Goal: Task Accomplishment & Management: Use online tool/utility

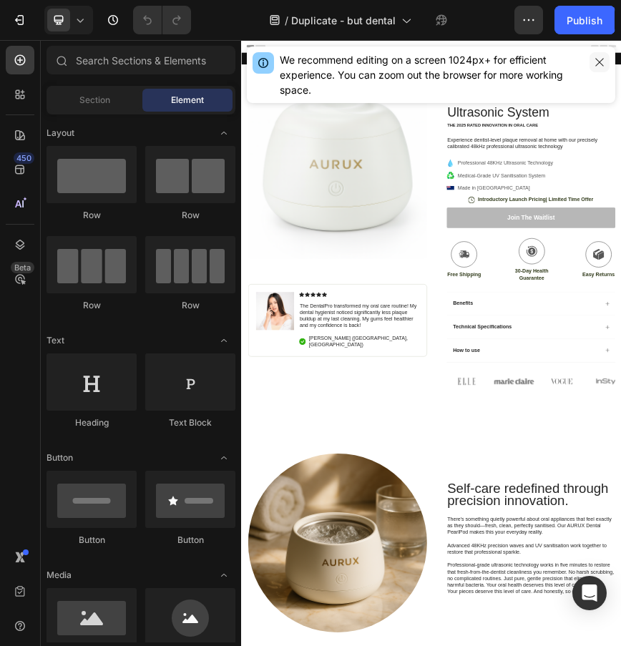
click at [600, 63] on icon "button" at bounding box center [599, 62] width 11 height 11
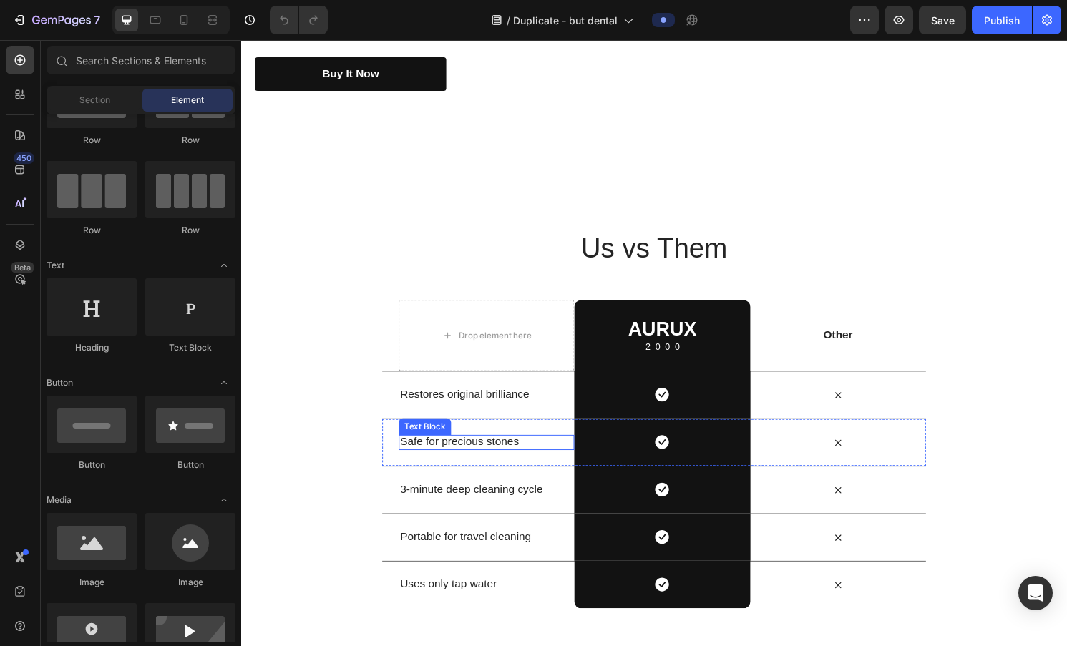
scroll to position [2447, 0]
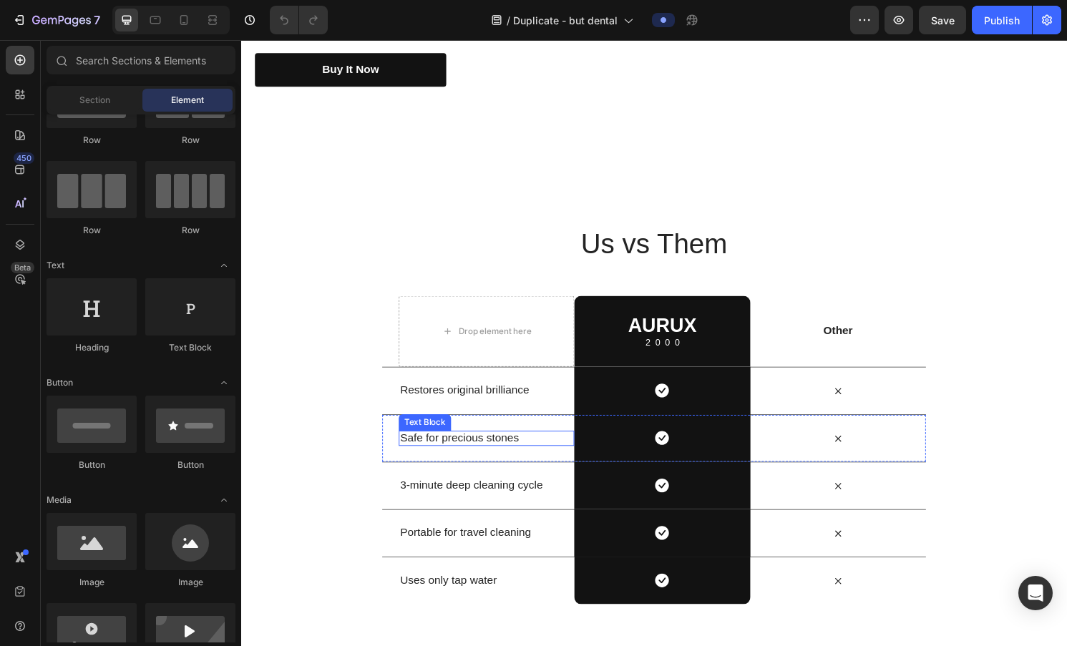
click at [514, 452] on p "Safe for precious stones" at bounding box center [496, 454] width 180 height 15
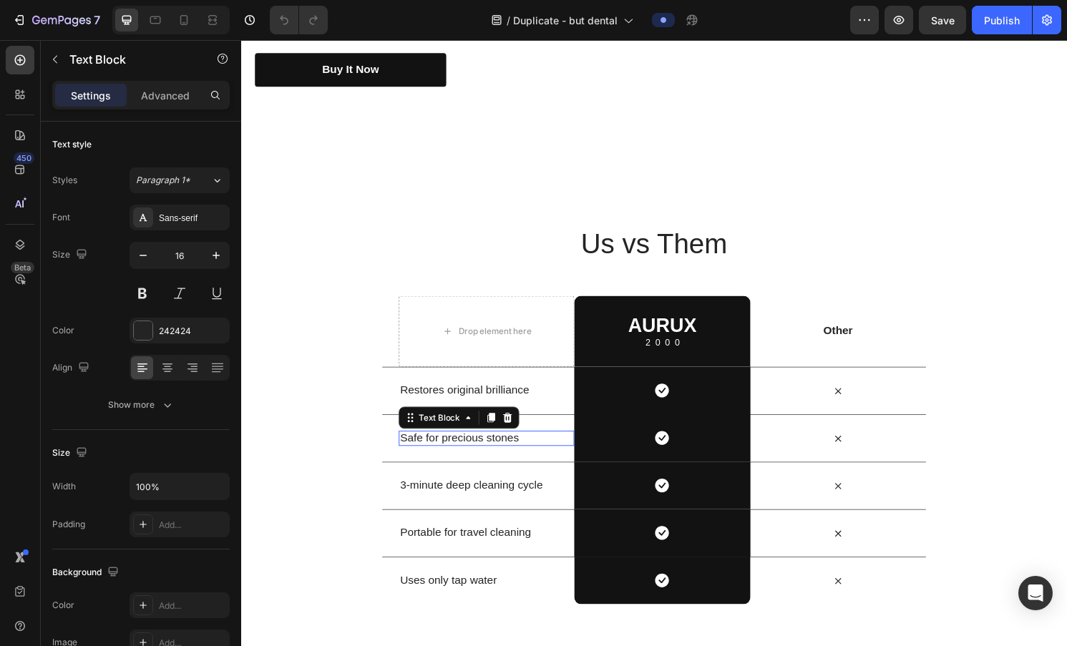
click at [514, 452] on p "Safe for precious stones" at bounding box center [496, 454] width 180 height 15
click at [487, 447] on p "Safe for retainers" at bounding box center [496, 454] width 180 height 15
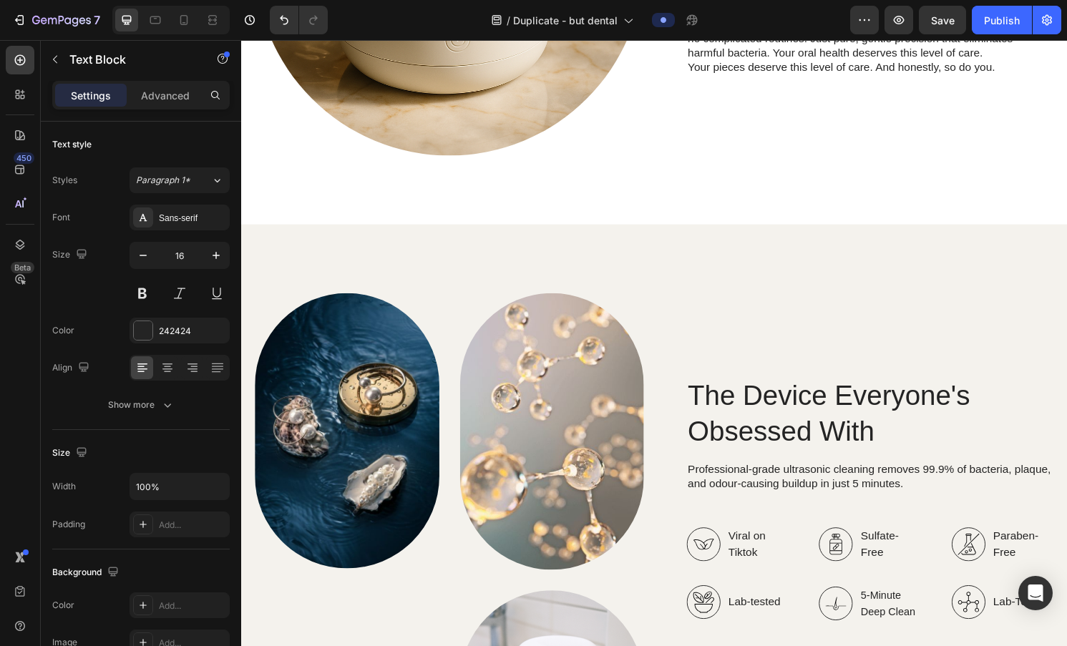
scroll to position [1500, 0]
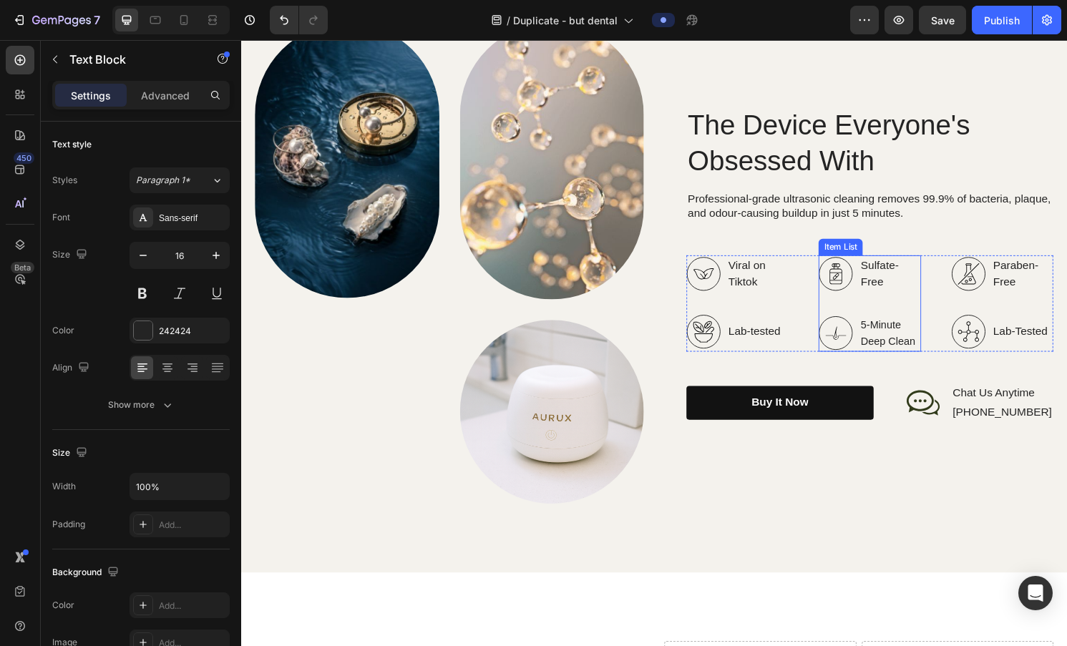
click at [620, 285] on p "Sulfate-Free" at bounding box center [915, 283] width 60 height 34
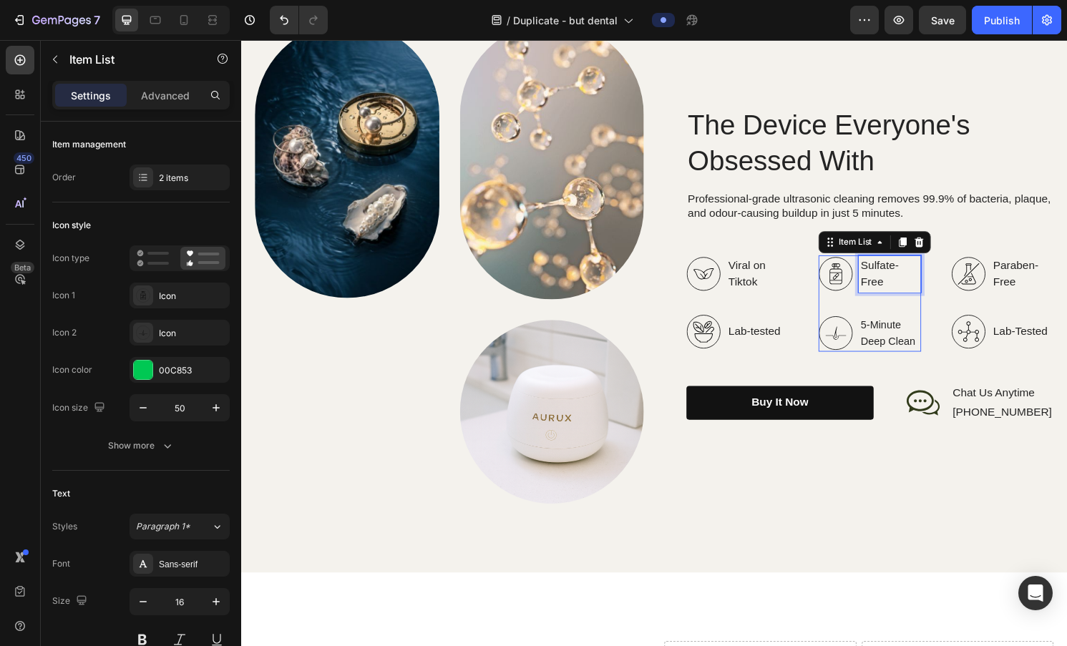
click at [620, 285] on p "Sulfate-Free" at bounding box center [915, 283] width 60 height 34
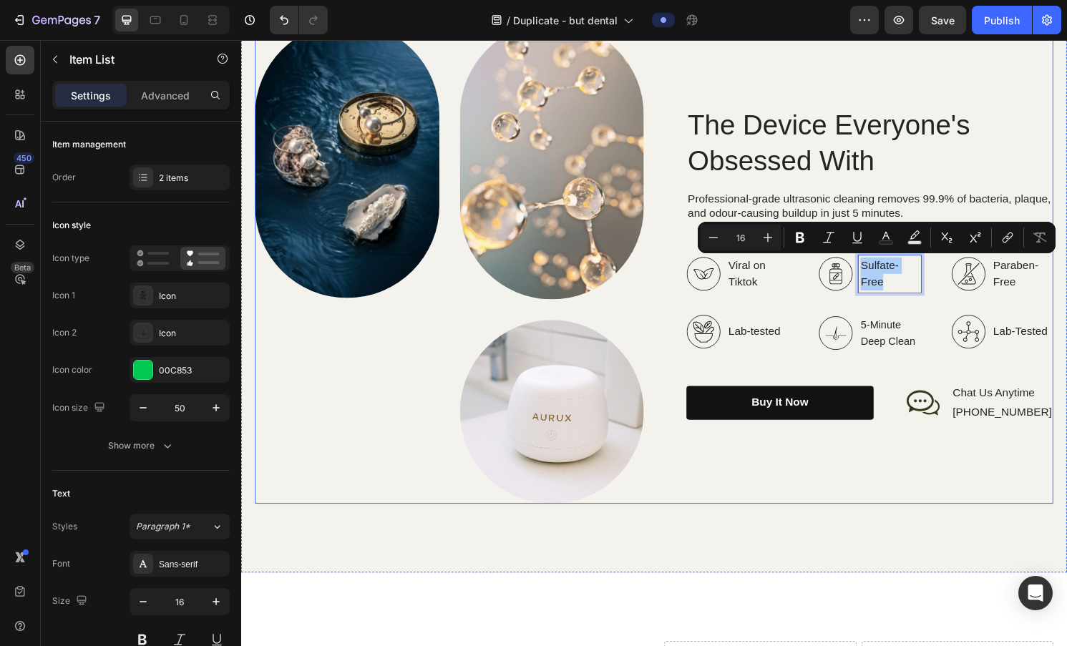
click at [620, 478] on div "The Device Everyone's Obsessed With Heading Professional-grade ultrasonic clean…" at bounding box center [883, 272] width 404 height 501
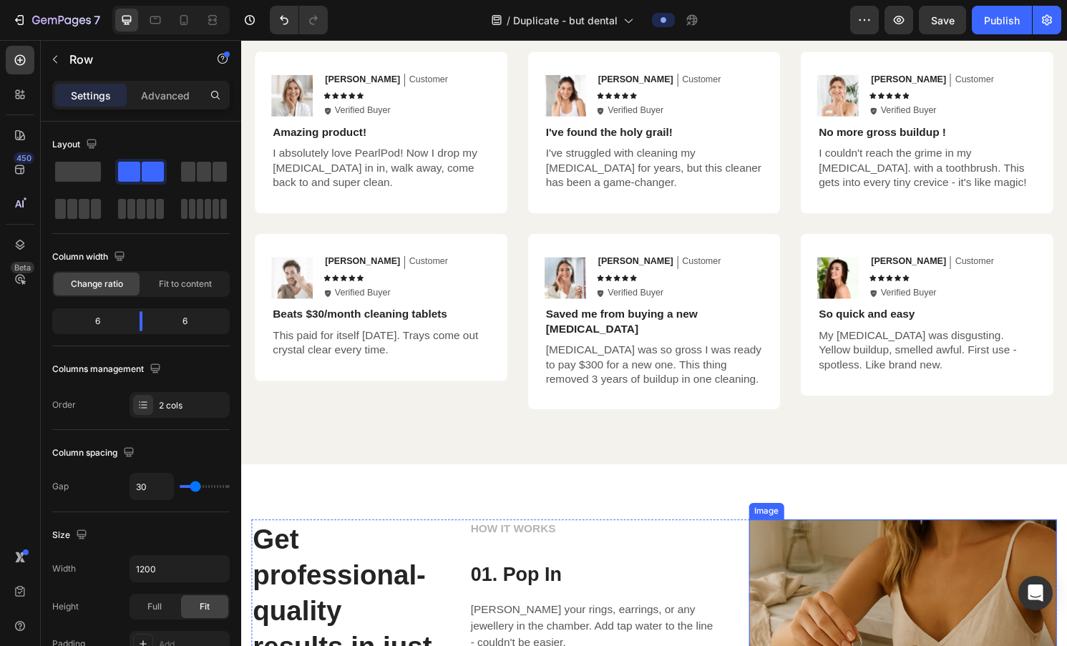
scroll to position [3433, 0]
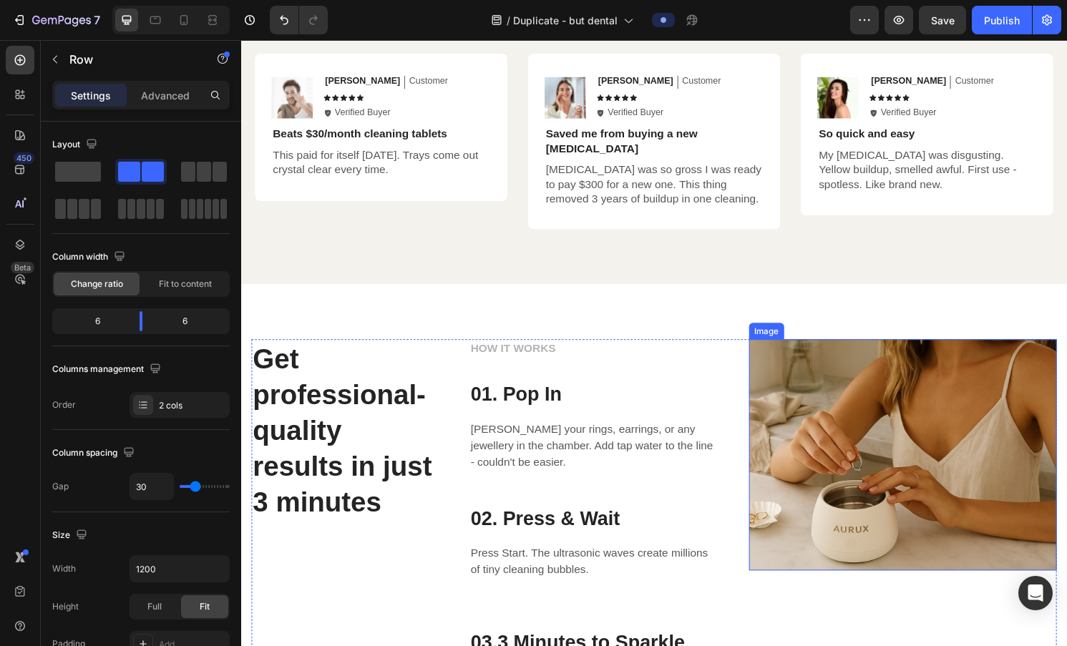
click at [620, 500] on img at bounding box center [929, 471] width 321 height 240
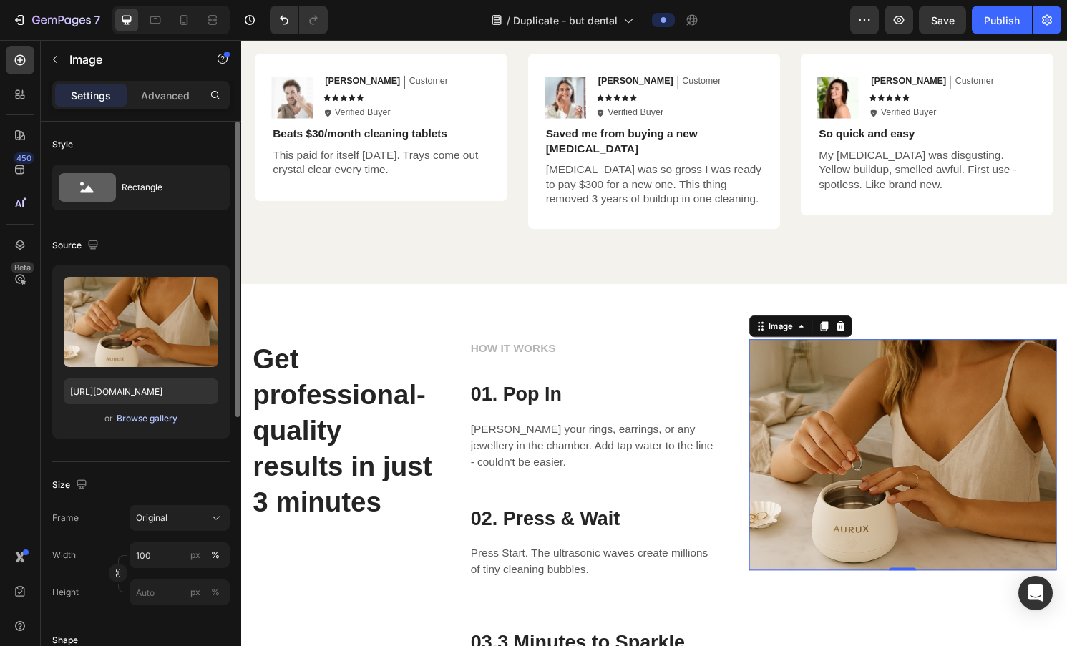
click at [145, 419] on div "Browse gallery" at bounding box center [147, 418] width 61 height 13
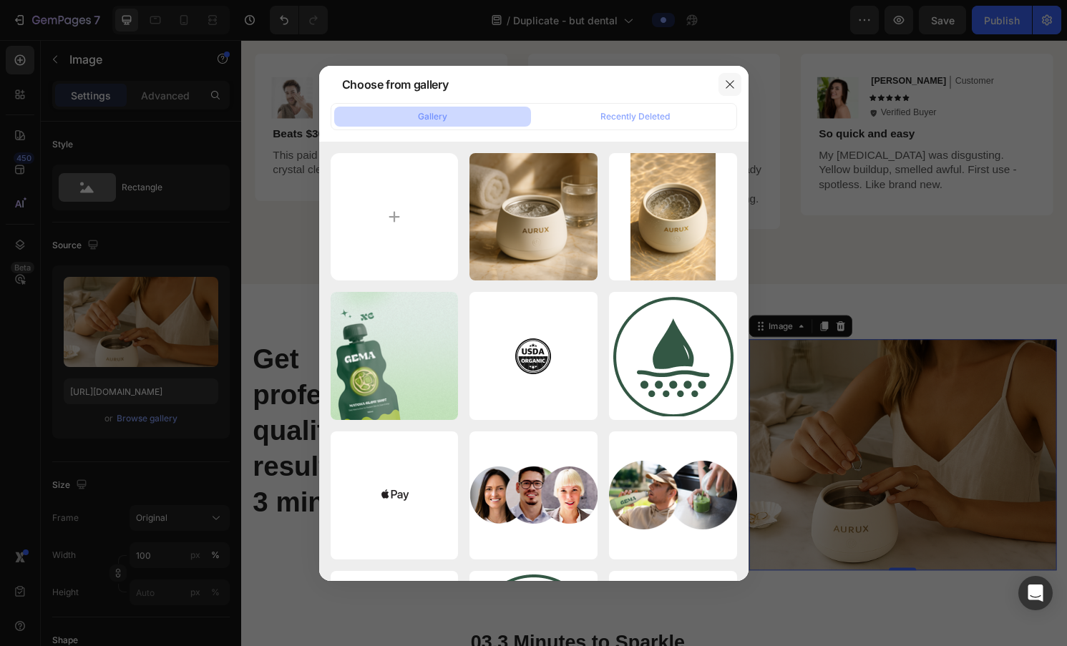
click at [620, 85] on icon "button" at bounding box center [729, 84] width 11 height 11
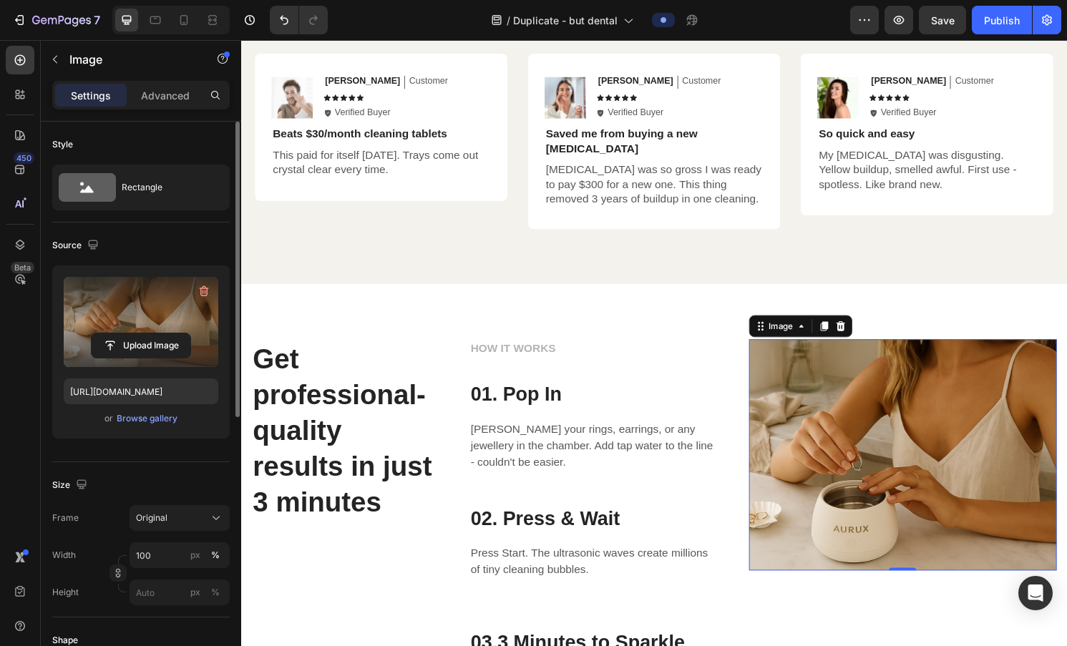
click at [152, 321] on label at bounding box center [141, 322] width 155 height 90
click at [152, 333] on input "file" at bounding box center [141, 345] width 99 height 24
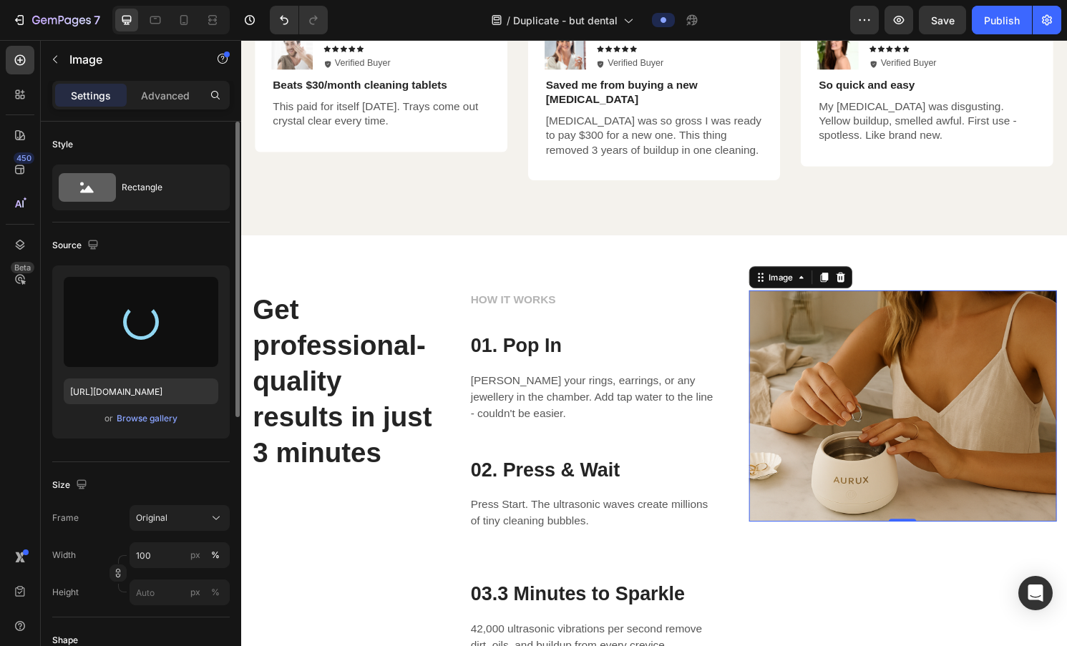
scroll to position [3485, 0]
type input "[URL][DOMAIN_NAME]"
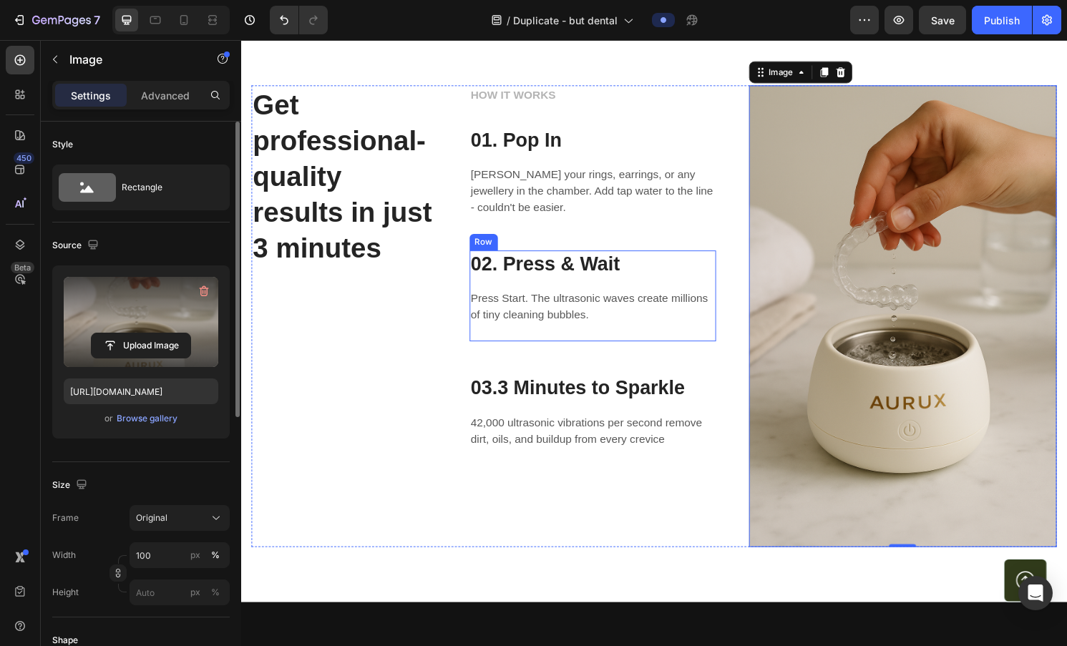
scroll to position [3685, 0]
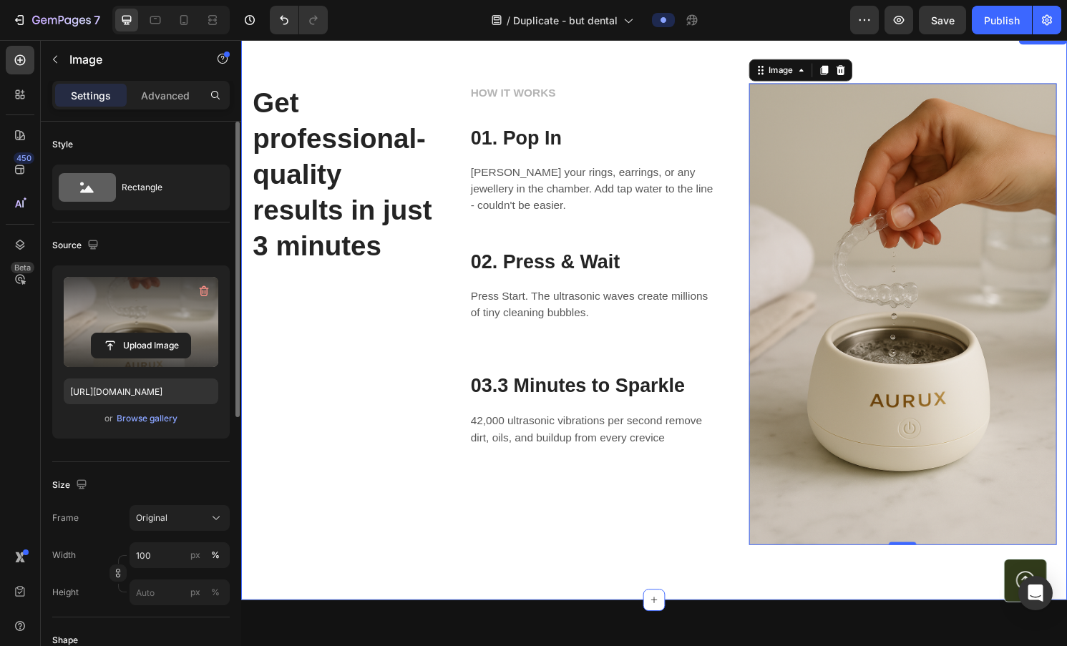
click at [476, 566] on div "Get professional-quality results in just 3 minutes Heading HOW IT WORKS Text bl…" at bounding box center [670, 325] width 859 height 595
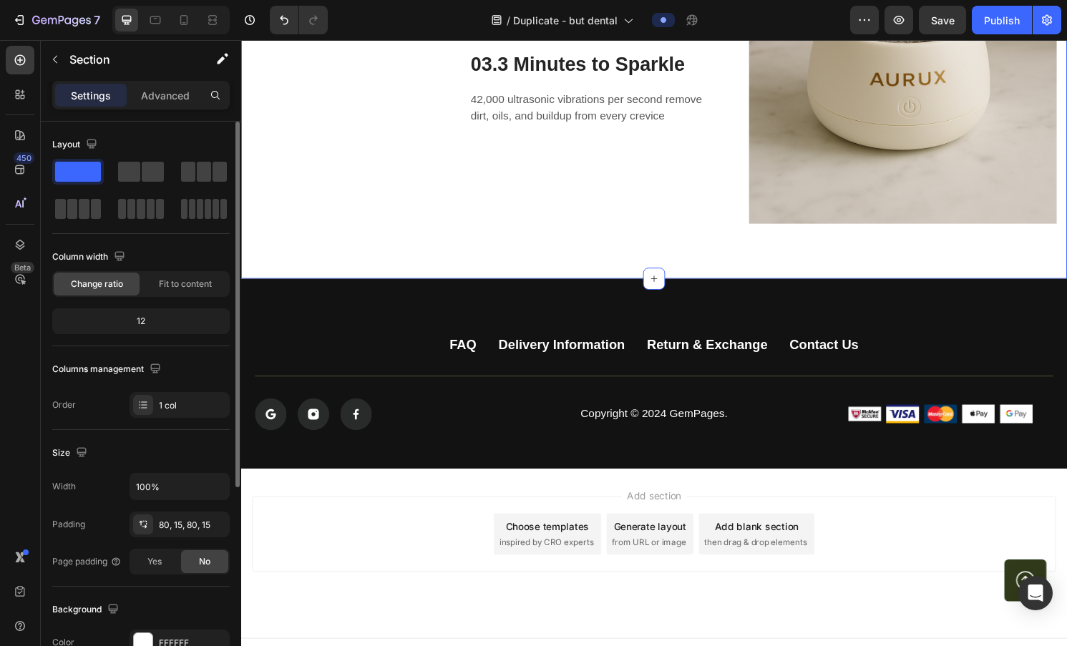
scroll to position [4019, 0]
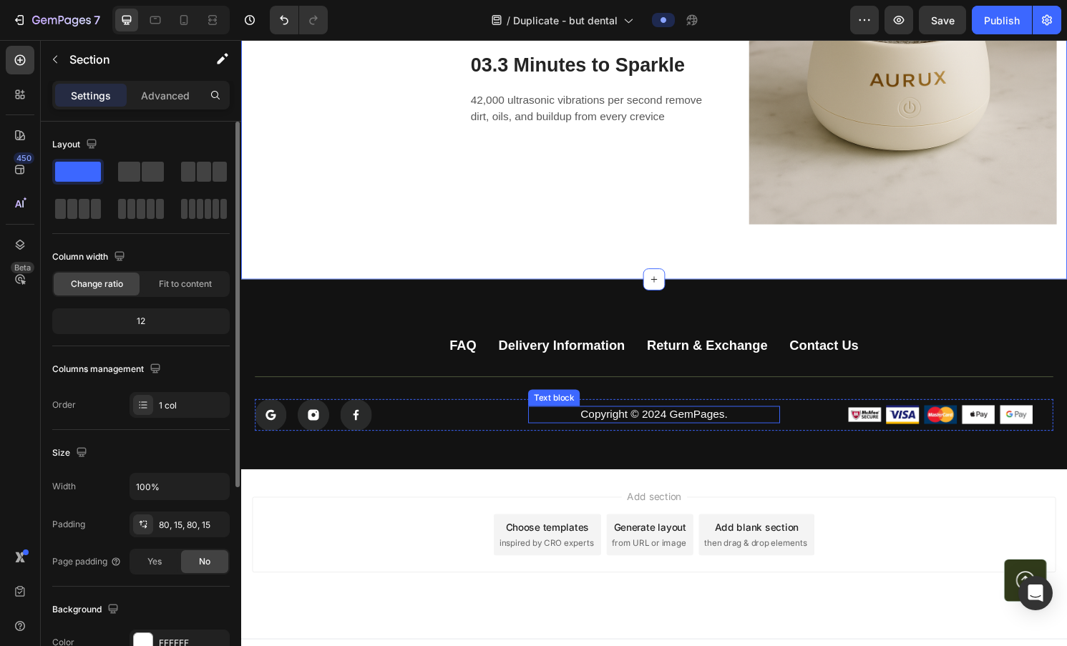
click at [620, 433] on p "Copyright © 2024 GemPages." at bounding box center [670, 429] width 258 height 15
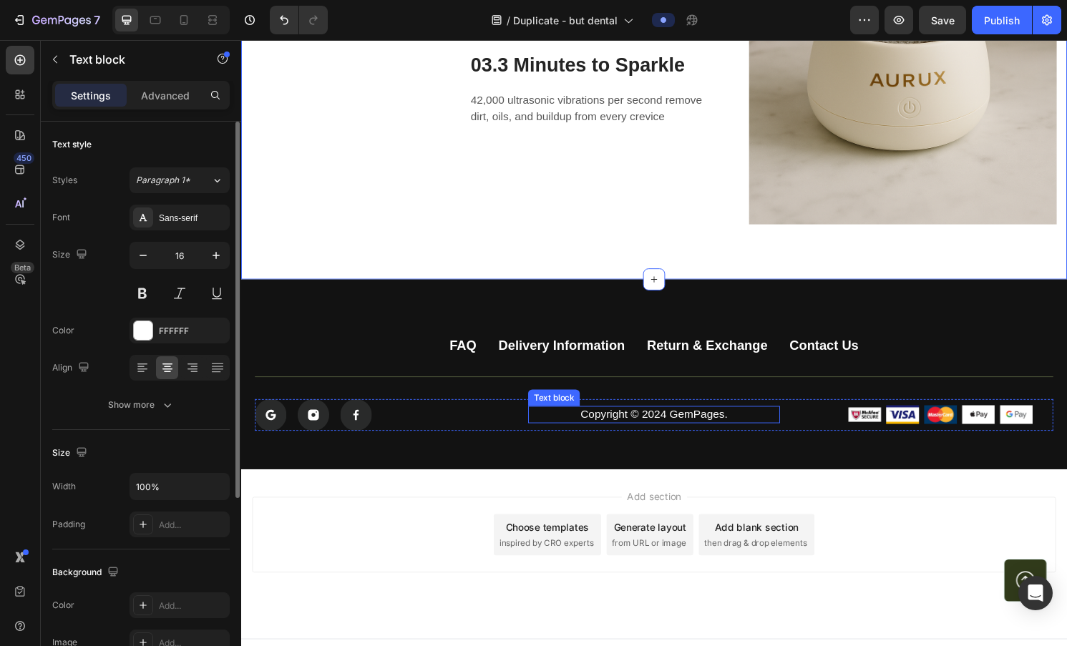
click at [620, 433] on p "Copyright © 2024 GemPages." at bounding box center [670, 429] width 258 height 15
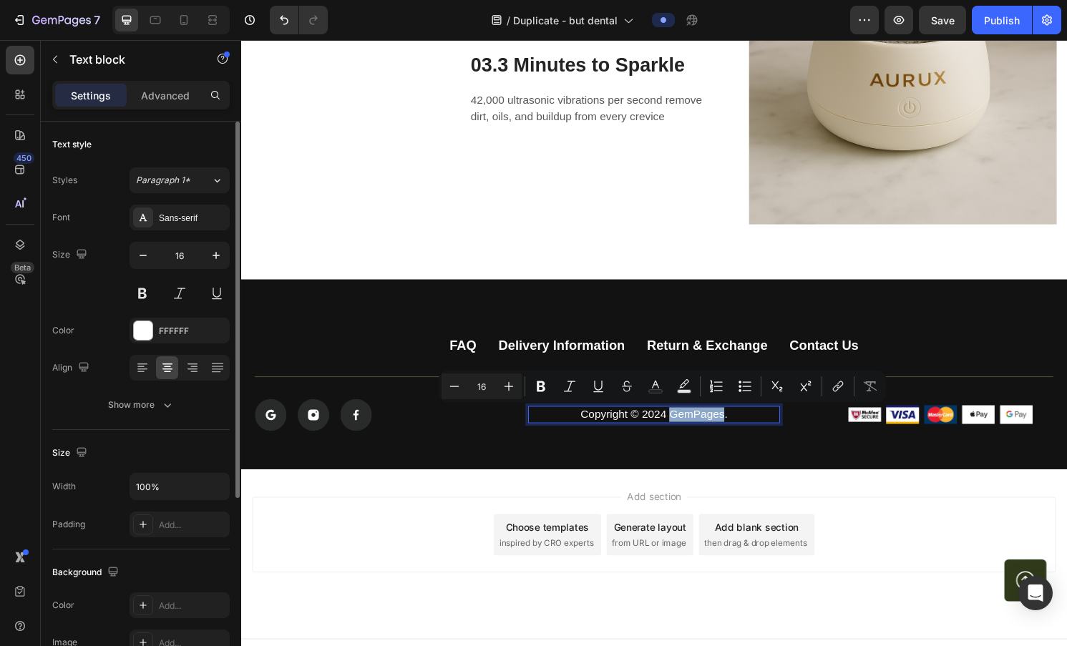
click at [620, 422] on p "Copyright © 2024 GemPages." at bounding box center [670, 429] width 258 height 15
click at [620, 426] on p "Copyright © 2024 GemPages." at bounding box center [670, 429] width 258 height 15
drag, startPoint x: 660, startPoint y: 426, endPoint x: 750, endPoint y: 426, distance: 89.4
click at [620, 426] on p "Copyright © 2024 GemPages." at bounding box center [670, 429] width 258 height 15
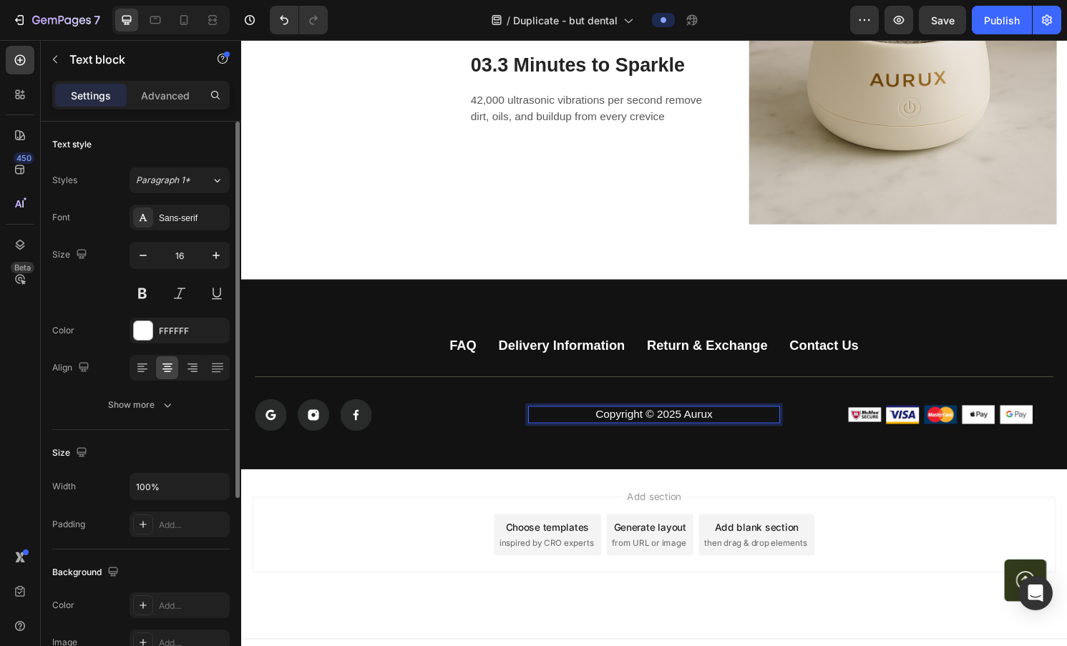
click at [620, 566] on div "Add section Choose templates inspired by CRO experts Generate layout from URL o…" at bounding box center [671, 554] width 836 height 79
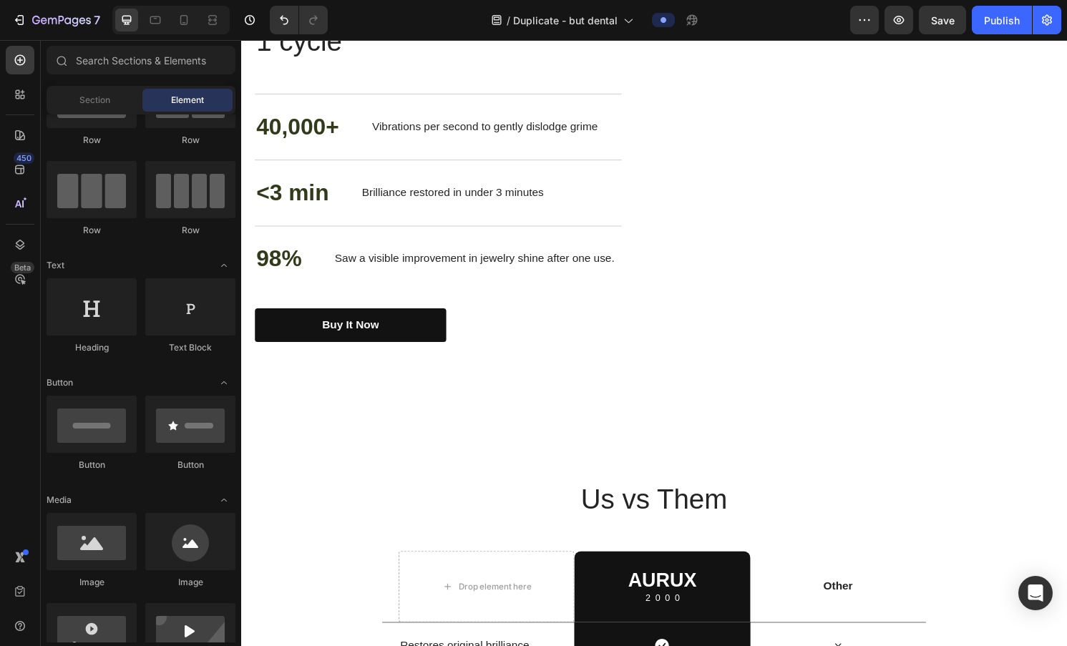
scroll to position [2178, 0]
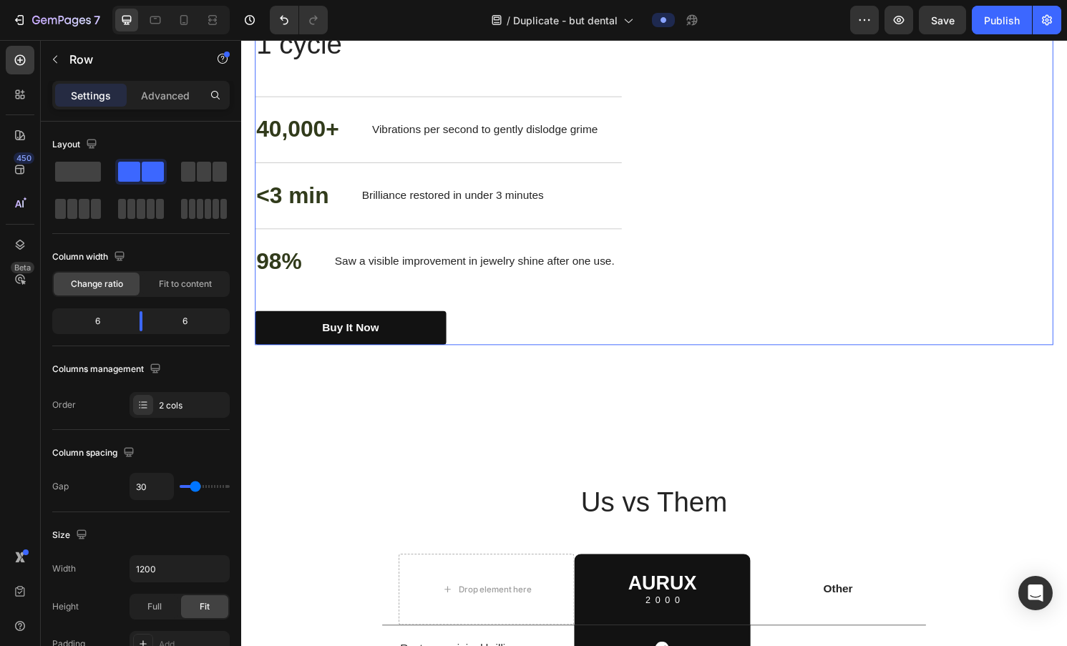
click at [620, 334] on div "Drop element here Drop element here Carousel" at bounding box center [883, 172] width 404 height 370
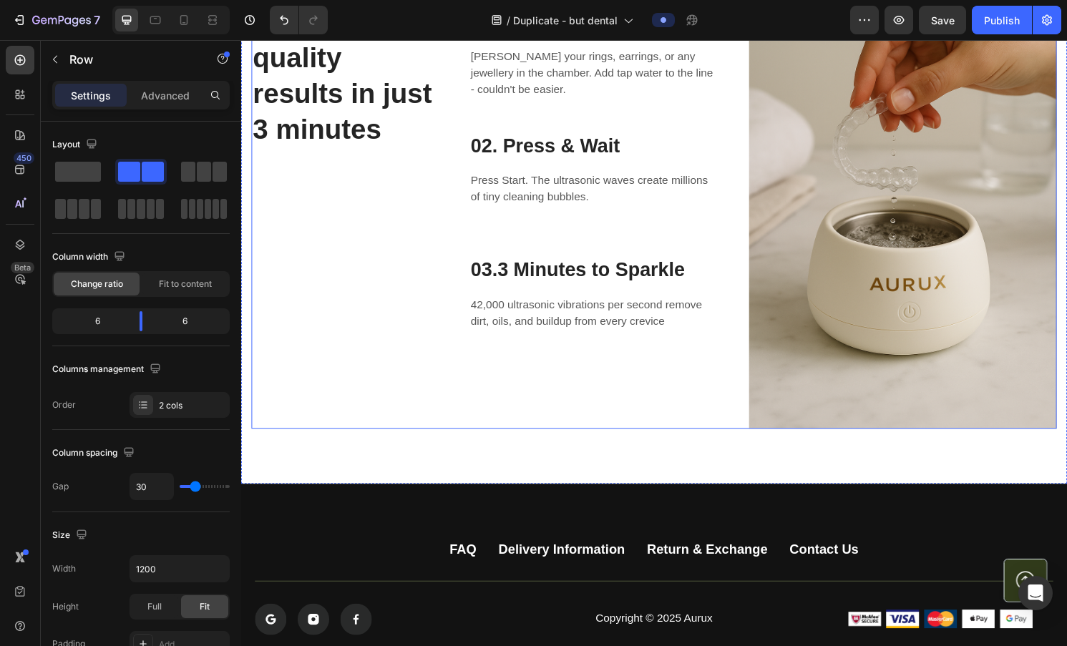
scroll to position [4040, 0]
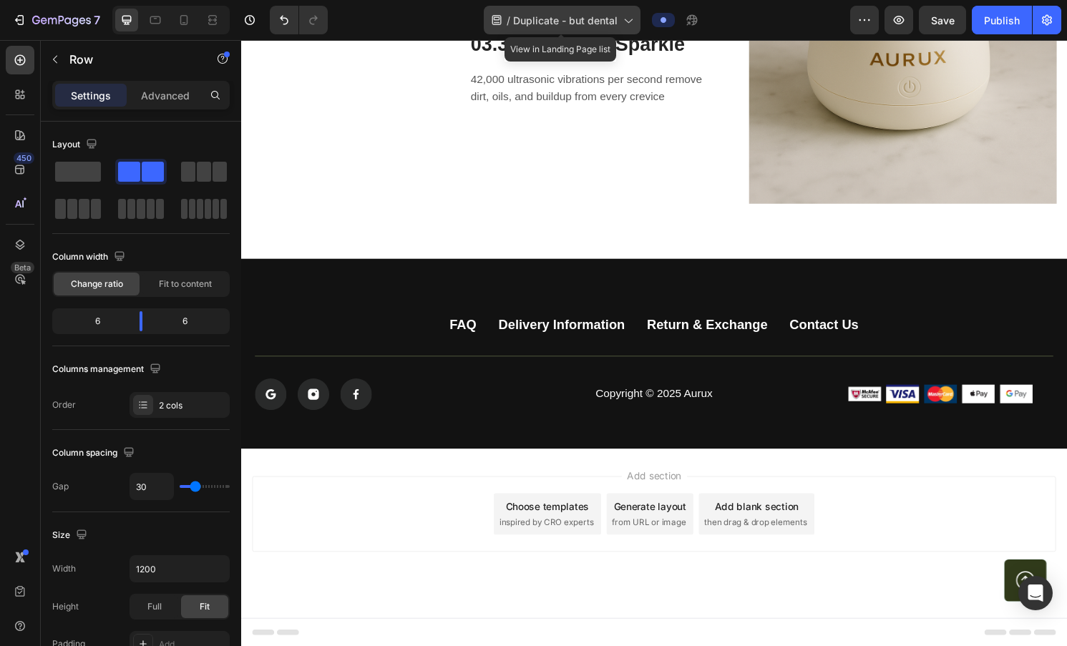
click at [588, 23] on span "Duplicate - but dental" at bounding box center [565, 20] width 104 height 15
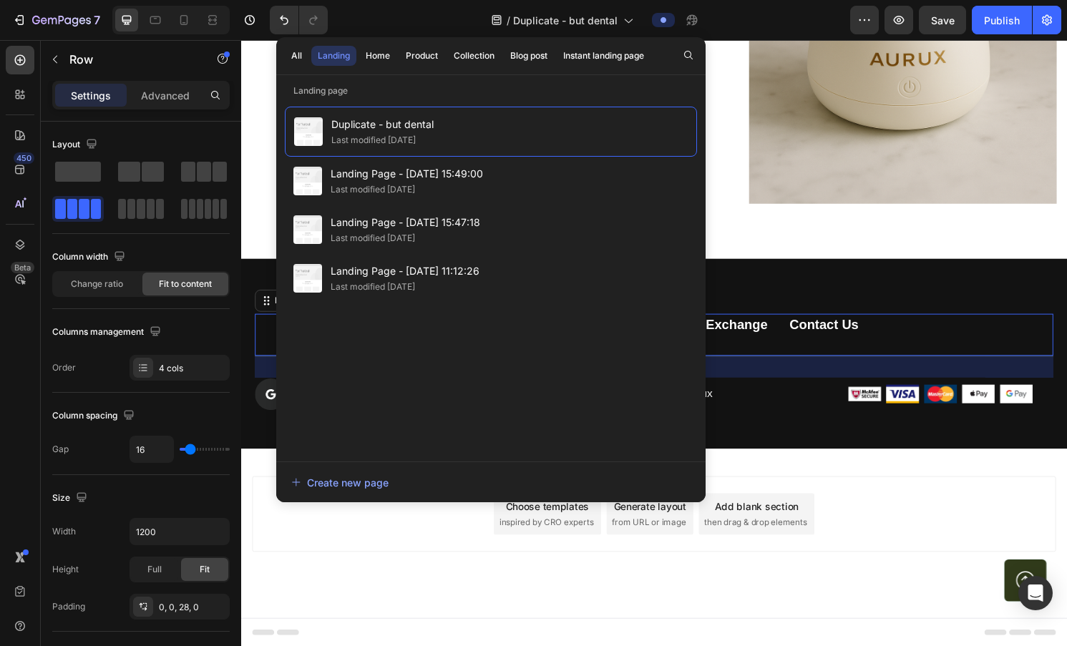
click at [620, 360] on div "FAQ Button Delivery Information Button Return & Exchange Button Contact Us Butt…" at bounding box center [670, 347] width 830 height 44
click at [620, 24] on icon at bounding box center [627, 20] width 14 height 14
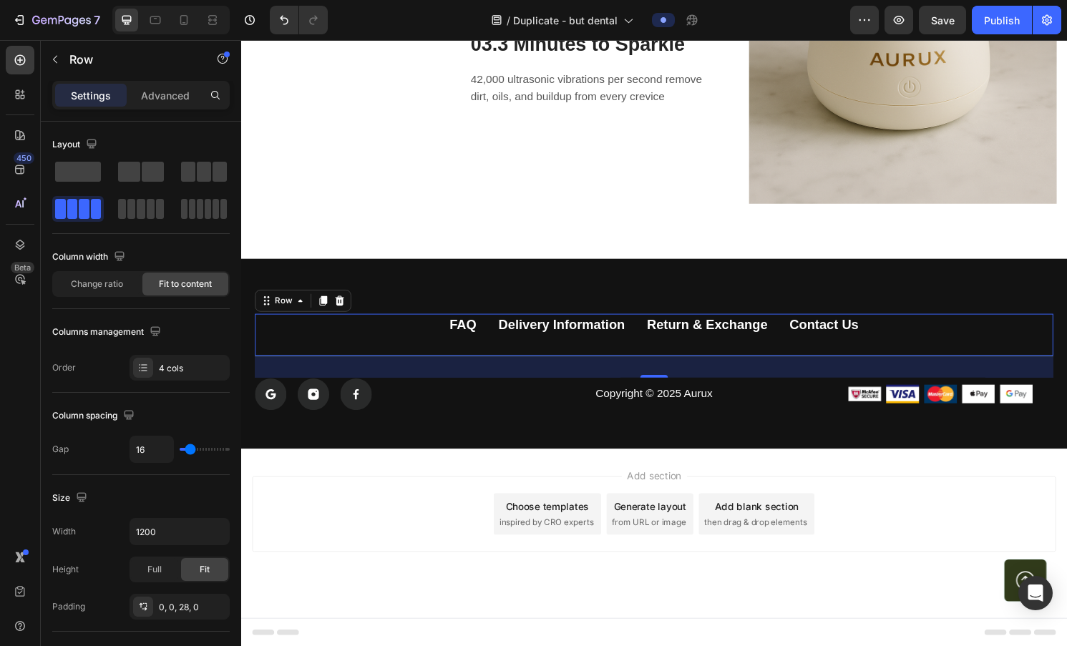
click at [583, 544] on span "inspired by CRO experts" at bounding box center [558, 541] width 98 height 13
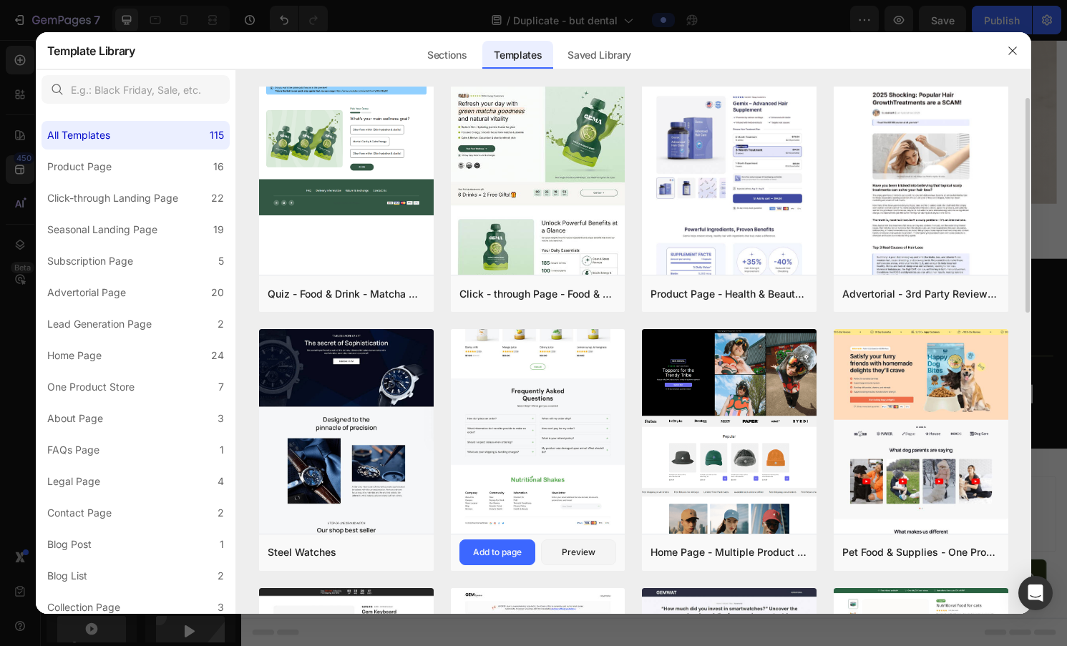
scroll to position [20, 0]
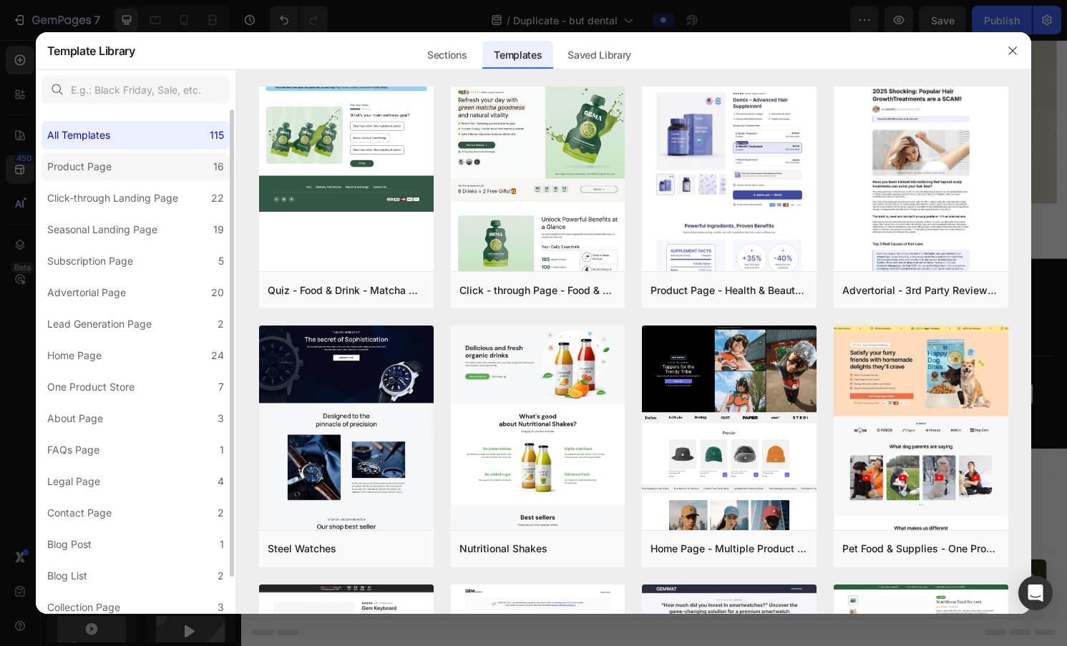
click at [175, 178] on label "Product Page 16" at bounding box center [136, 166] width 188 height 29
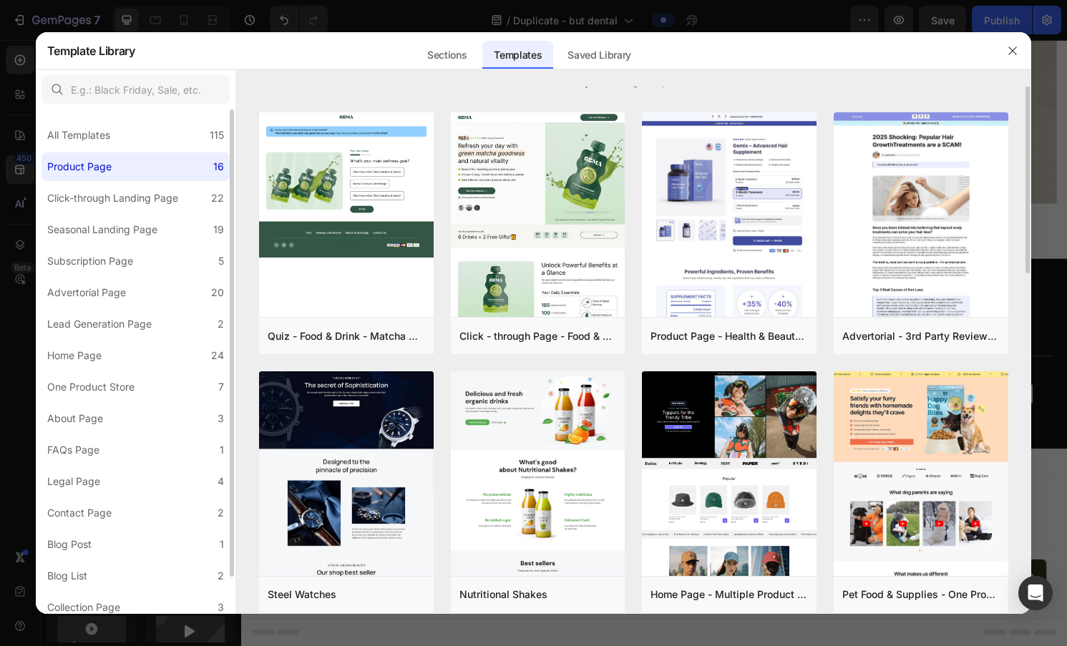
scroll to position [0, 0]
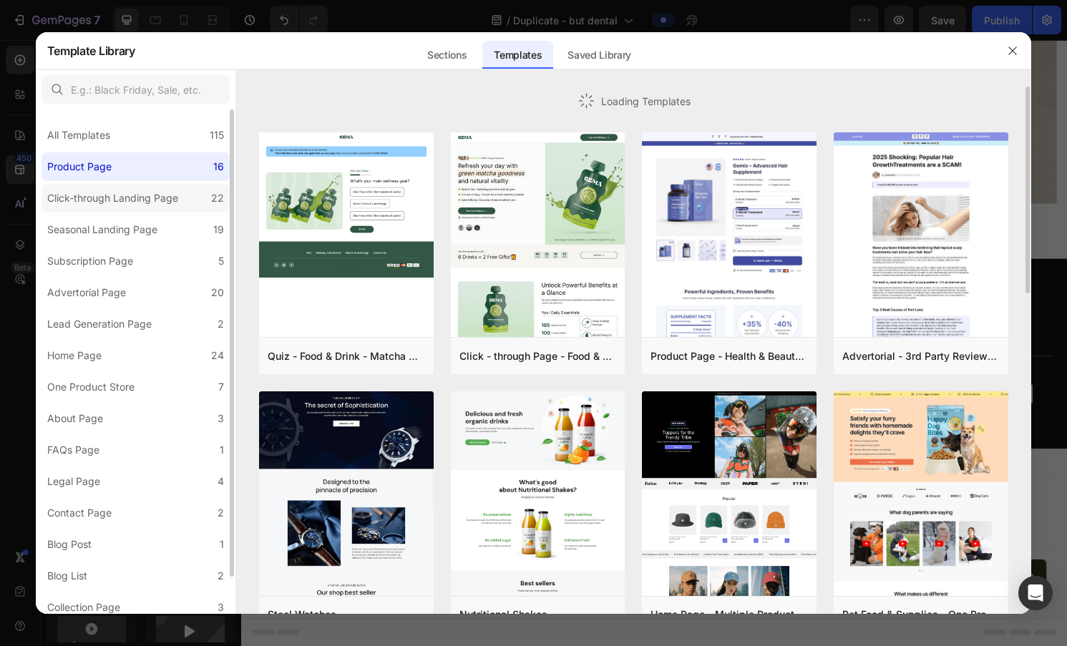
click at [176, 198] on div "Click-through Landing Page" at bounding box center [112, 198] width 131 height 17
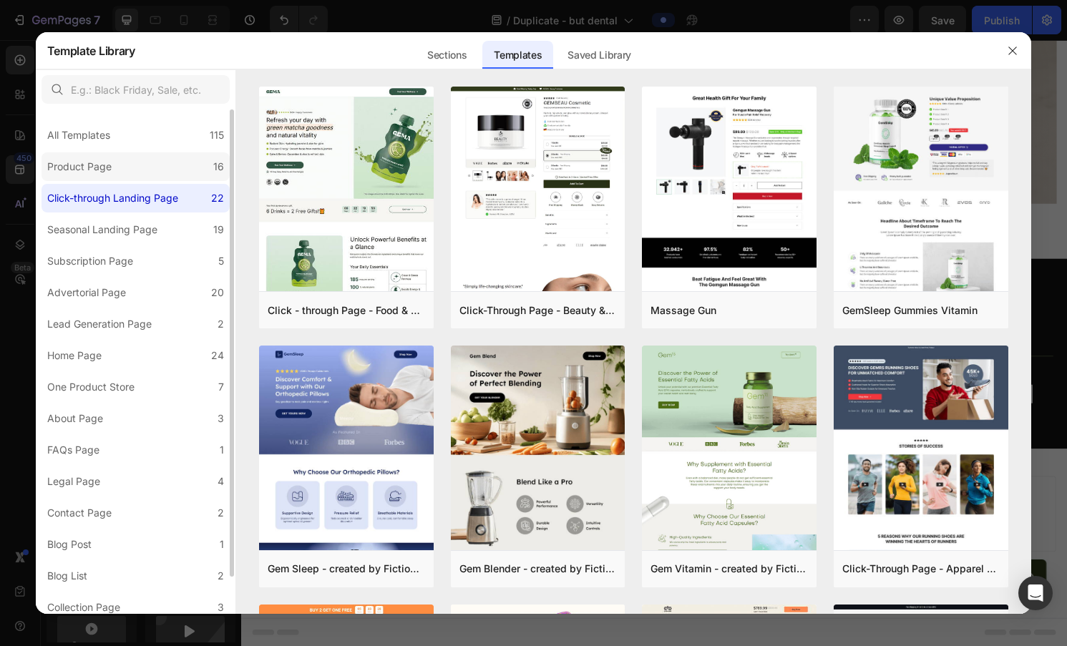
click at [172, 173] on label "Product Page 16" at bounding box center [136, 166] width 188 height 29
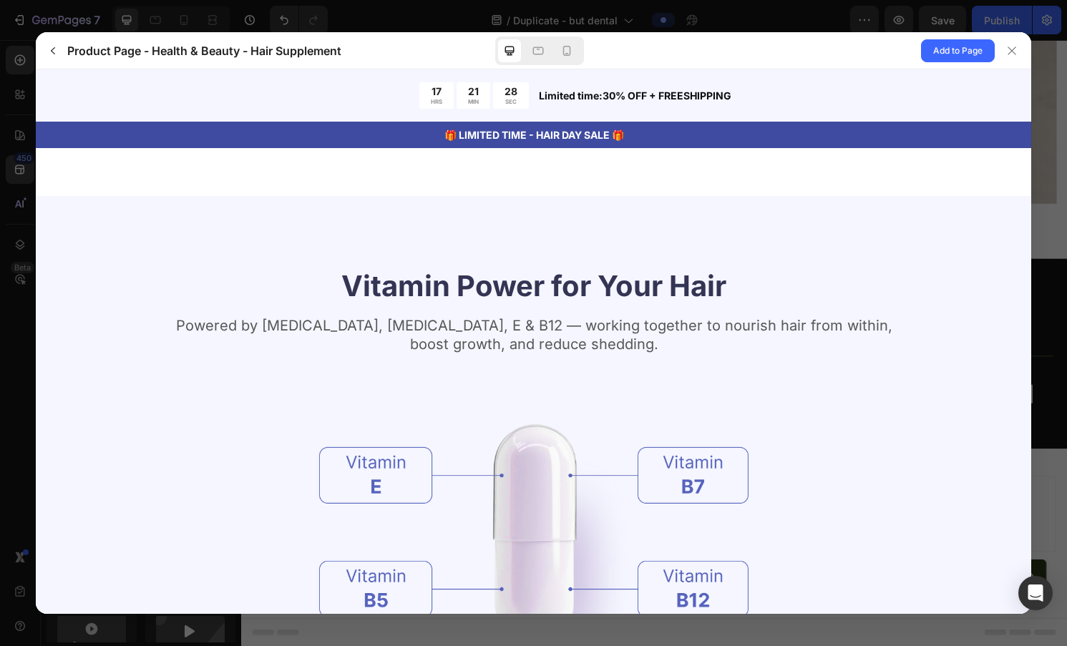
scroll to position [1740, 0]
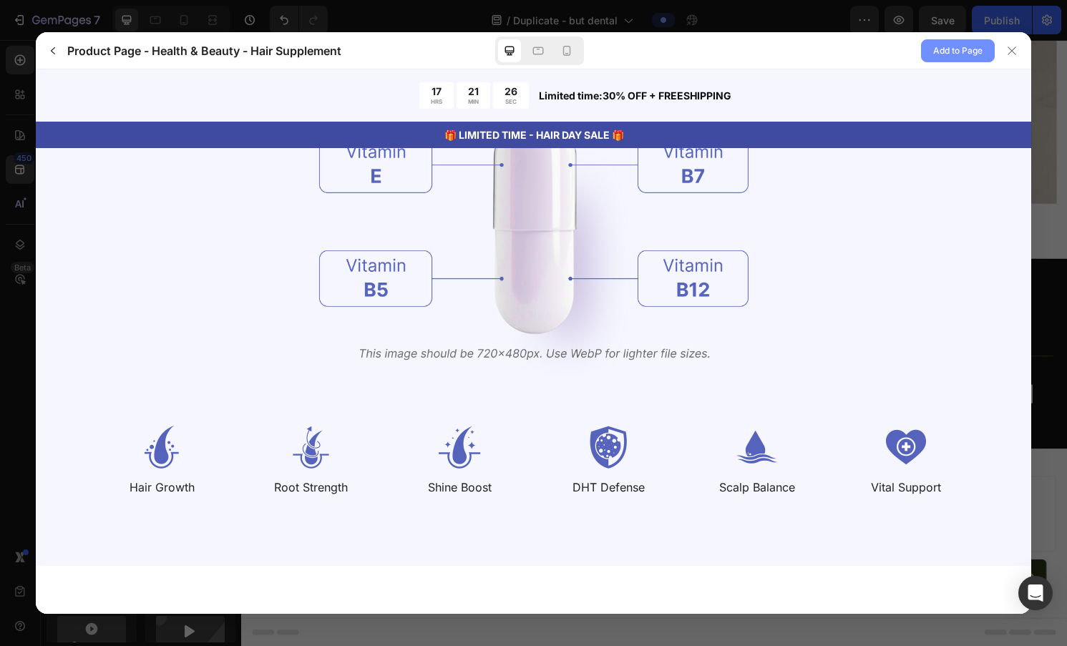
click at [620, 57] on span "Add to Page" at bounding box center [957, 50] width 49 height 17
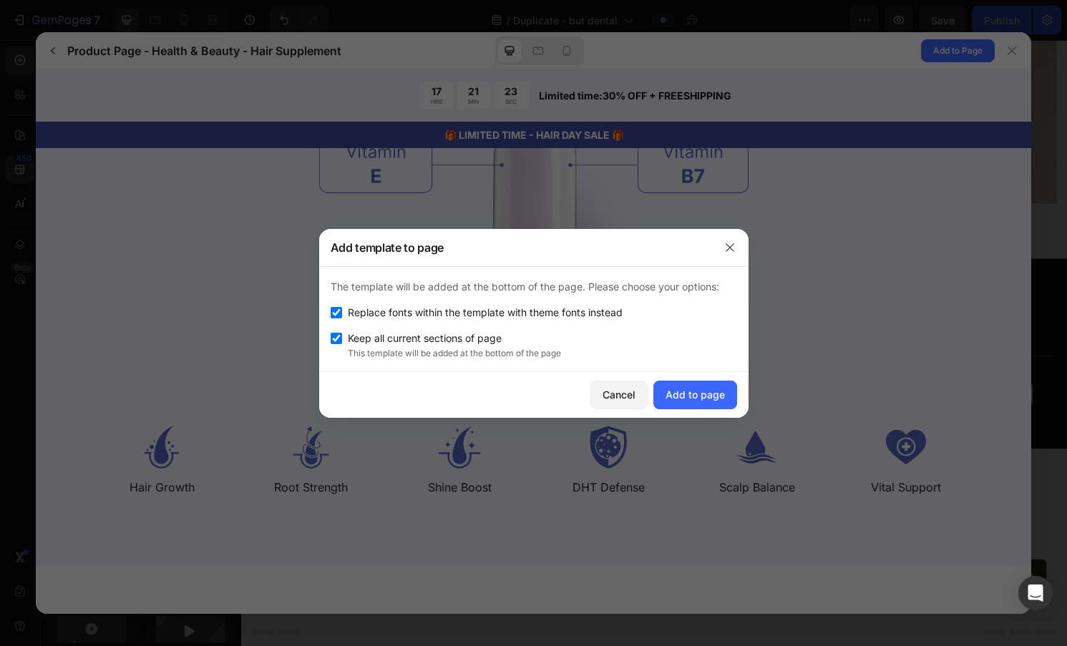
click at [532, 316] on span "Replace fonts within the template with theme fonts instead" at bounding box center [485, 312] width 275 height 17
click at [537, 318] on span "Replace fonts within the template with theme fonts instead" at bounding box center [485, 312] width 275 height 17
checkbox input "true"
click at [620, 398] on div "Add to page" at bounding box center [694, 394] width 59 height 15
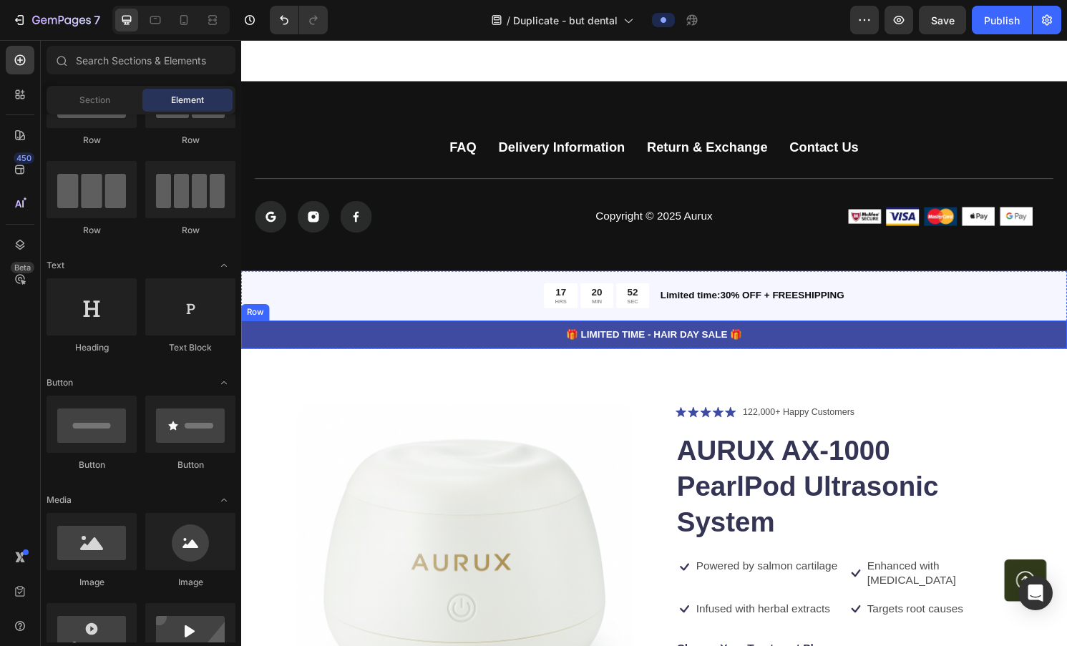
scroll to position [4196, 0]
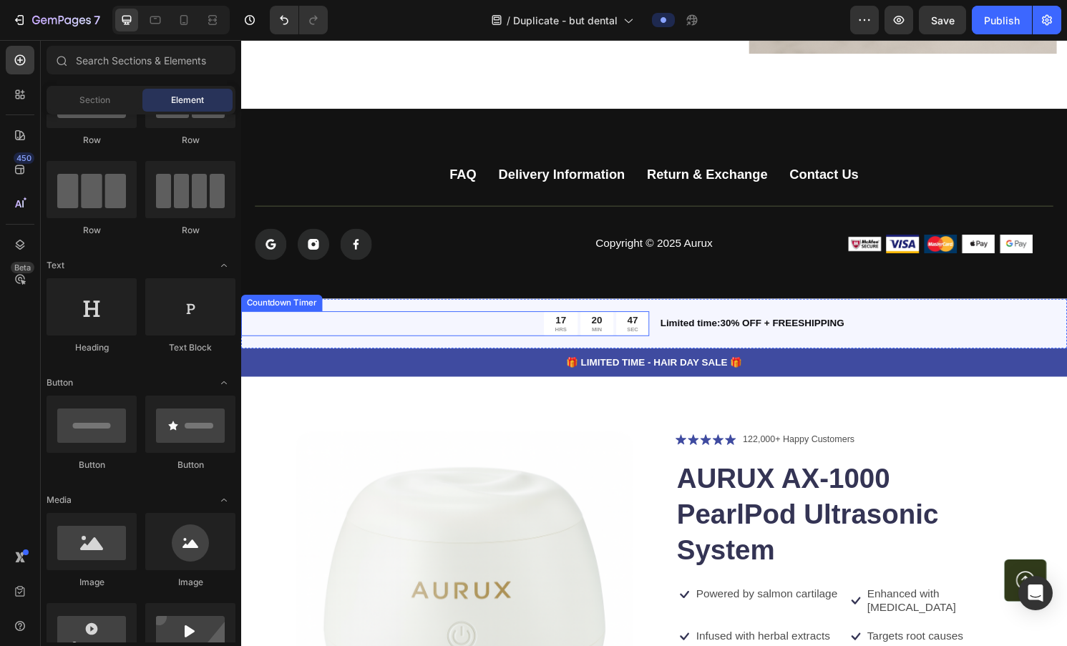
click at [504, 326] on div "17 HRS 20 MIN 47 SEC" at bounding box center [453, 335] width 424 height 26
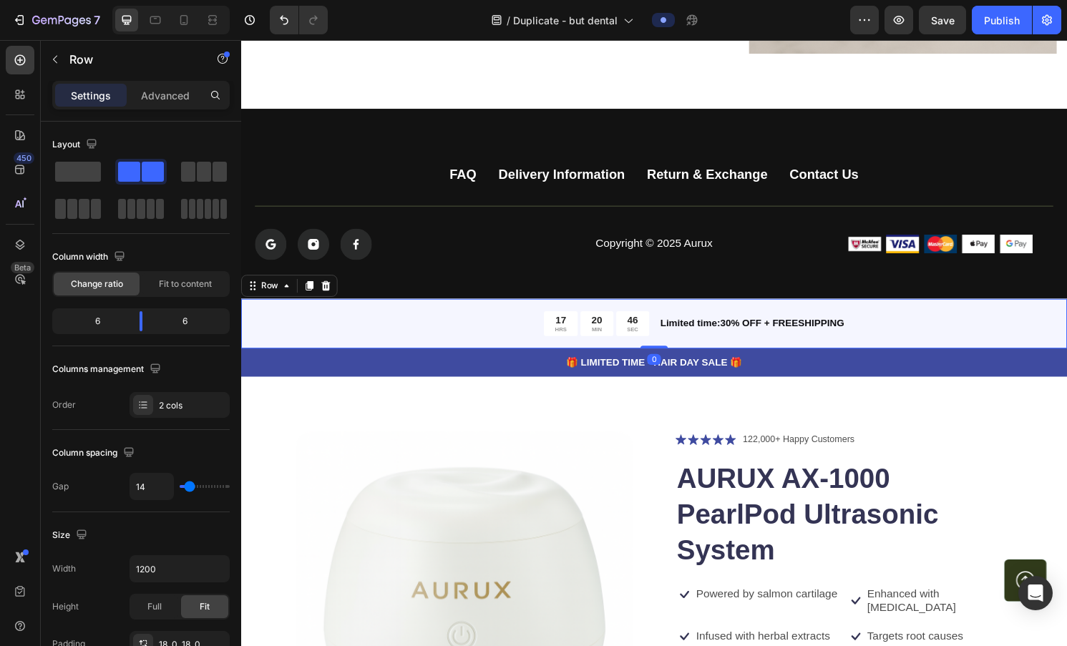
click at [505, 312] on div "17 HRS 20 MIN 46 SEC Countdown Timer Limited time:30% OFF + FREESHIPPING Text B…" at bounding box center [670, 335] width 859 height 52
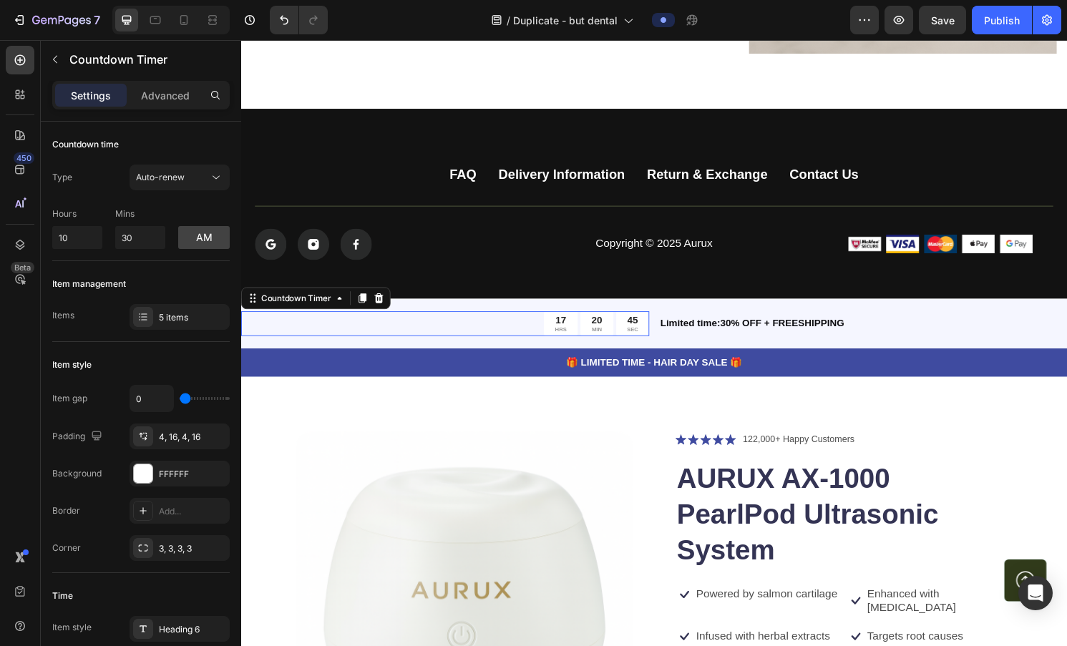
click at [499, 333] on div "17 HRS 20 MIN 45 SEC" at bounding box center [453, 335] width 424 height 26
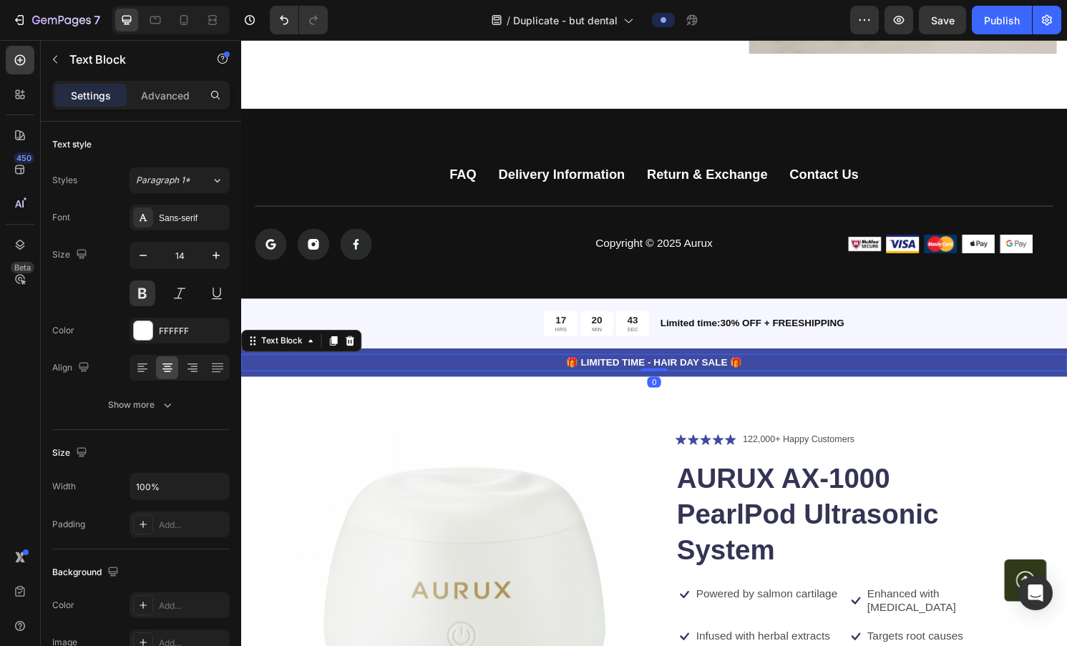
click at [499, 381] on p "🎁 LIMITED TIME - HAIR DAY SALE 🎁" at bounding box center [671, 375] width 856 height 15
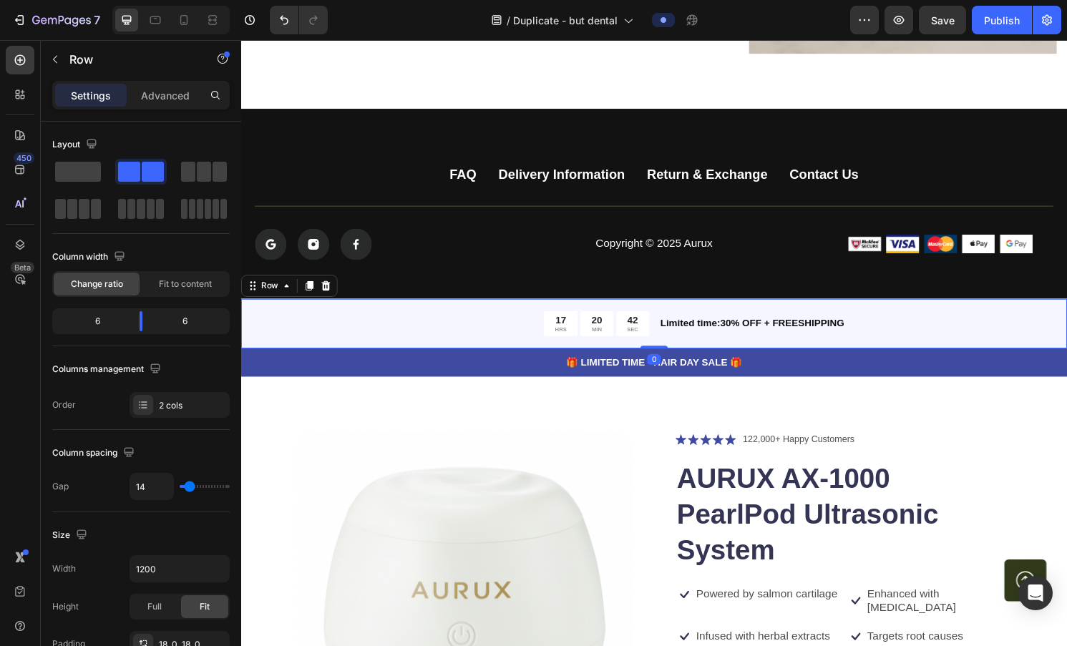
click at [491, 320] on div "17 HRS 20 MIN 42 SEC Countdown Timer Limited time:30% OFF + FREESHIPPING Text B…" at bounding box center [670, 335] width 859 height 52
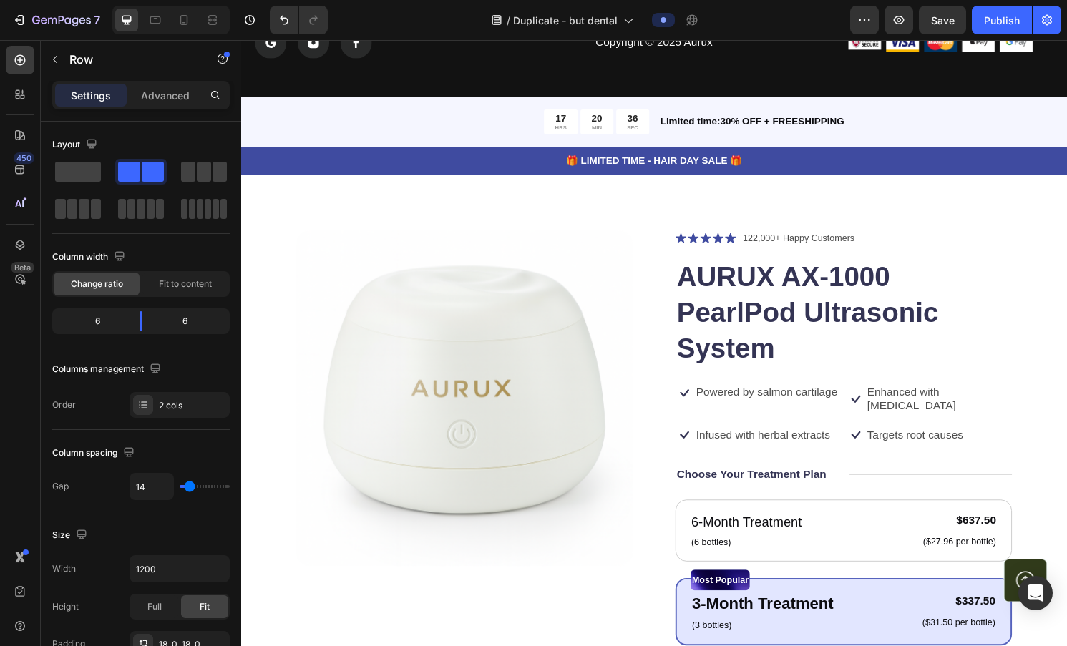
scroll to position [4406, 0]
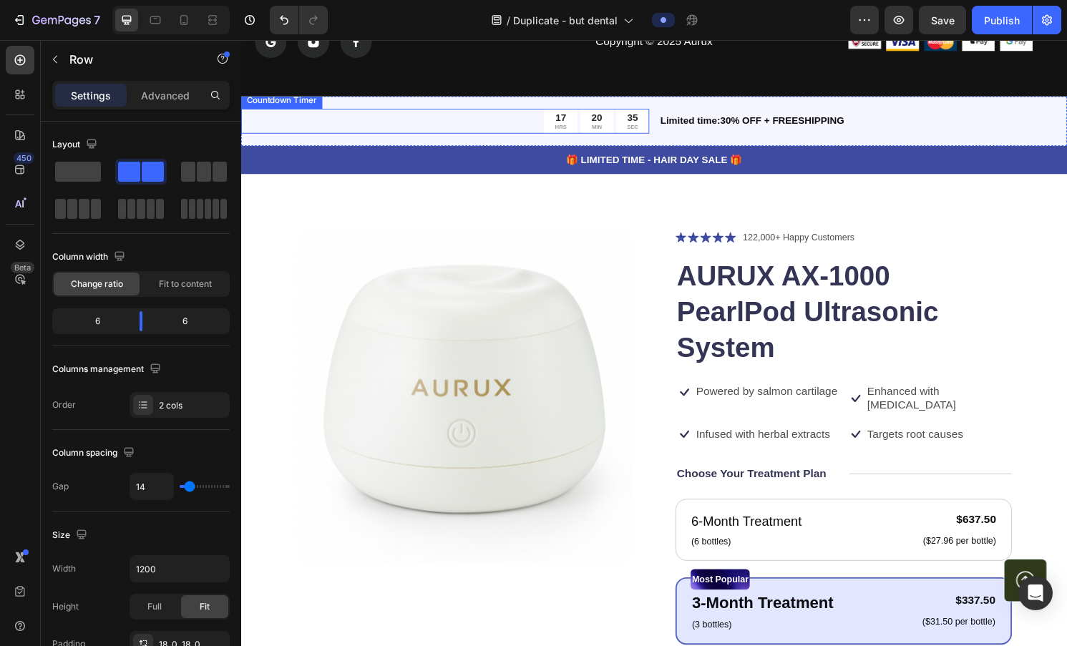
click at [529, 125] on div "17 HRS 20 MIN 35 SEC" at bounding box center [453, 125] width 424 height 26
click at [474, 110] on div "17 HRS 20 MIN 34 SEC Countdown Timer Limited time:30% OFF + FREESHIPPING Text B…" at bounding box center [670, 125] width 859 height 52
click at [474, 104] on div "17 HRS 20 MIN 33 SEC Countdown Timer Limited time:30% OFF + FREESHIPPING Text B…" at bounding box center [670, 125] width 859 height 52
click at [472, 110] on div "17 HRS 20 MIN 32 SEC Countdown Timer Limited time:30% OFF + FREESHIPPING Text B…" at bounding box center [670, 125] width 859 height 52
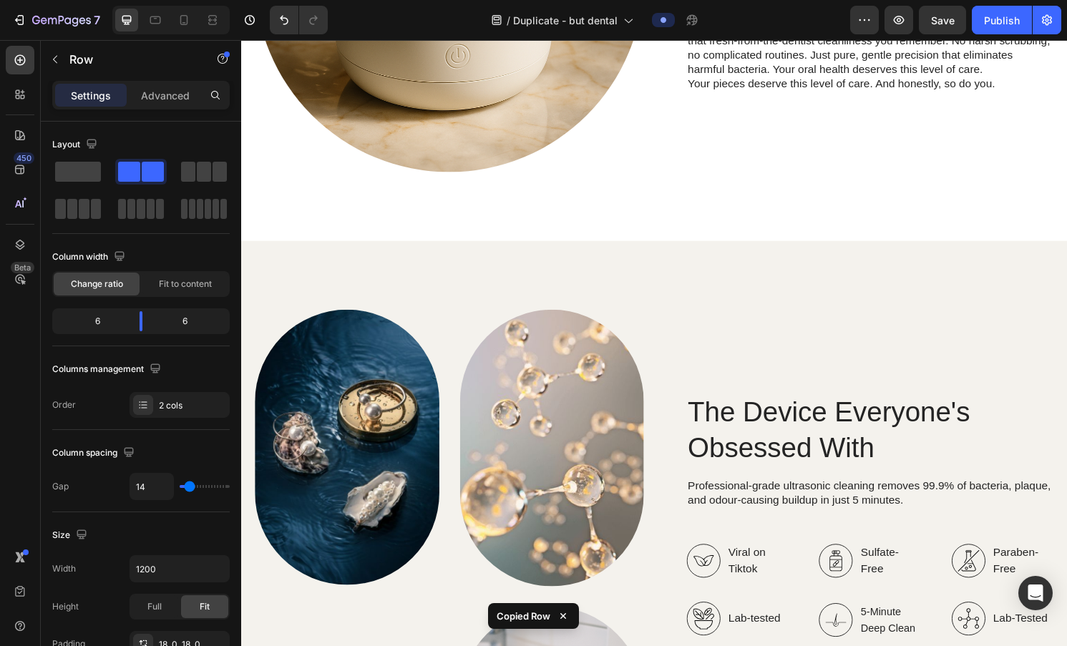
scroll to position [0, 0]
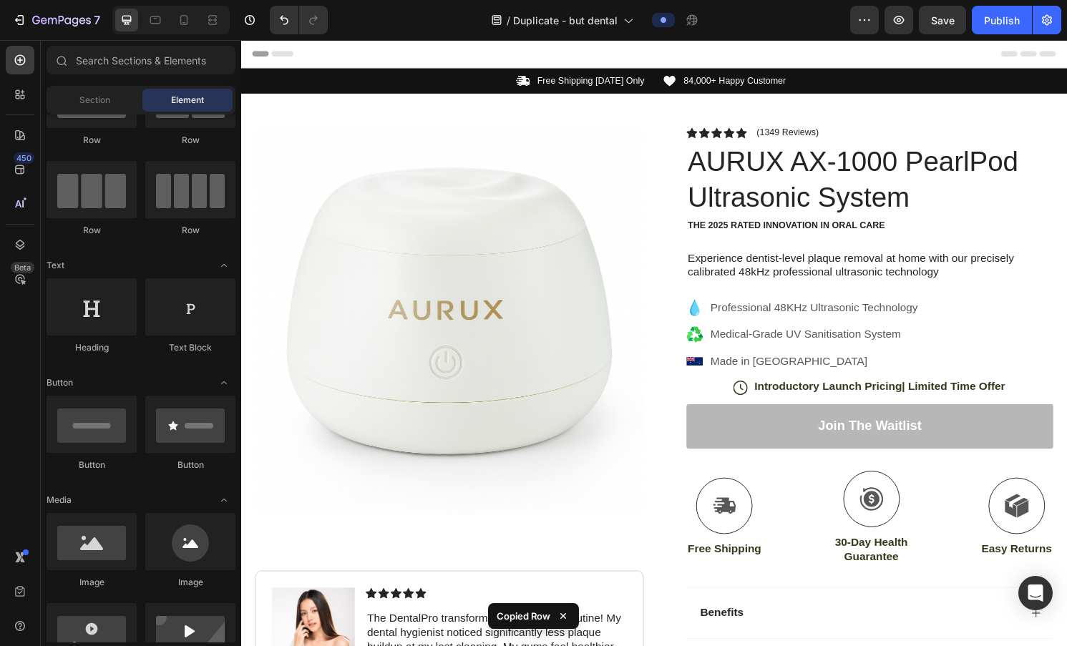
click at [465, 49] on div "Header" at bounding box center [671, 54] width 836 height 29
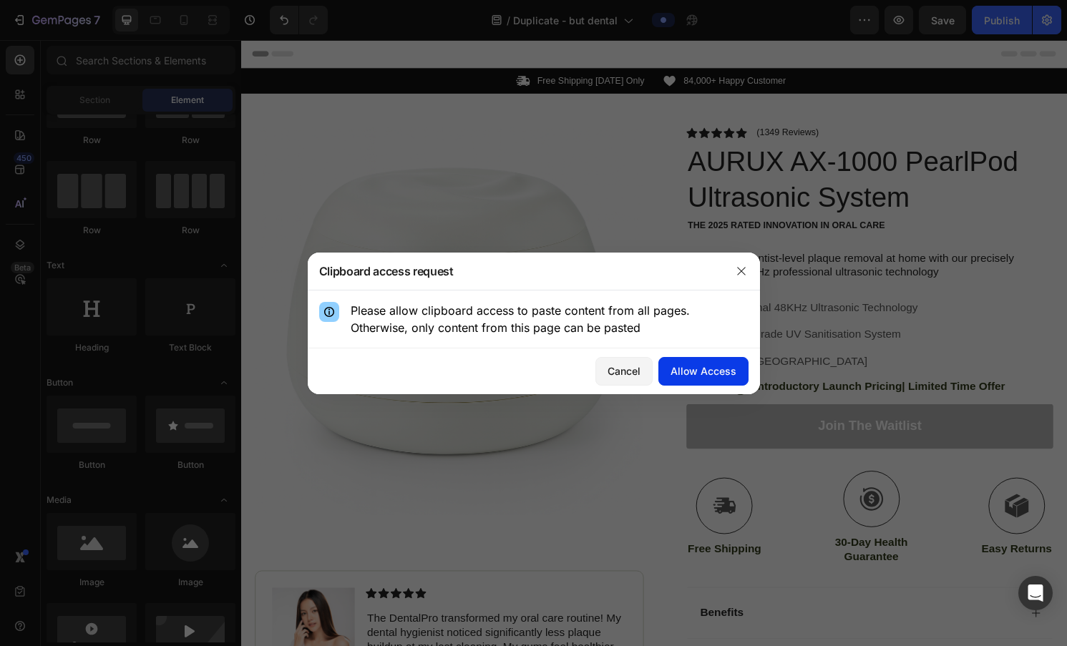
click at [620, 376] on div "Allow Access" at bounding box center [703, 371] width 66 height 15
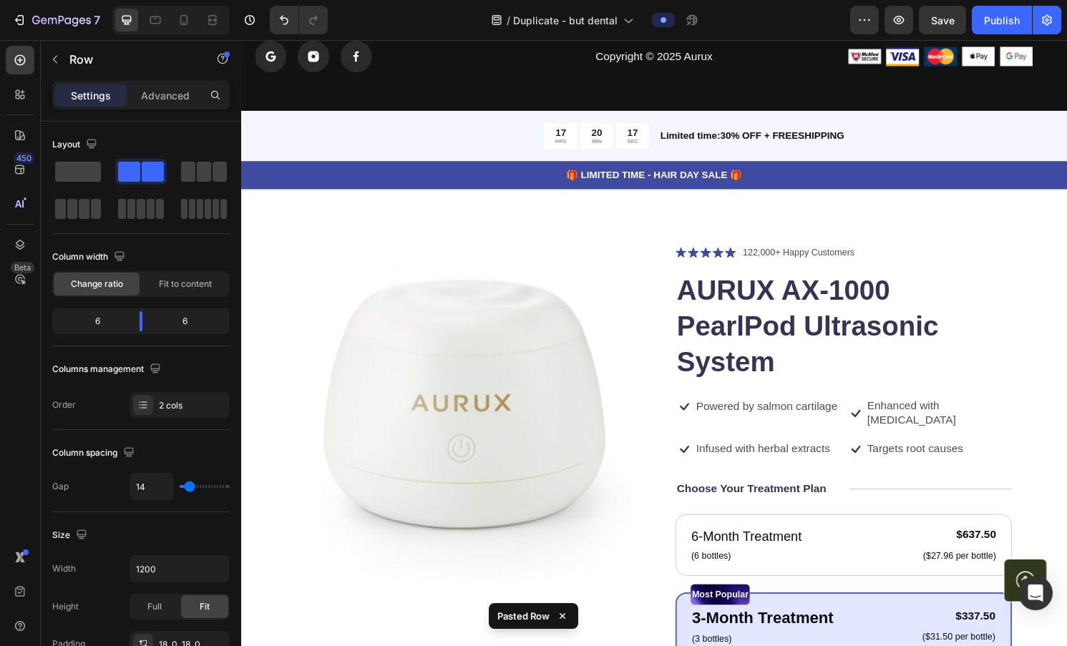
scroll to position [4426, 0]
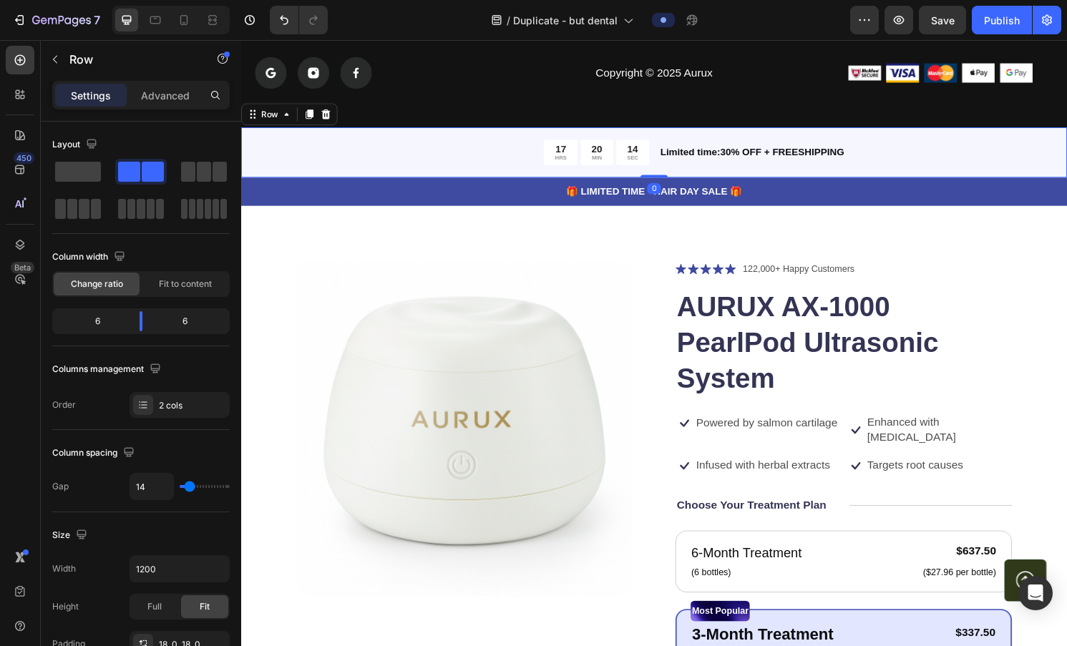
click at [447, 138] on div "17 HRS 20 MIN 14 SEC Countdown Timer Limited time:30% OFF + FREESHIPPING Text B…" at bounding box center [670, 157] width 859 height 52
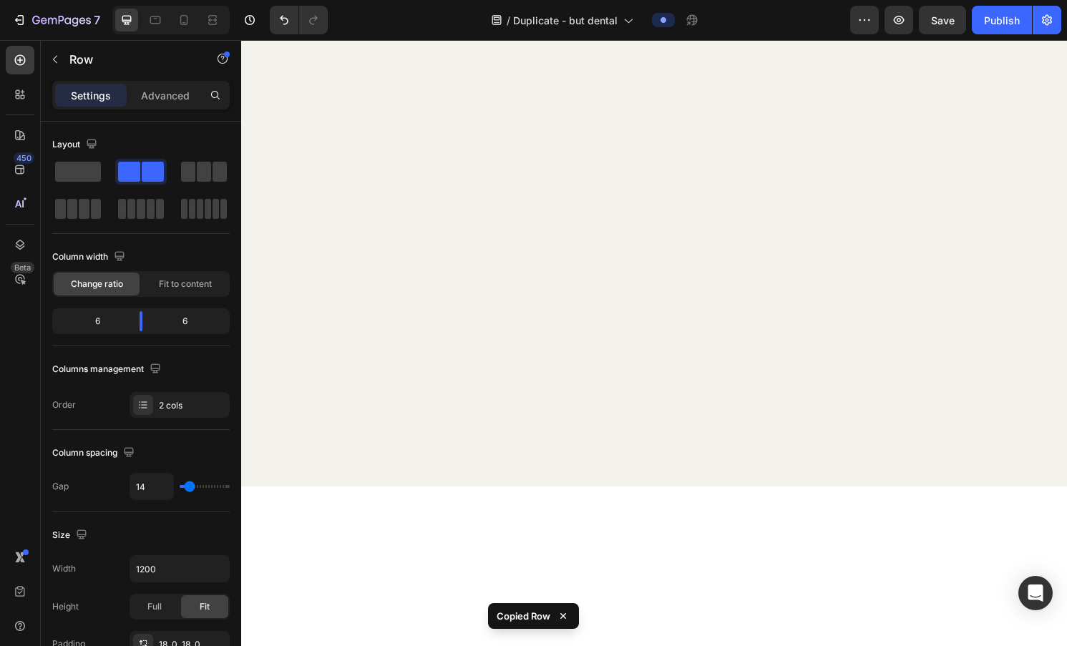
scroll to position [0, 0]
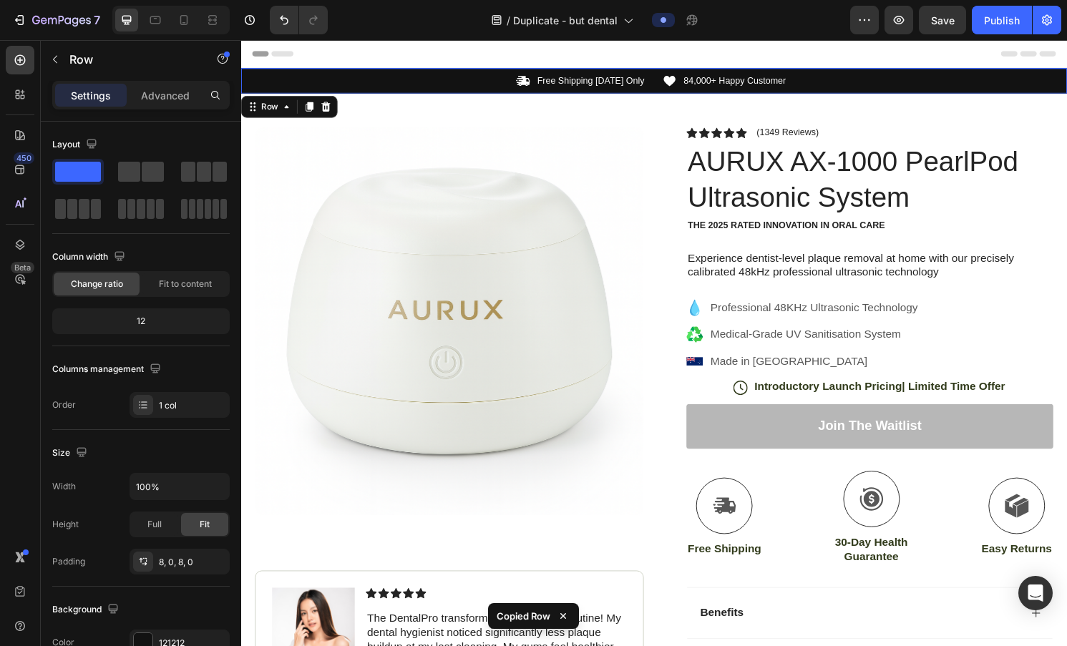
click at [435, 73] on div "Icon Free Shipping [DATE] Only Text Block Row Icon 84,000+ Happy Customer Text …" at bounding box center [670, 82] width 859 height 26
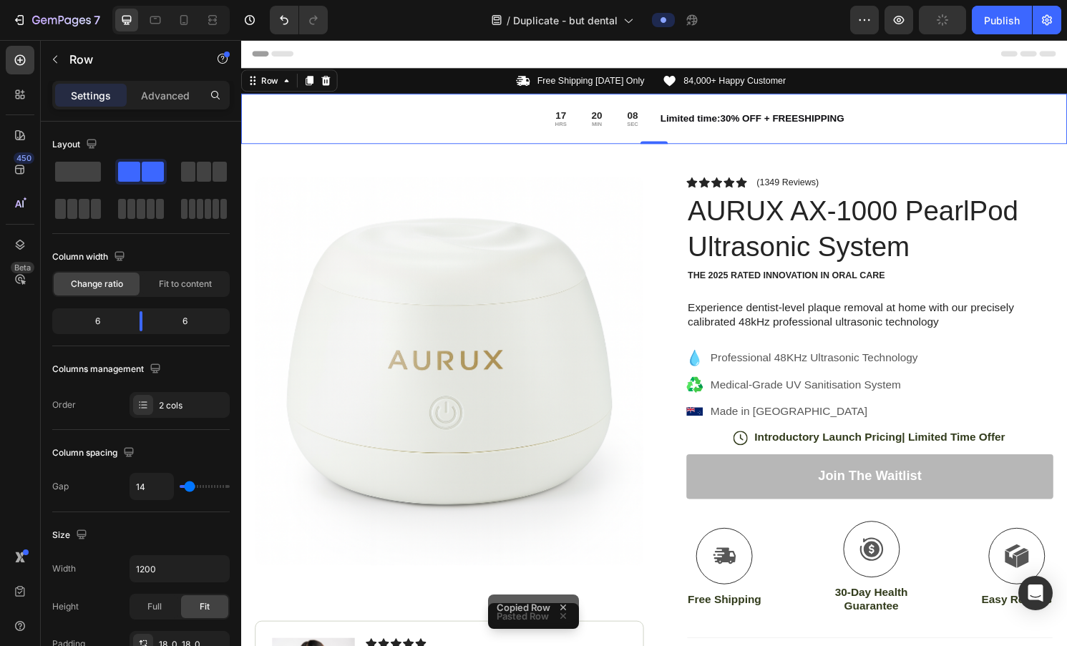
click at [385, 104] on div "17 HRS 20 MIN 08 SEC Countdown Timer Limited time:30% OFF + FREESHIPPING Text B…" at bounding box center [670, 122] width 859 height 52
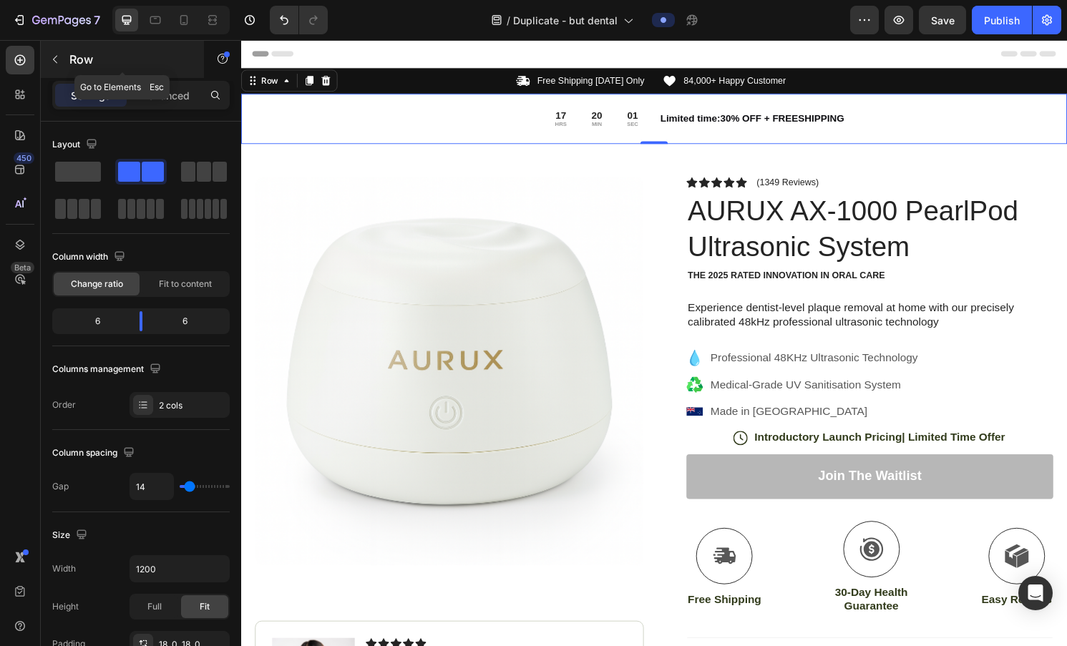
click at [59, 51] on button "button" at bounding box center [55, 59] width 23 height 23
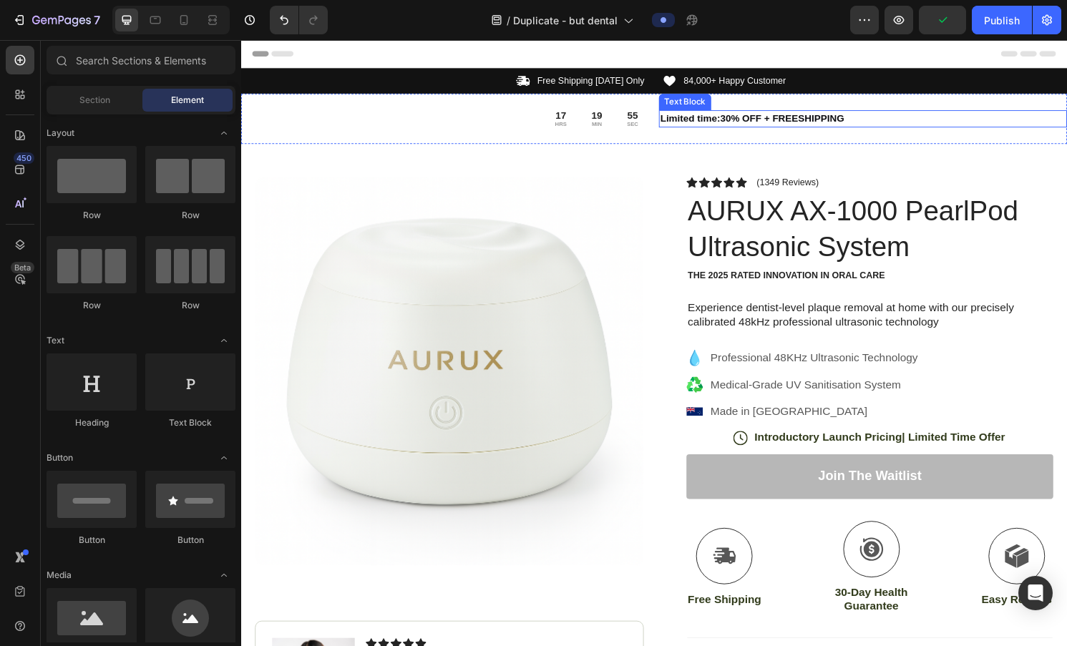
click at [620, 116] on p "Limited time:30% OFF + FREESHIPPING" at bounding box center [887, 121] width 421 height 15
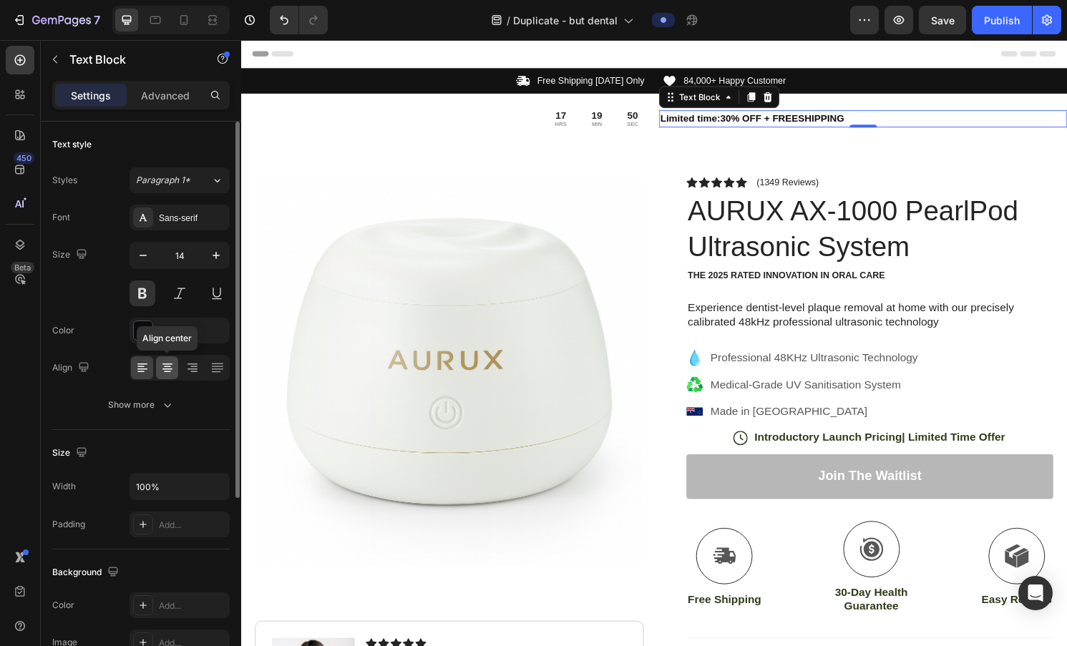
click at [172, 366] on icon at bounding box center [167, 368] width 14 height 14
click at [138, 366] on icon at bounding box center [142, 368] width 14 height 14
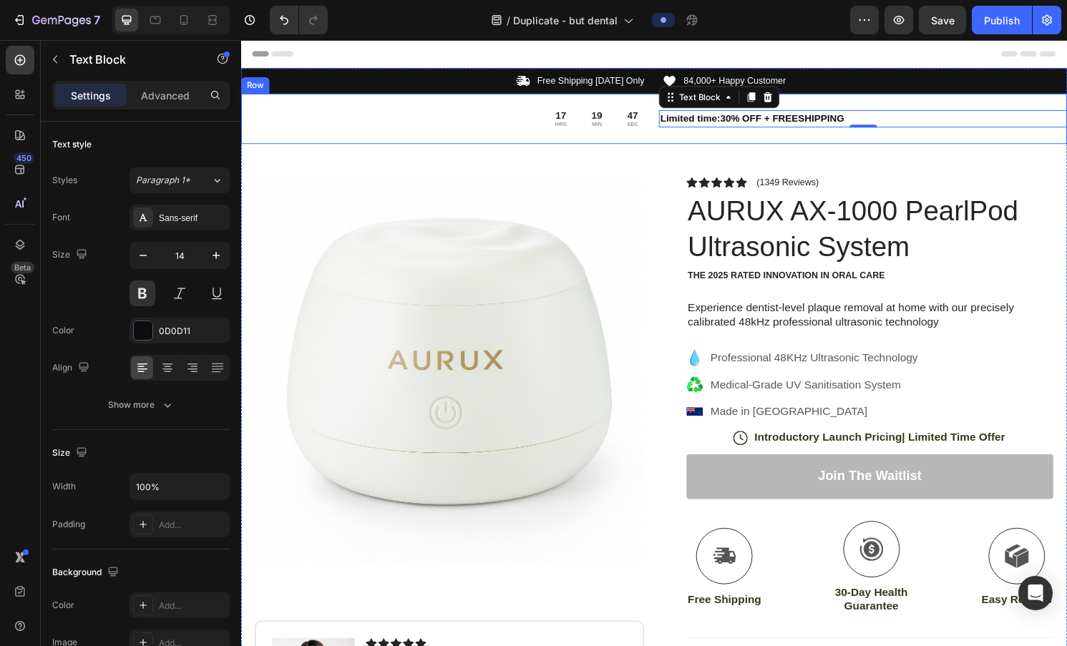
click at [620, 132] on div "Limited time:30% OFF + FREESHIPPING Text Block 0" at bounding box center [887, 122] width 424 height 26
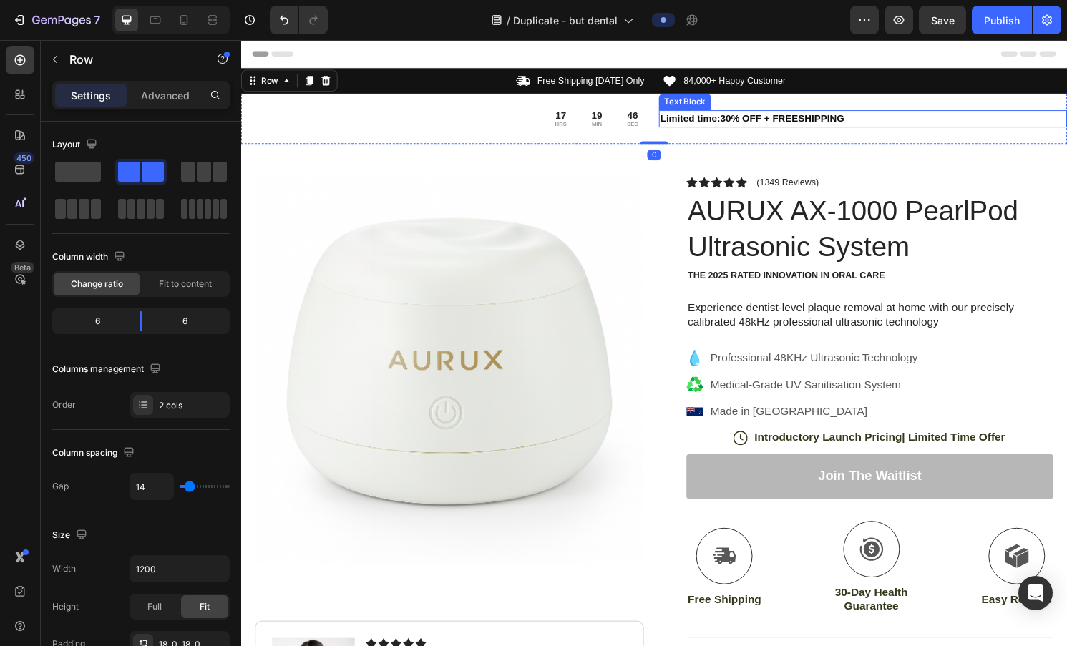
click at [620, 125] on p "Limited time:30% OFF + FREESHIPPING" at bounding box center [887, 121] width 421 height 15
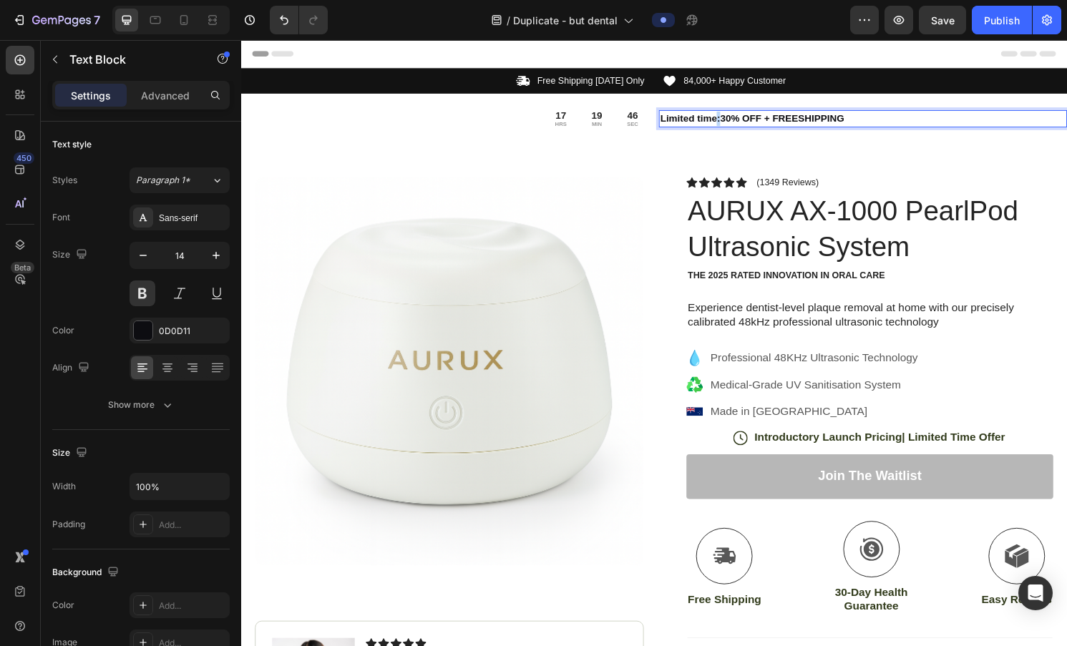
click at [620, 125] on p "Limited time:30% OFF + FREESHIPPING" at bounding box center [887, 121] width 421 height 15
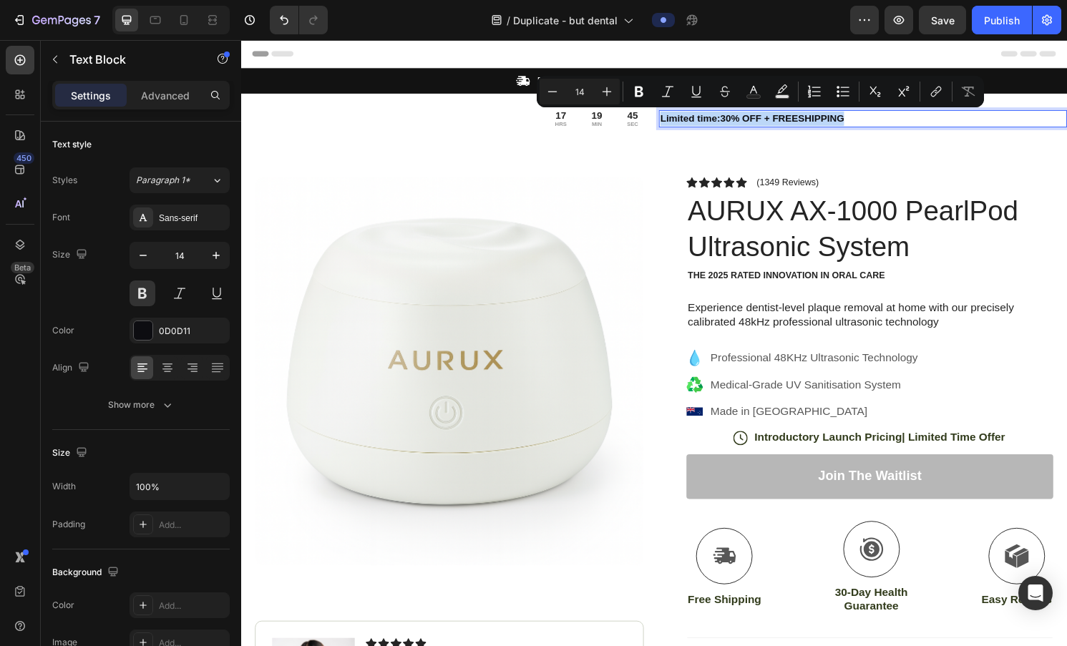
click at [620, 123] on p "Limited time:30% OFF + FREESHIPPING" at bounding box center [887, 121] width 421 height 15
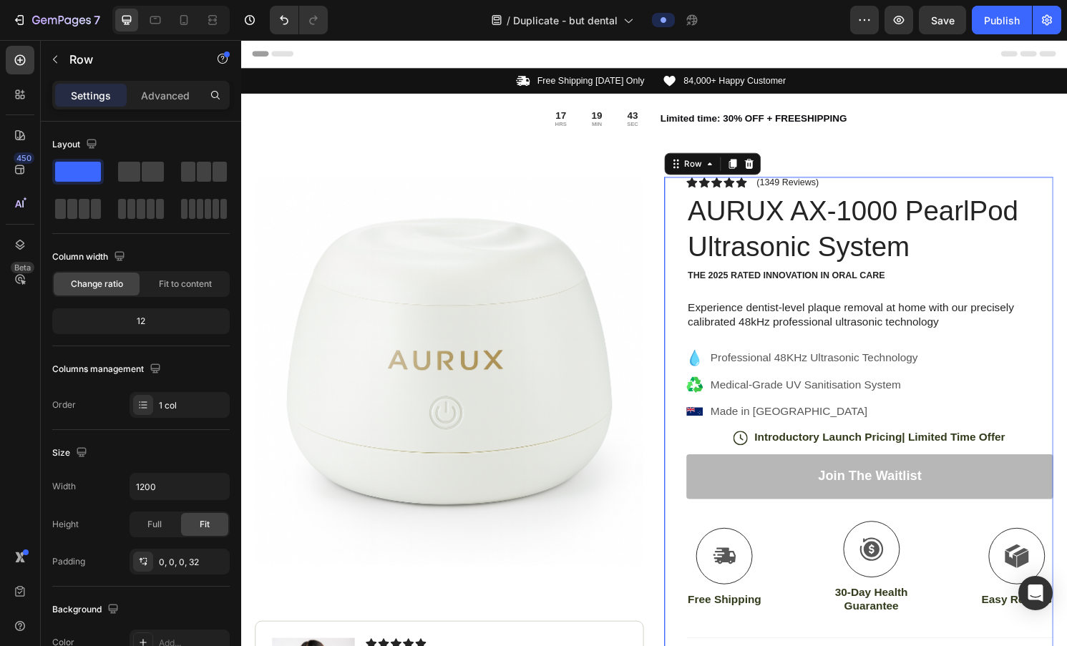
click at [620, 302] on div "Icon Icon Icon Icon Icon Icon List (1349 Reviews) Text Block Row AURUX AX-1000 …" at bounding box center [894, 532] width 381 height 701
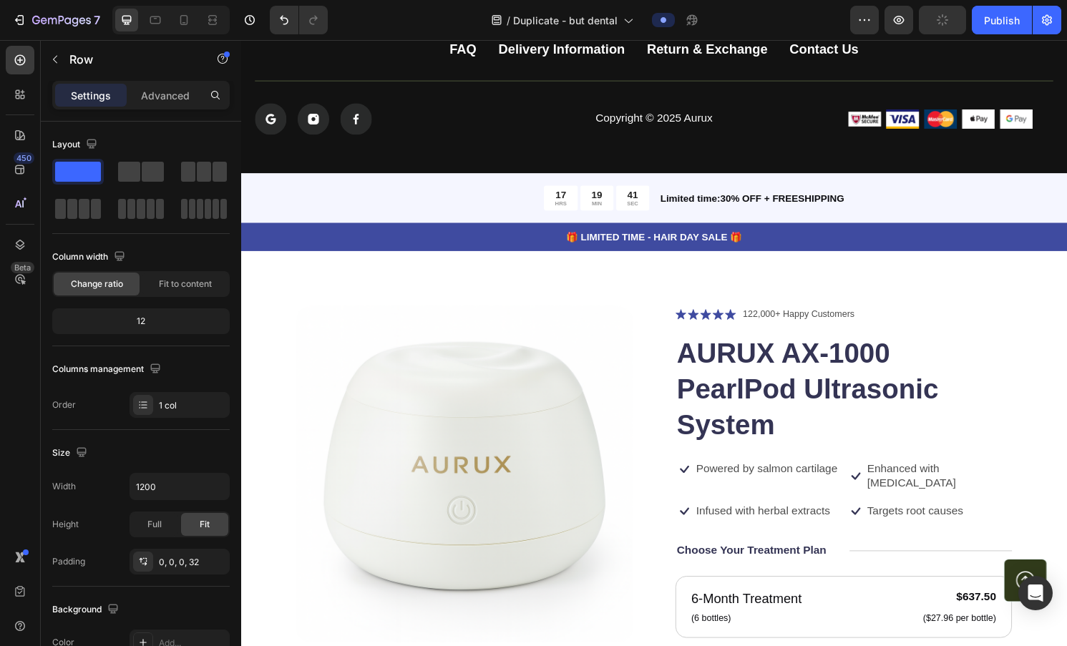
scroll to position [4421, 0]
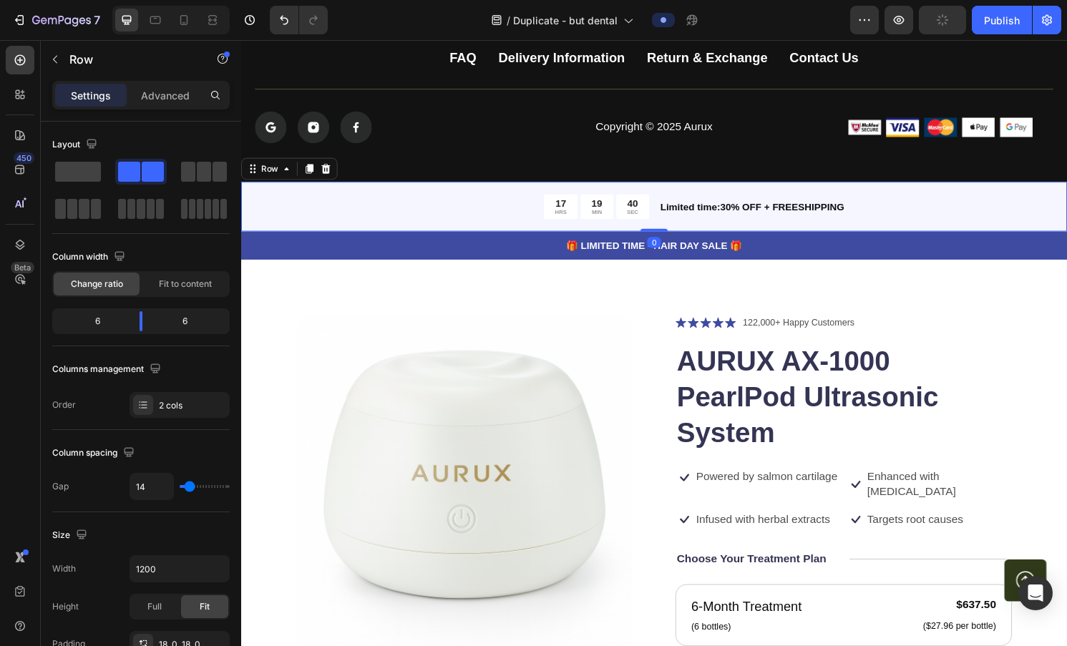
click at [620, 193] on div "17 HRS 19 MIN 40 SEC Countdown Timer Limited time:30% OFF + FREESHIPPING Text B…" at bounding box center [670, 213] width 859 height 52
click at [324, 174] on icon at bounding box center [328, 173] width 11 height 11
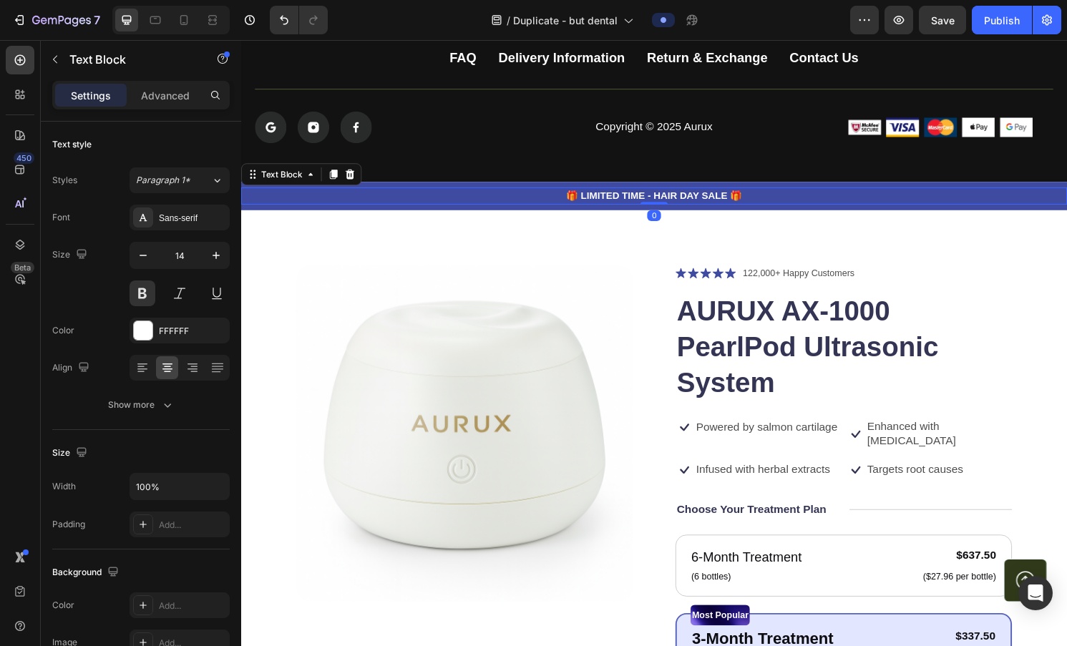
click at [448, 205] on p "🎁 LIMITED TIME - HAIR DAY SALE 🎁" at bounding box center [671, 202] width 856 height 15
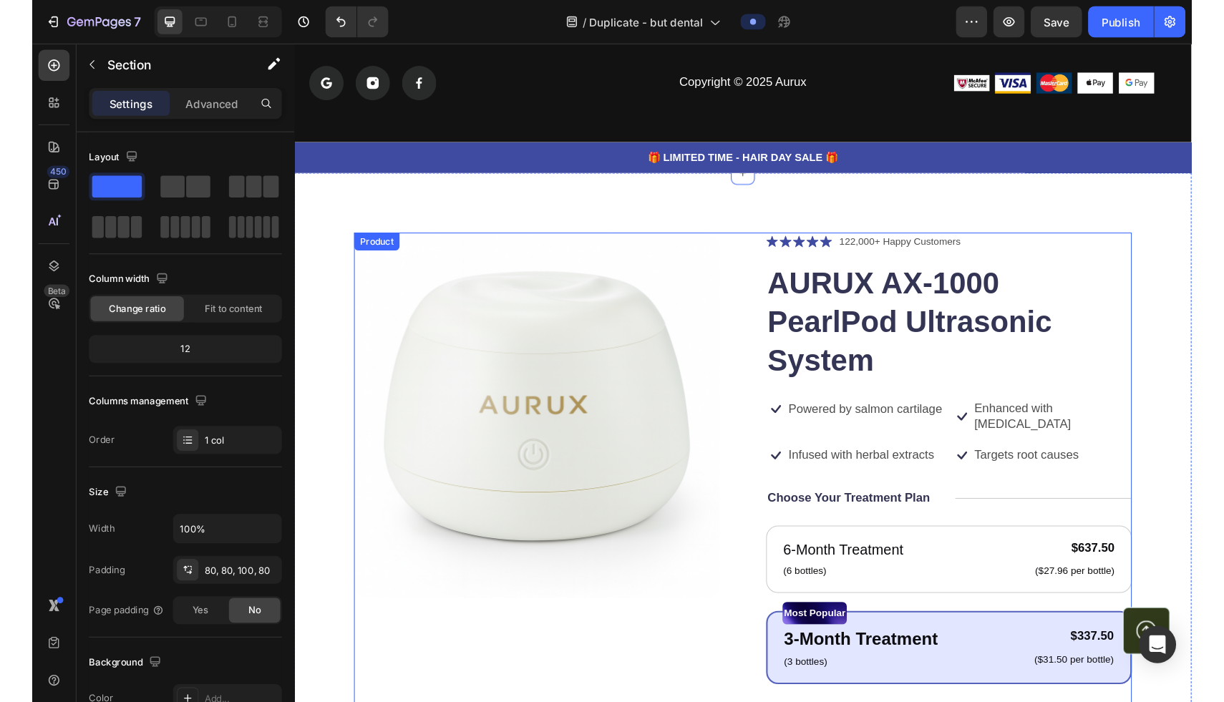
scroll to position [4148, 0]
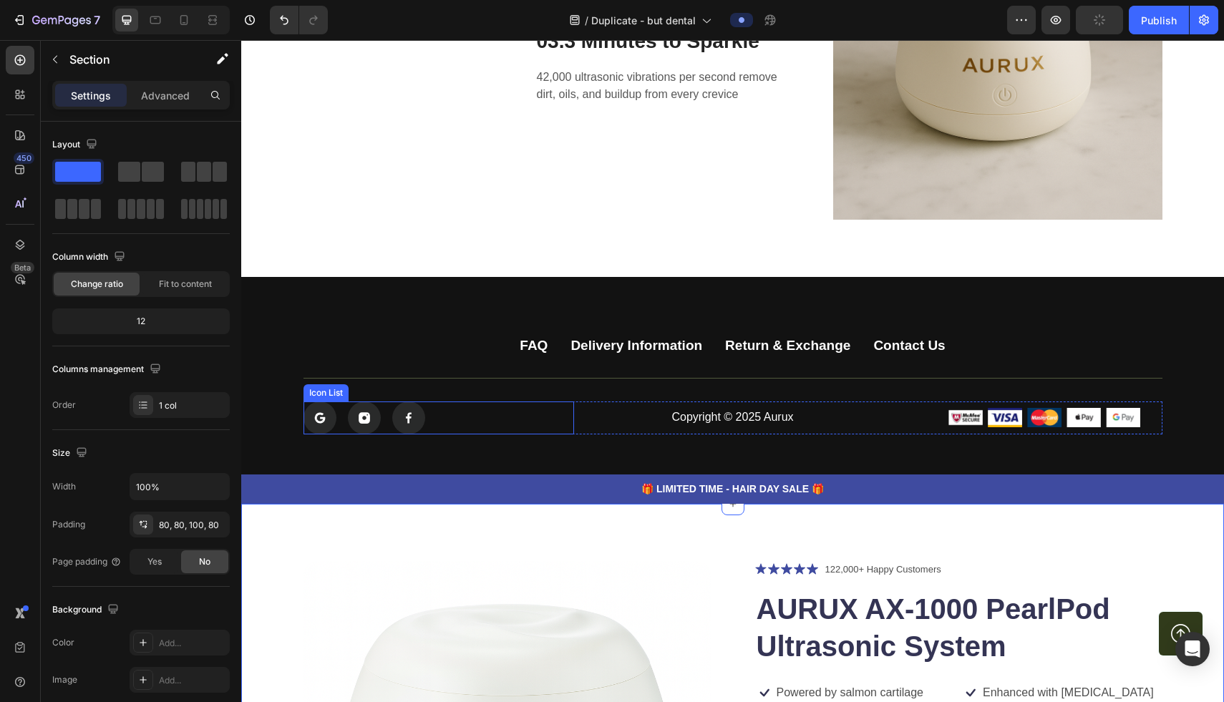
scroll to position [4375, 0]
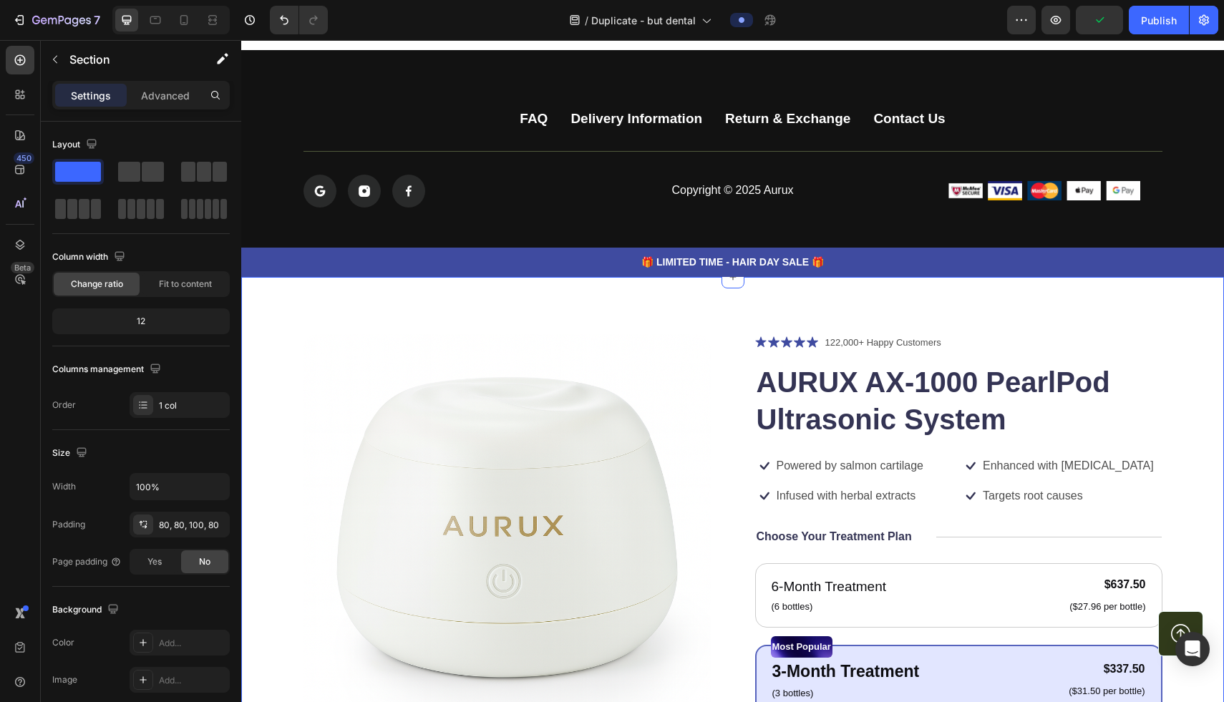
click at [441, 301] on div "Product Images Icon Icon Icon Icon Icon Icon List 122,000+ Happy Customers Text…" at bounding box center [732, 695] width 982 height 836
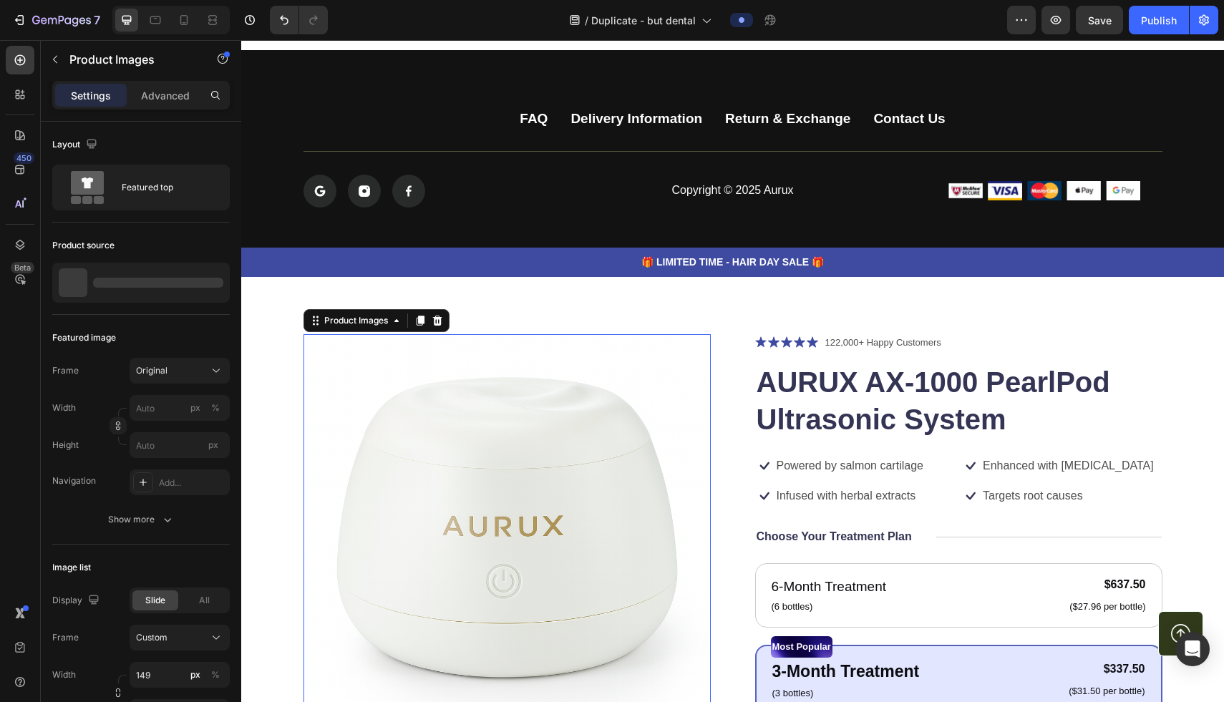
click at [375, 386] on img at bounding box center [506, 537] width 407 height 407
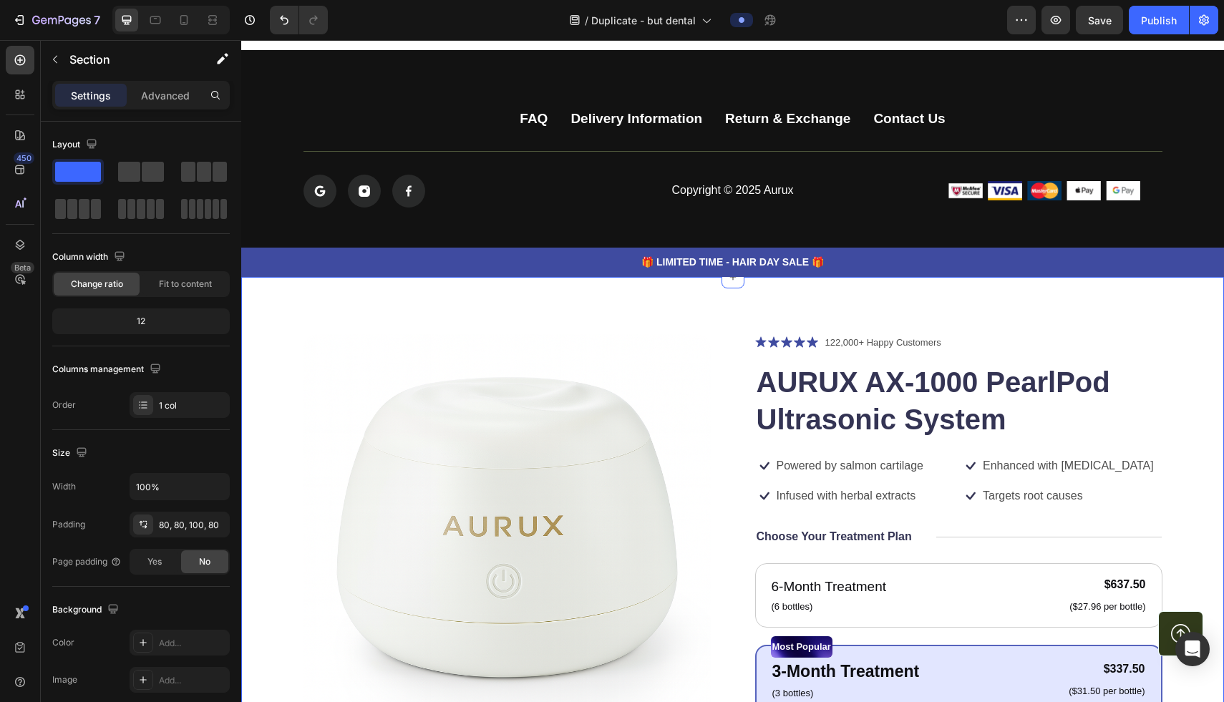
click at [273, 341] on div "Product Images Icon Icon Icon Icon Icon Icon List 122,000+ Happy Customers Text…" at bounding box center [732, 695] width 982 height 836
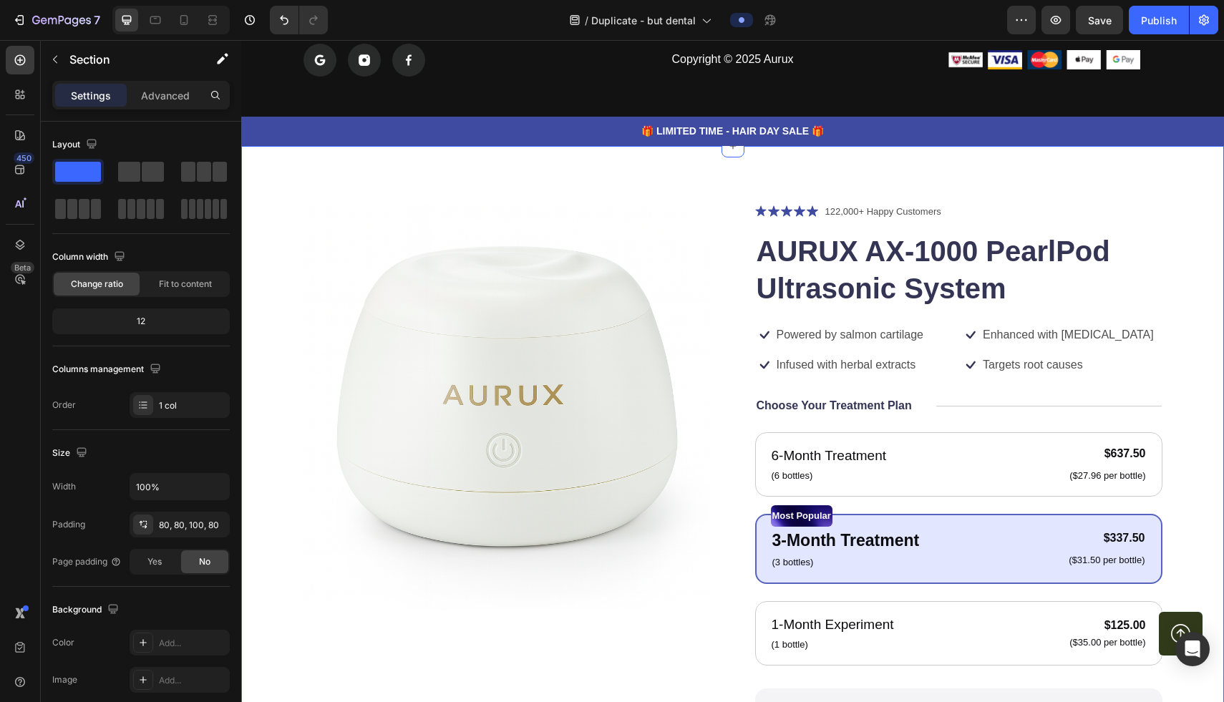
scroll to position [4541, 0]
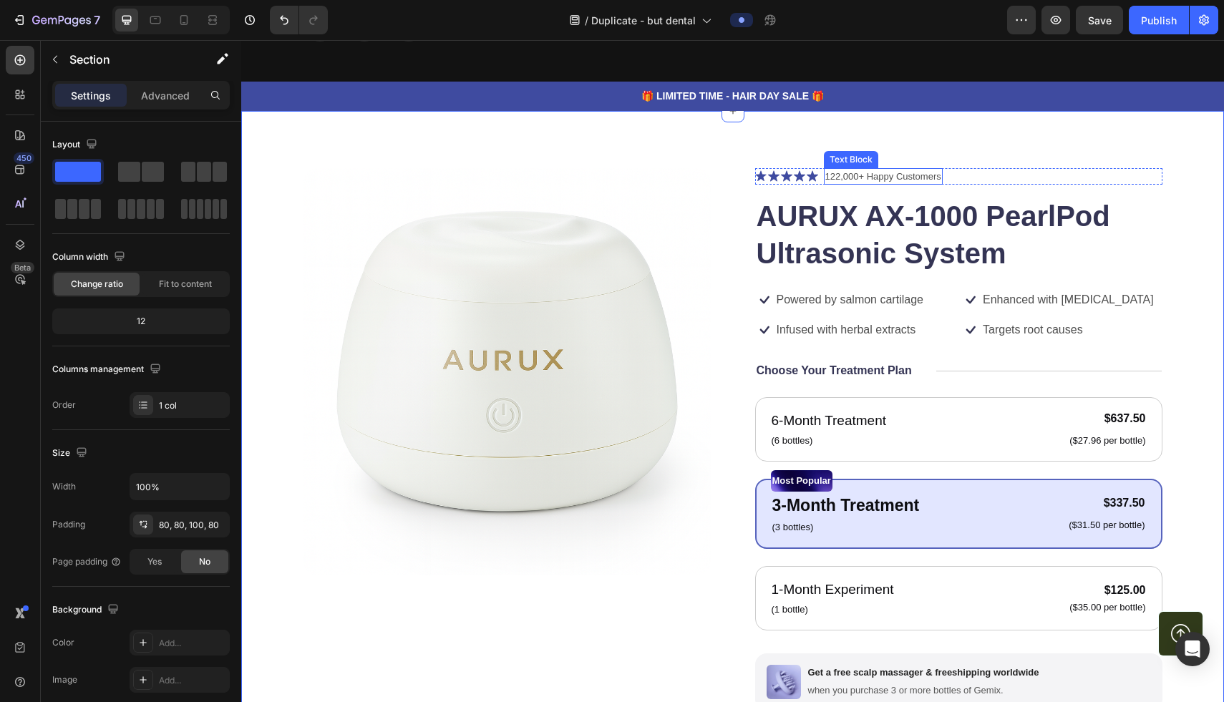
click at [620, 185] on div "Icon Icon Icon Icon Icon Icon List 122,000+ Happy Customers Text Block Row AURU…" at bounding box center [958, 522] width 407 height 708
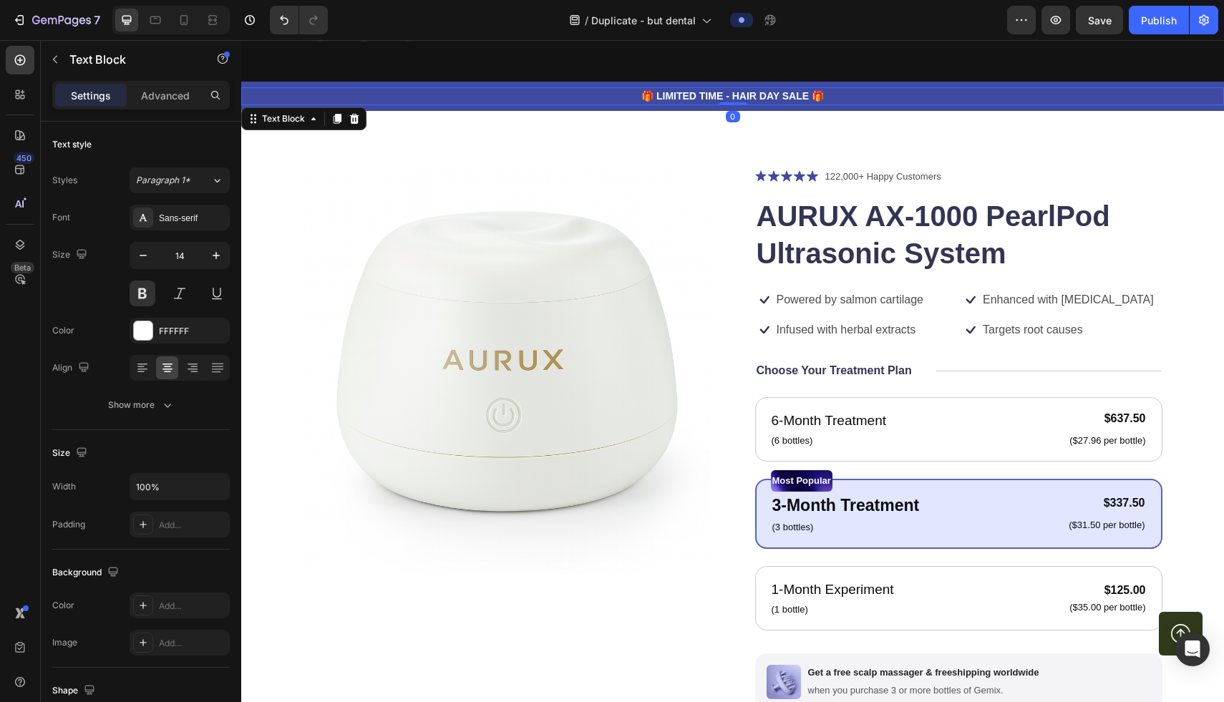
click at [474, 101] on p "🎁 LIMITED TIME - HAIR DAY SALE 🎁" at bounding box center [733, 96] width 980 height 15
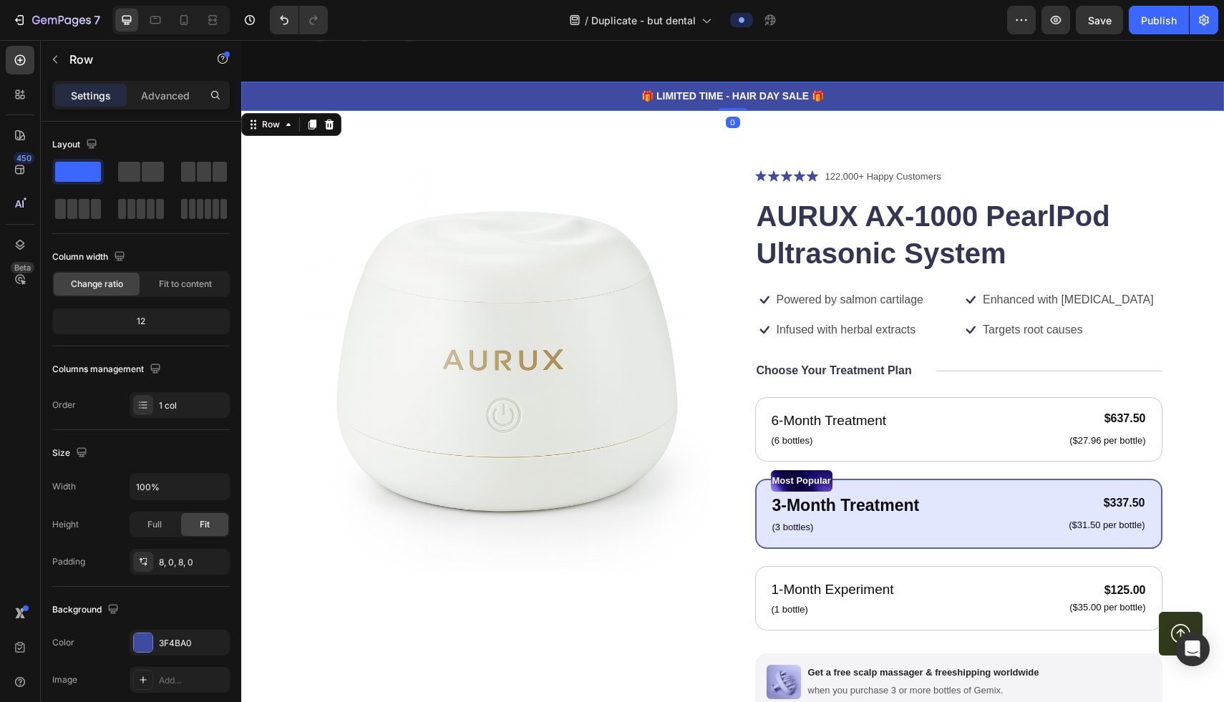
click at [456, 84] on div "🎁 LIMITED TIME - HAIR DAY SALE 🎁 Text Block Row 0" at bounding box center [732, 96] width 982 height 29
click at [326, 129] on icon at bounding box center [328, 124] width 11 height 11
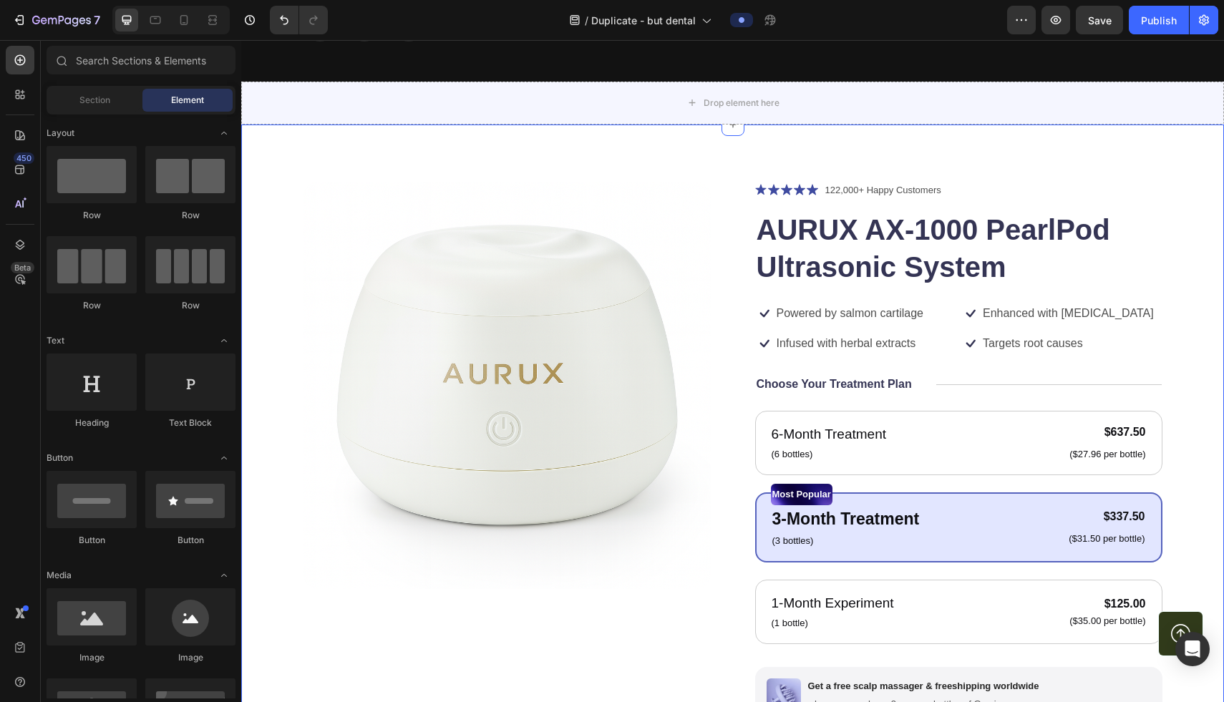
click at [336, 140] on div "Product Images Icon Icon Icon Icon Icon Icon List 122,000+ Happy Customers Text…" at bounding box center [732, 543] width 982 height 837
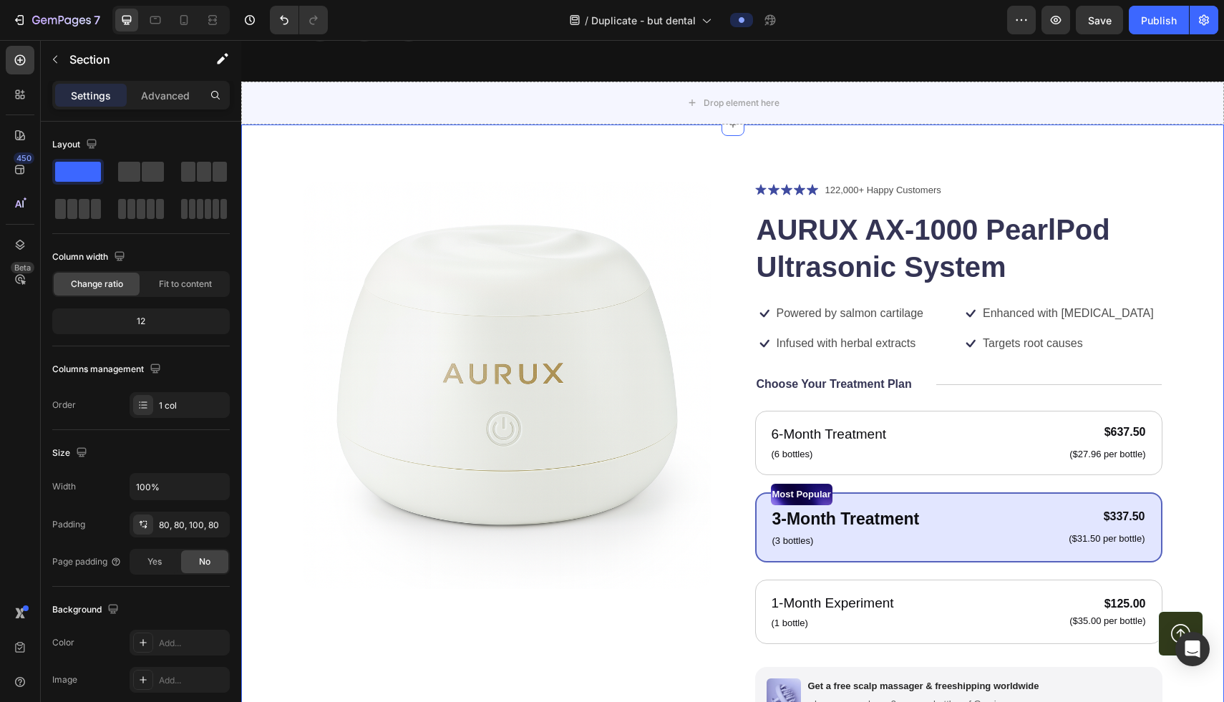
click at [620, 140] on div "Product Images Icon Icon Icon Icon Icon Icon List 122,000+ Happy Customers Text…" at bounding box center [732, 543] width 982 height 837
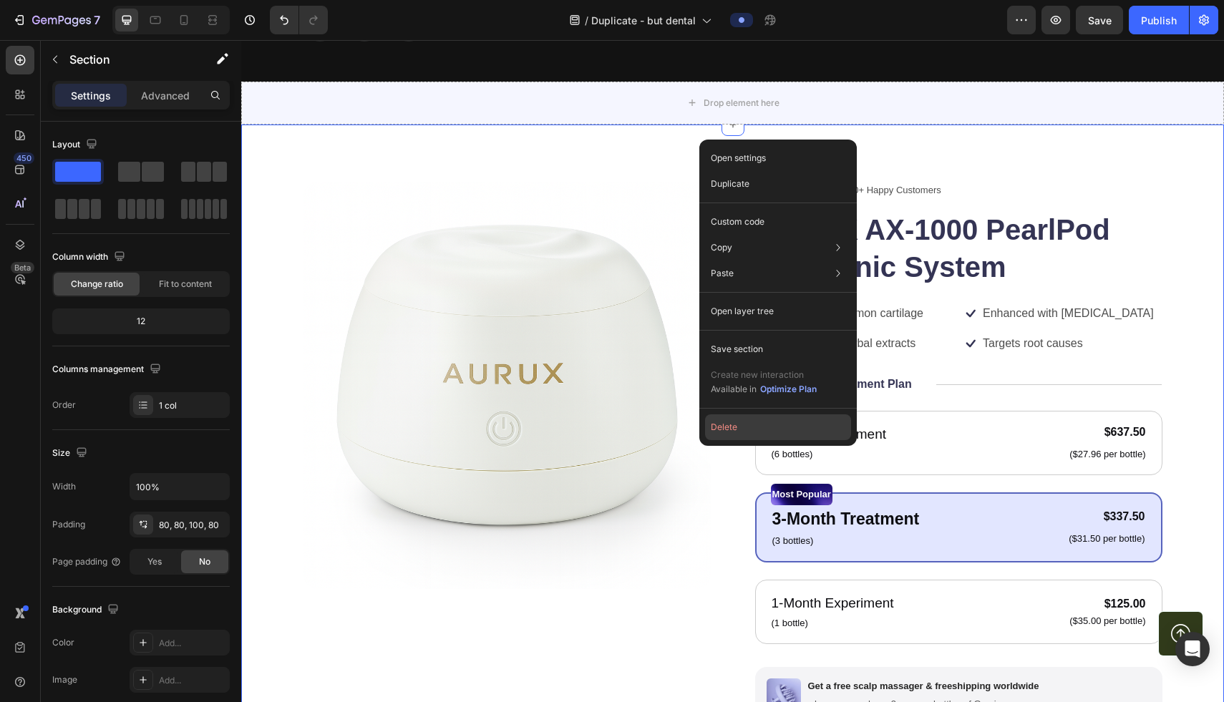
click at [620, 421] on button "Delete" at bounding box center [778, 427] width 146 height 26
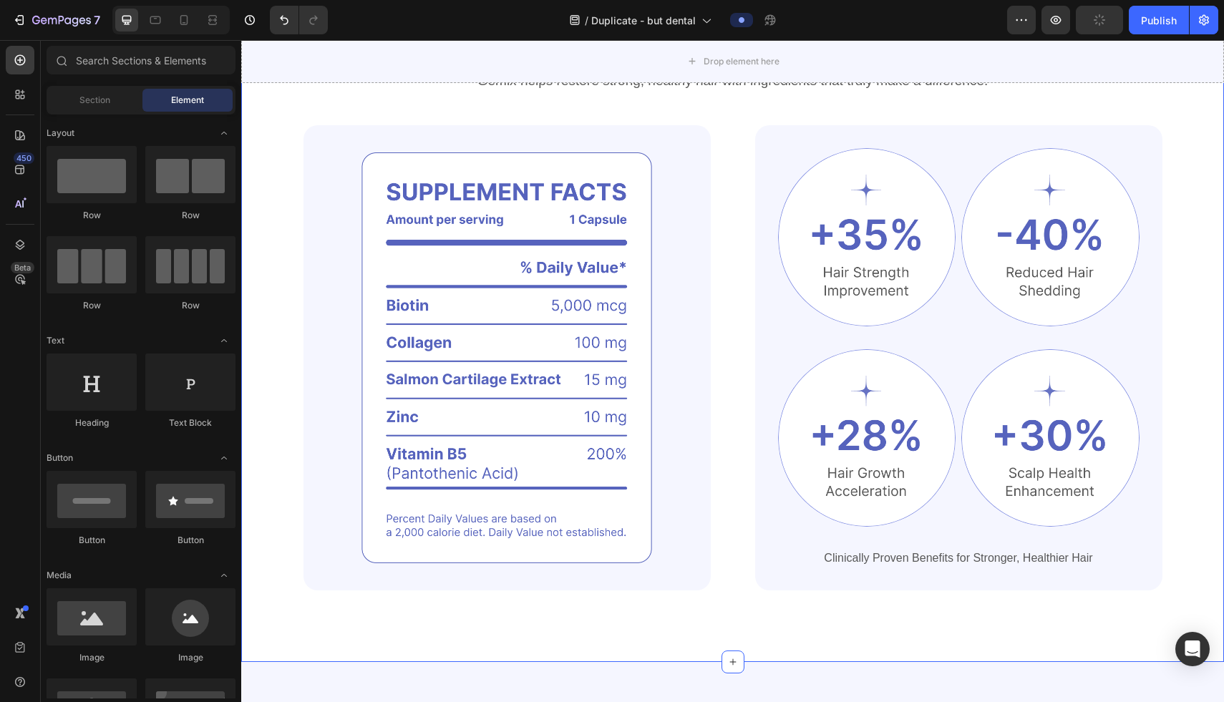
scroll to position [4517, 0]
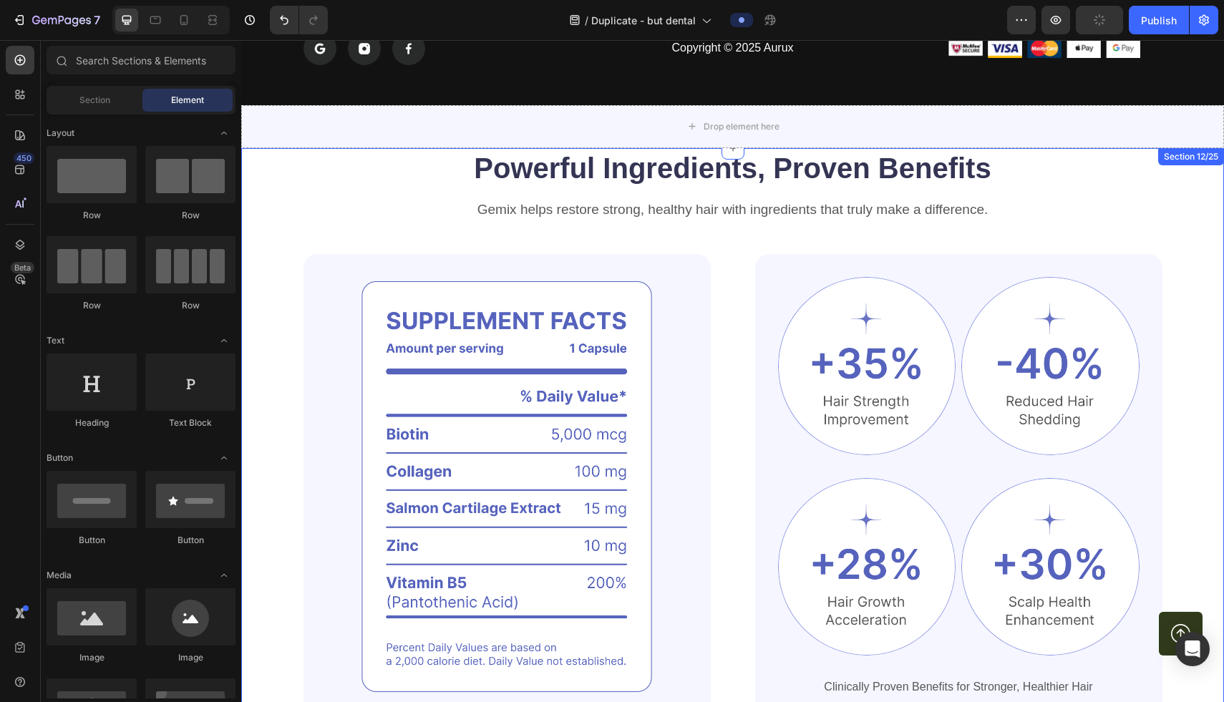
click at [279, 171] on div "Powerful Ingredients, Proven Benefits Heading Gemix helps restore strong, healt…" at bounding box center [732, 469] width 982 height 643
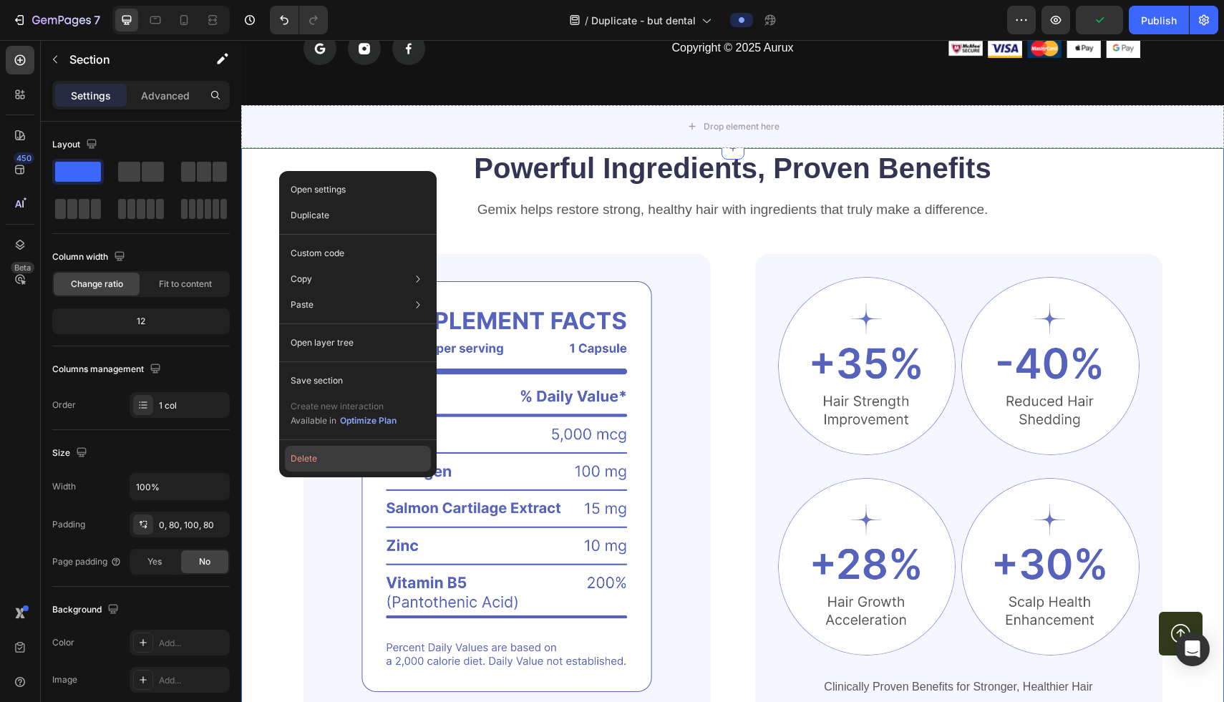
click at [332, 464] on button "Delete" at bounding box center [358, 459] width 146 height 26
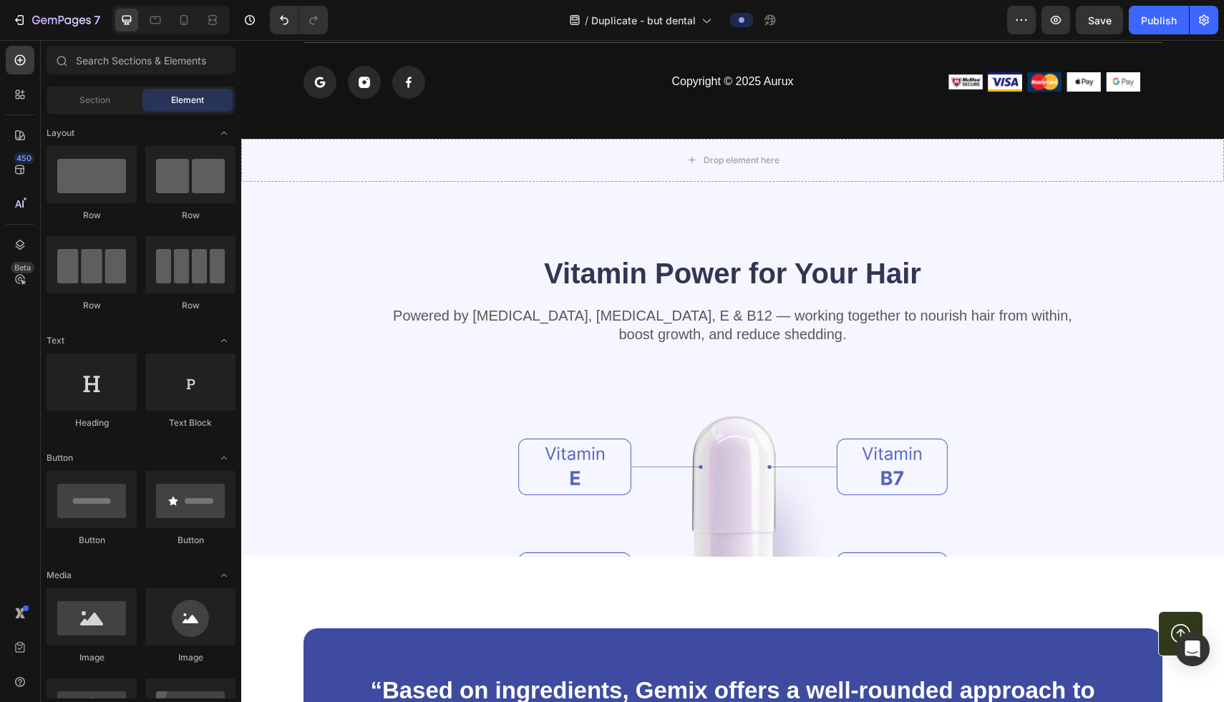
scroll to position [4430, 0]
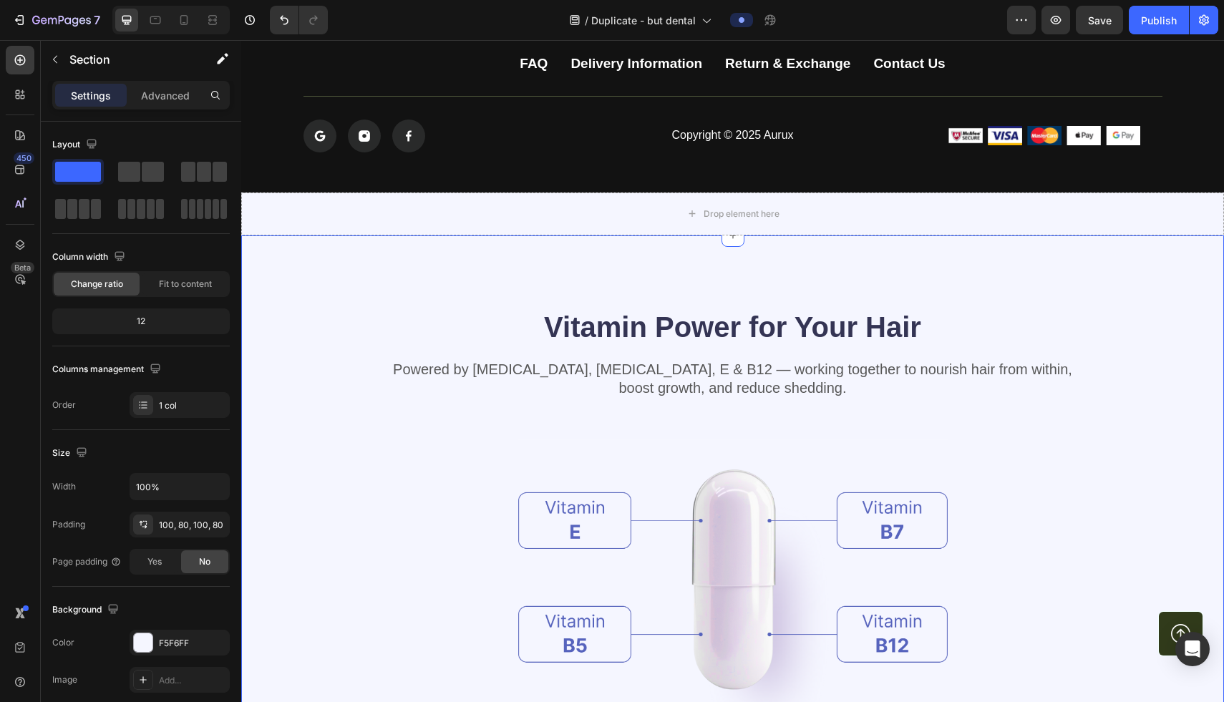
click at [410, 270] on div "Vitamin Power for Your Hair Heading Powered by [MEDICAL_DATA], [MEDICAL_DATA], …" at bounding box center [732, 579] width 982 height 689
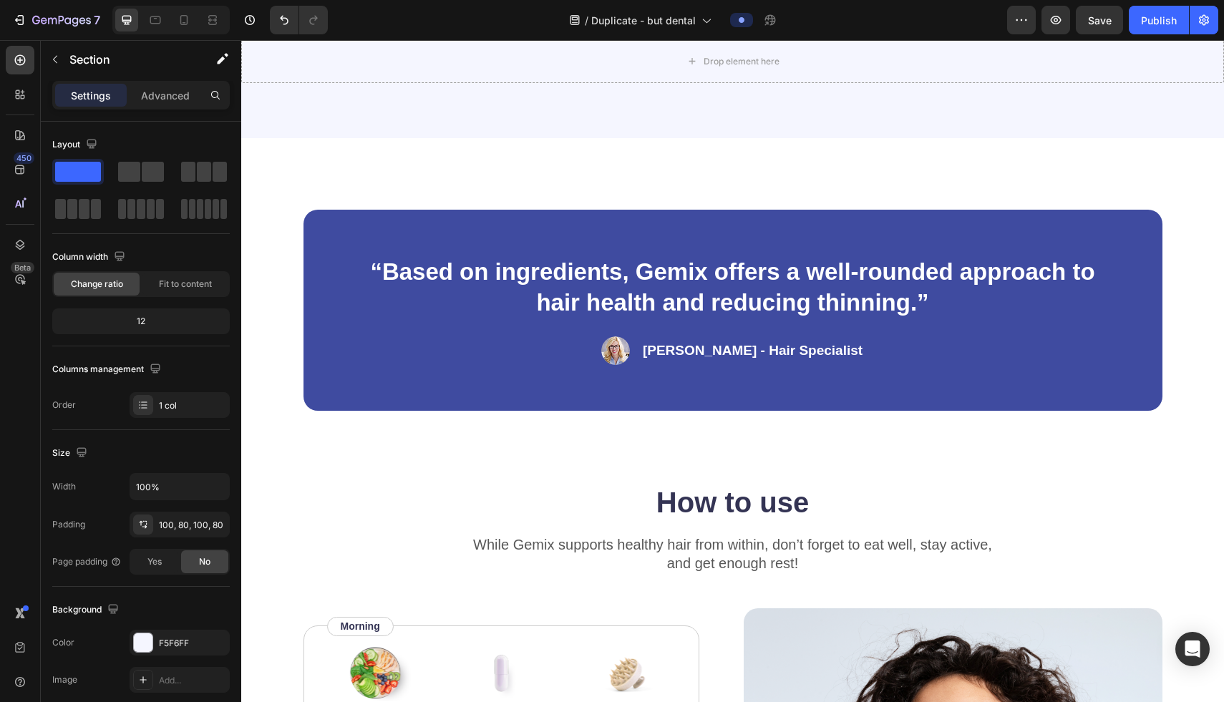
scroll to position [5184, 0]
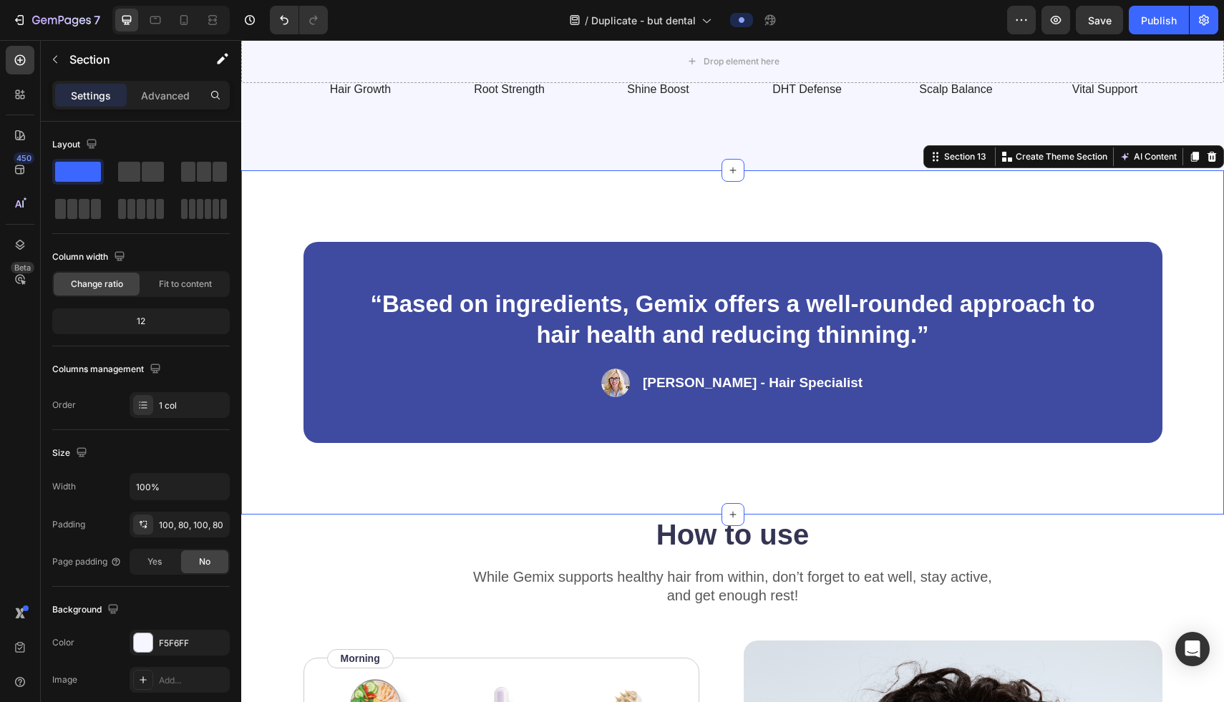
click at [286, 238] on div "“Based on ingredients, Gemix offers a well-rounded approach to hair health and …" at bounding box center [732, 342] width 982 height 345
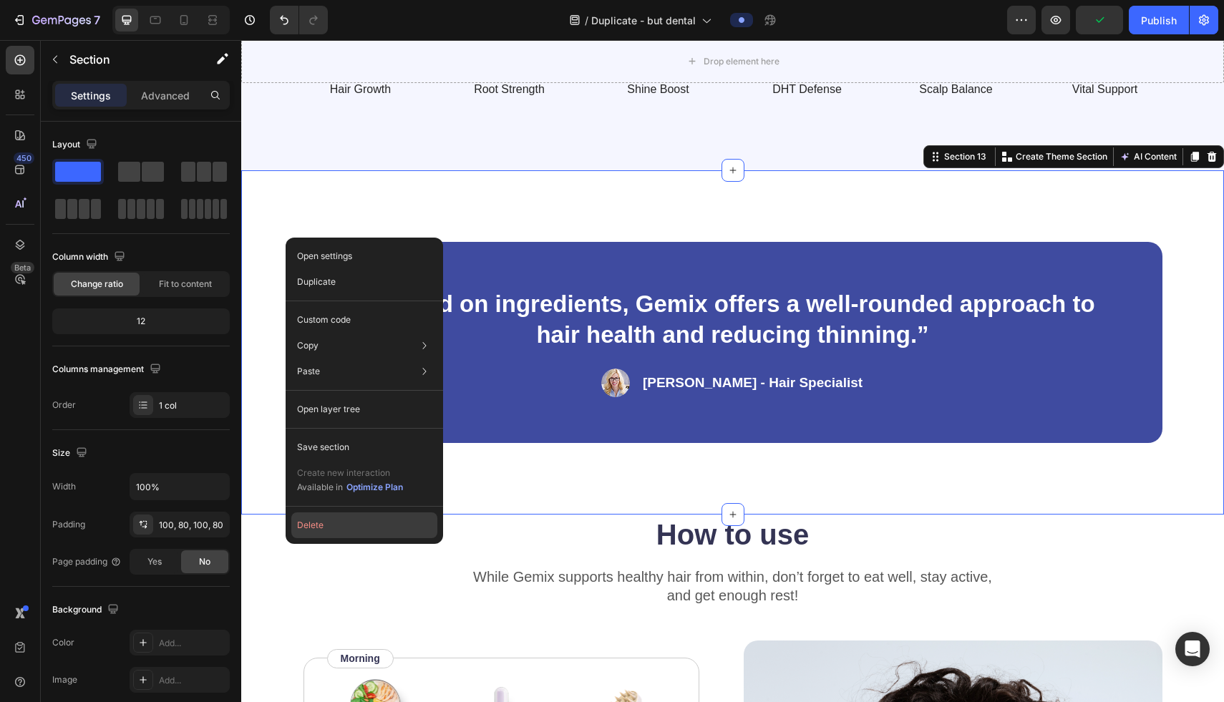
click at [324, 514] on button "Delete" at bounding box center [364, 525] width 146 height 26
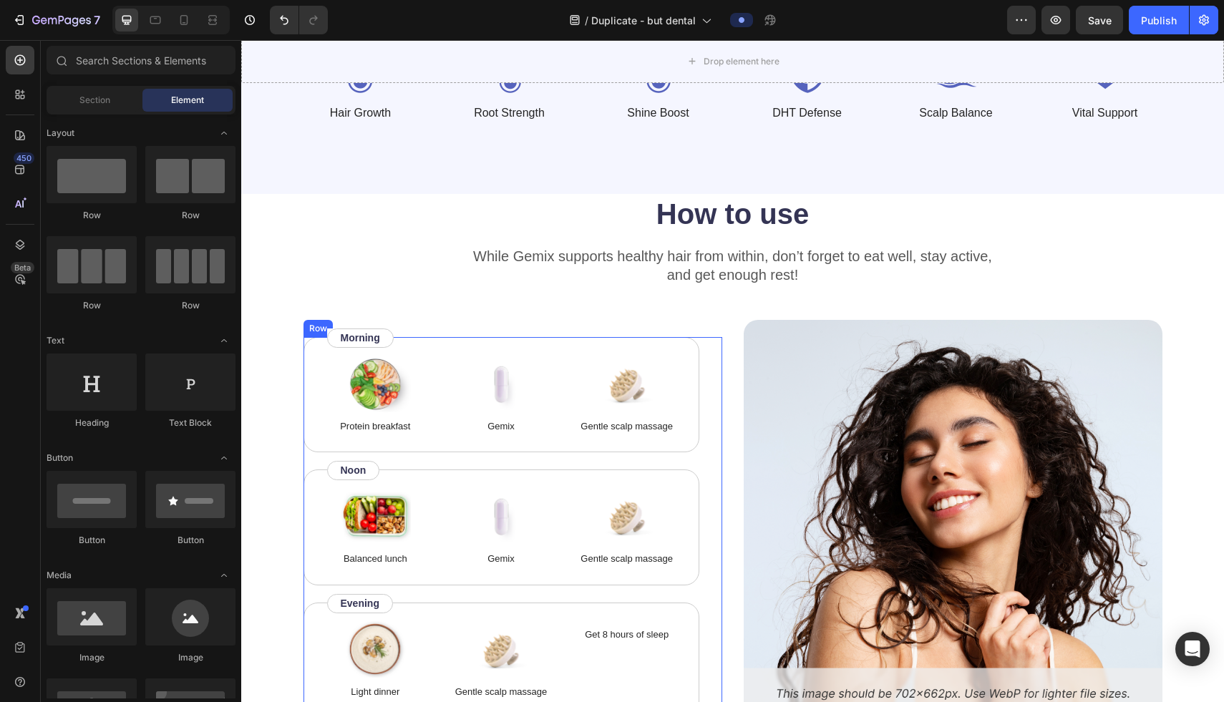
scroll to position [5152, 0]
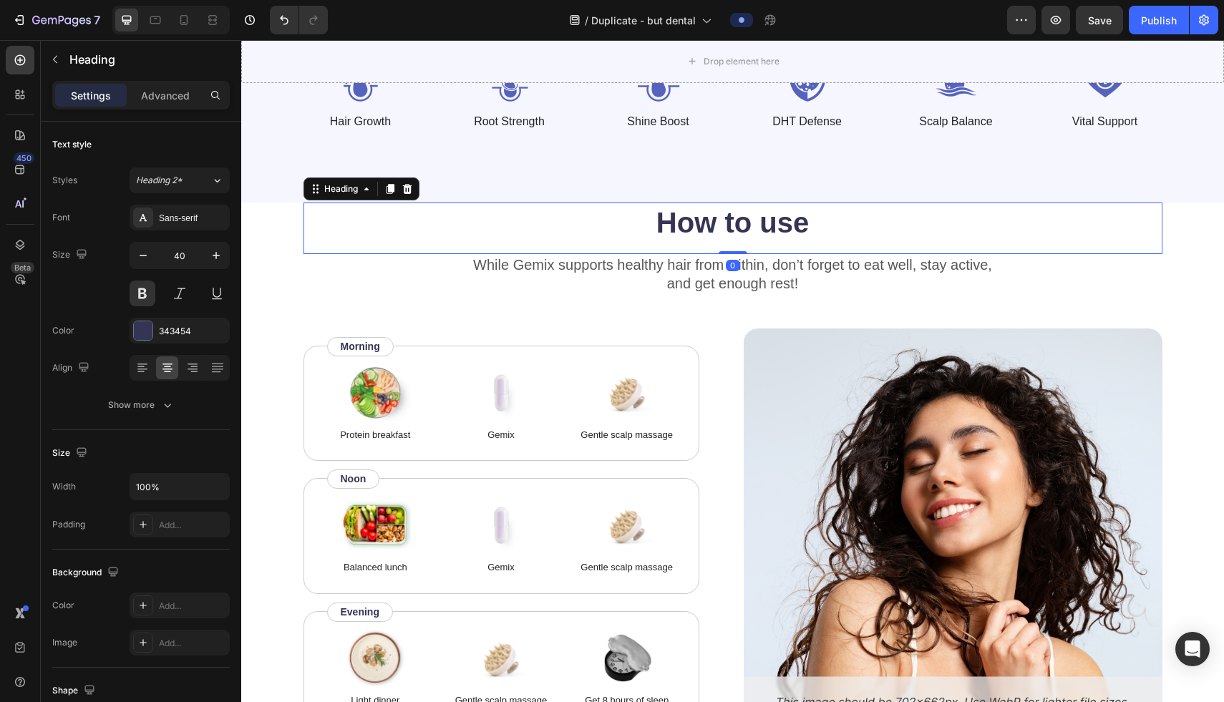
click at [358, 203] on h2 "How to use" at bounding box center [732, 223] width 859 height 40
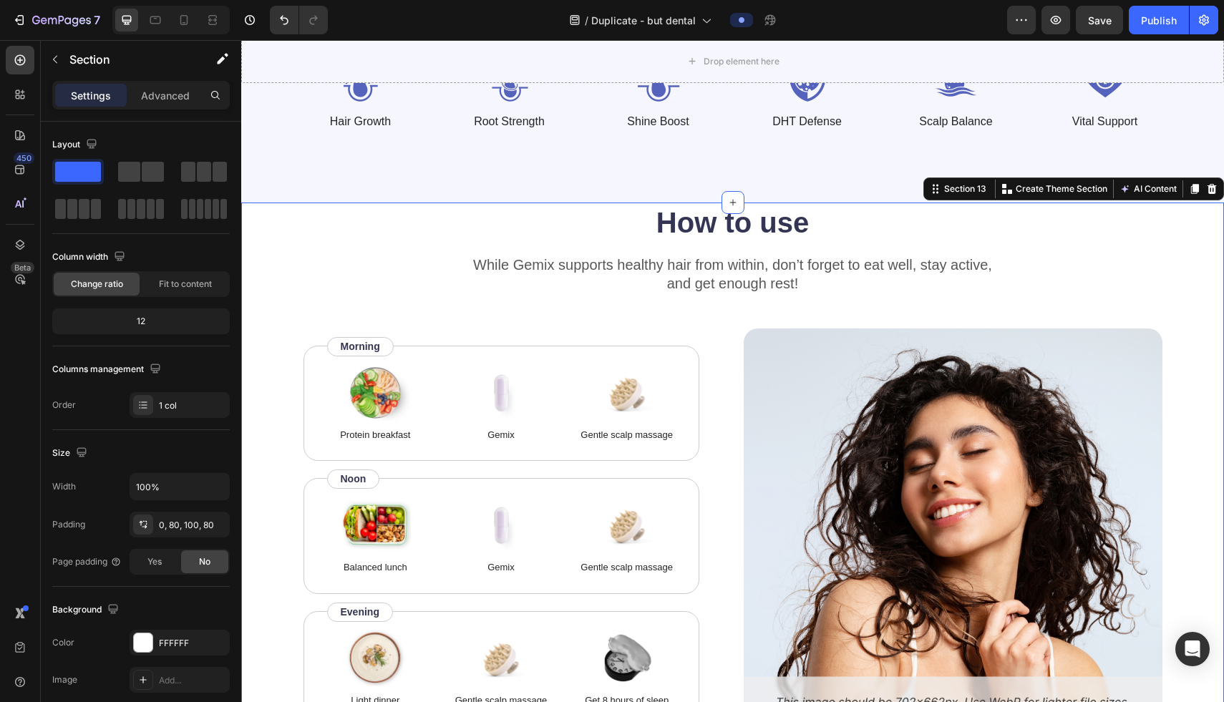
click at [260, 260] on div "How to use Heading While Gemix supports healthy hair from within, don’t forget …" at bounding box center [732, 501] width 982 height 596
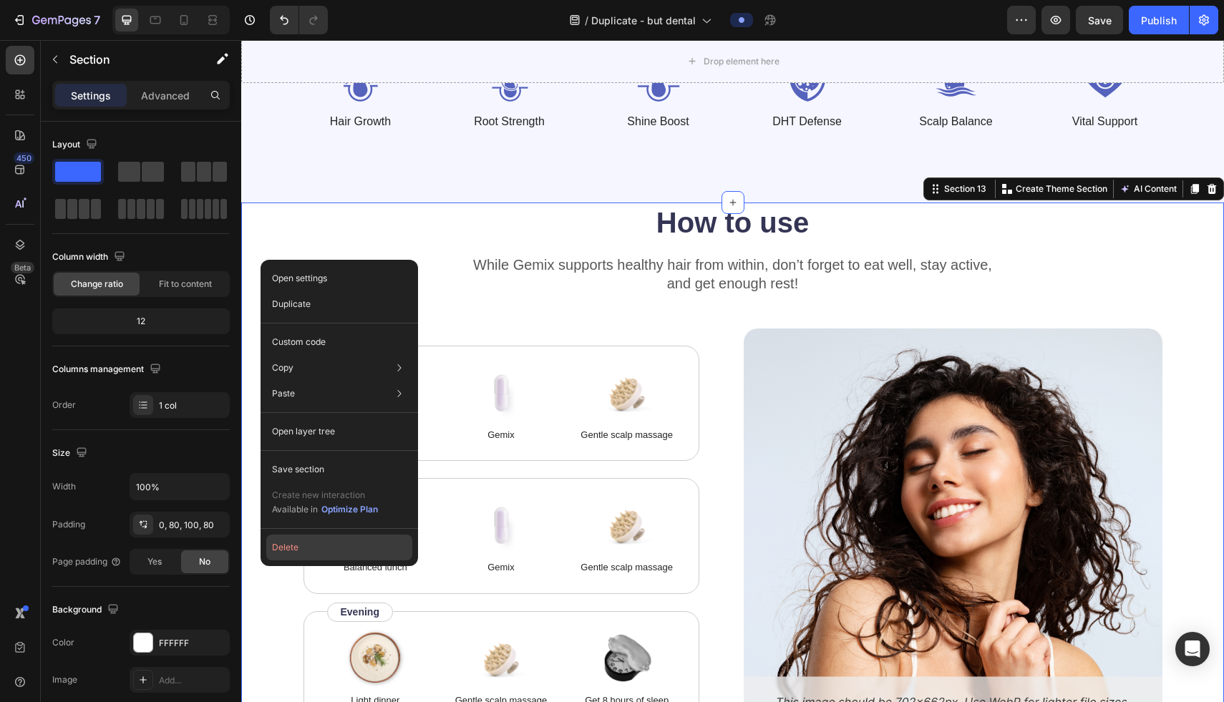
click at [318, 539] on button "Delete" at bounding box center [339, 548] width 146 height 26
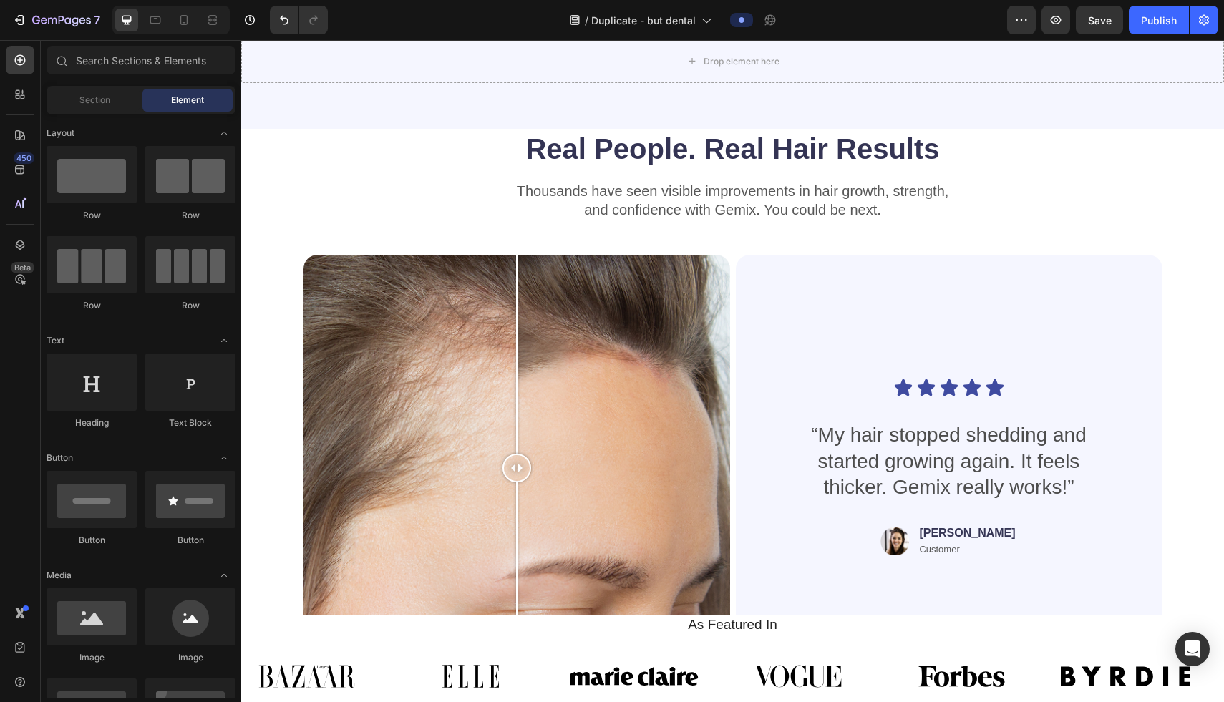
scroll to position [5220, 0]
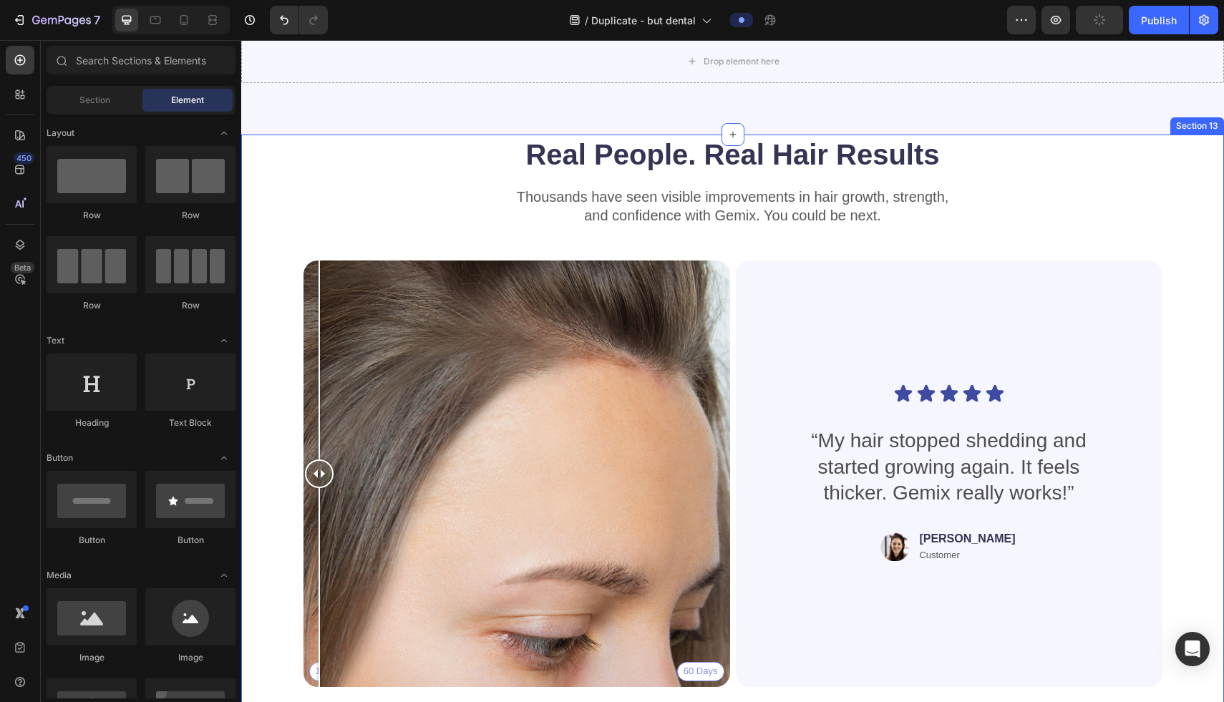
drag, startPoint x: 516, startPoint y: 478, endPoint x: 277, endPoint y: 467, distance: 239.3
click at [278, 467] on div "Real People. Real Hair Results Heading Thousands have seen visible improvements…" at bounding box center [732, 452] width 982 height 635
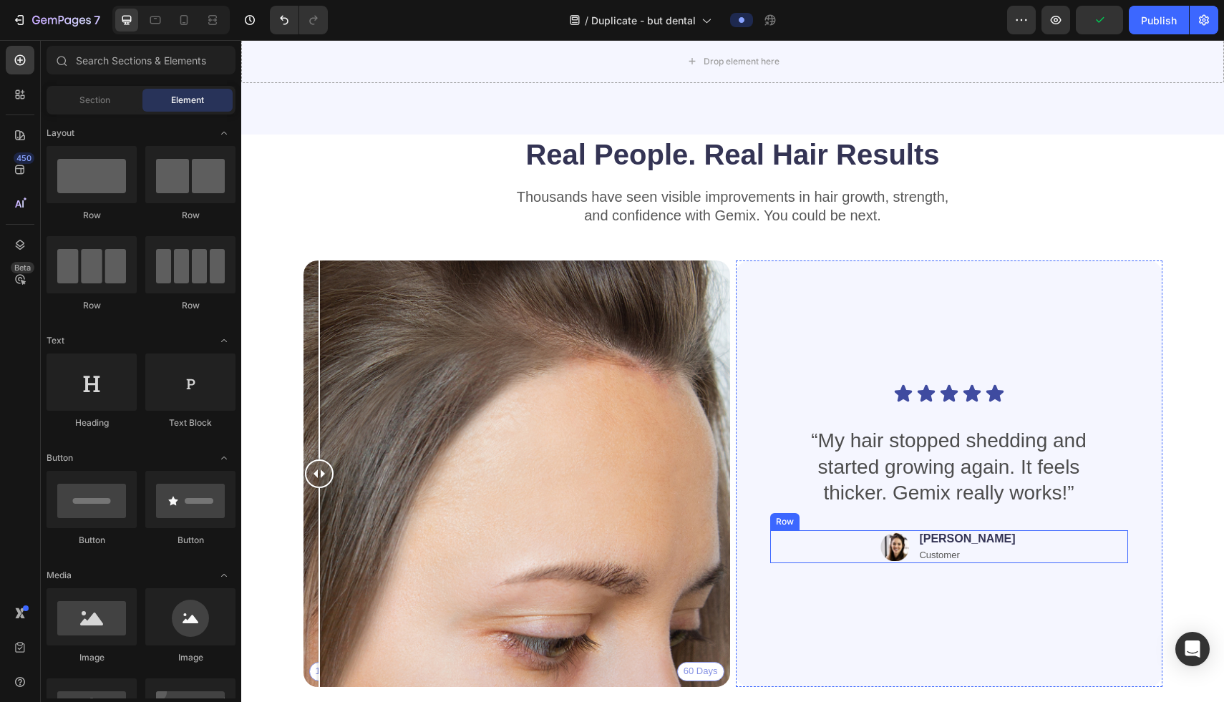
scroll to position [5709, 0]
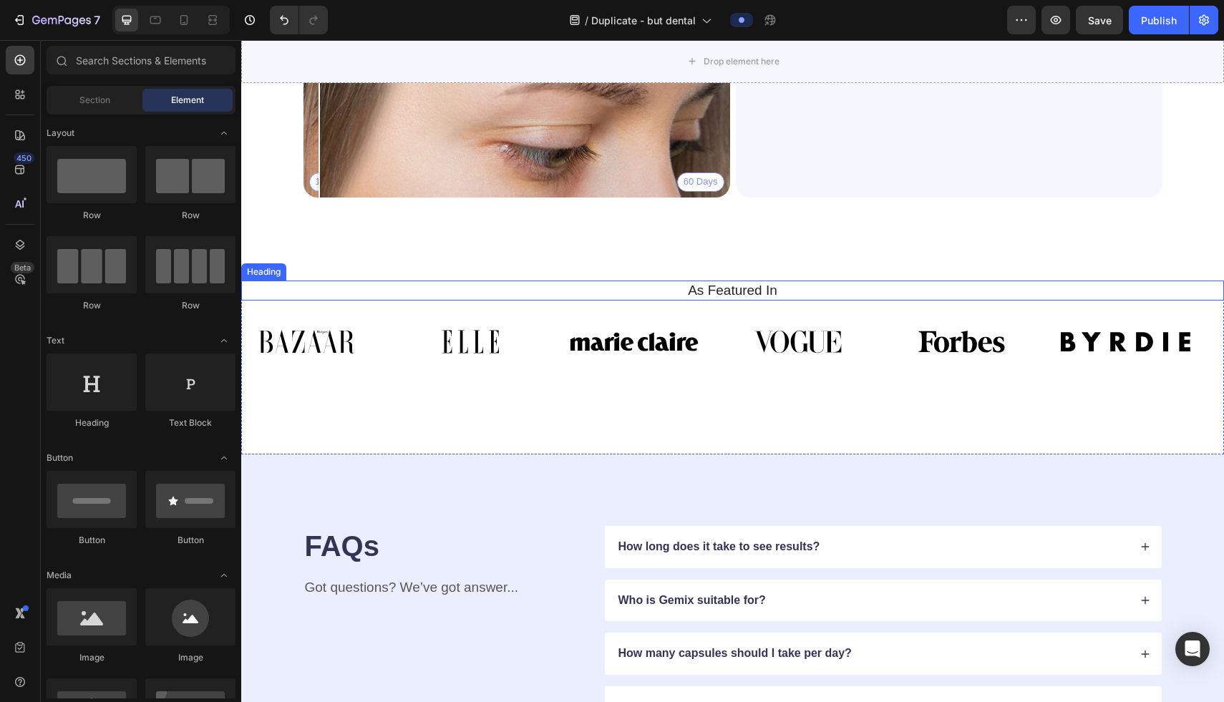
click at [342, 291] on h2 "As Featured In" at bounding box center [732, 291] width 961 height 21
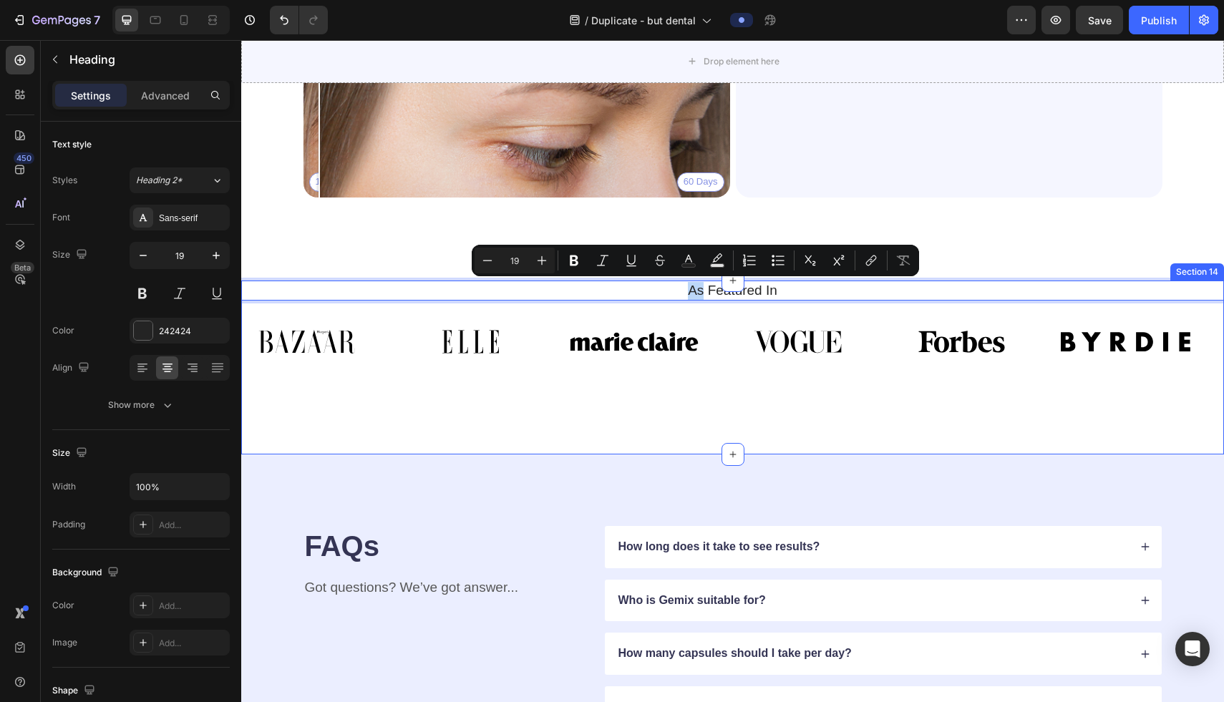
click at [322, 367] on div "Image Image Image Image Image Image Image Image Image Image Image Image Marquee" at bounding box center [732, 341] width 982 height 64
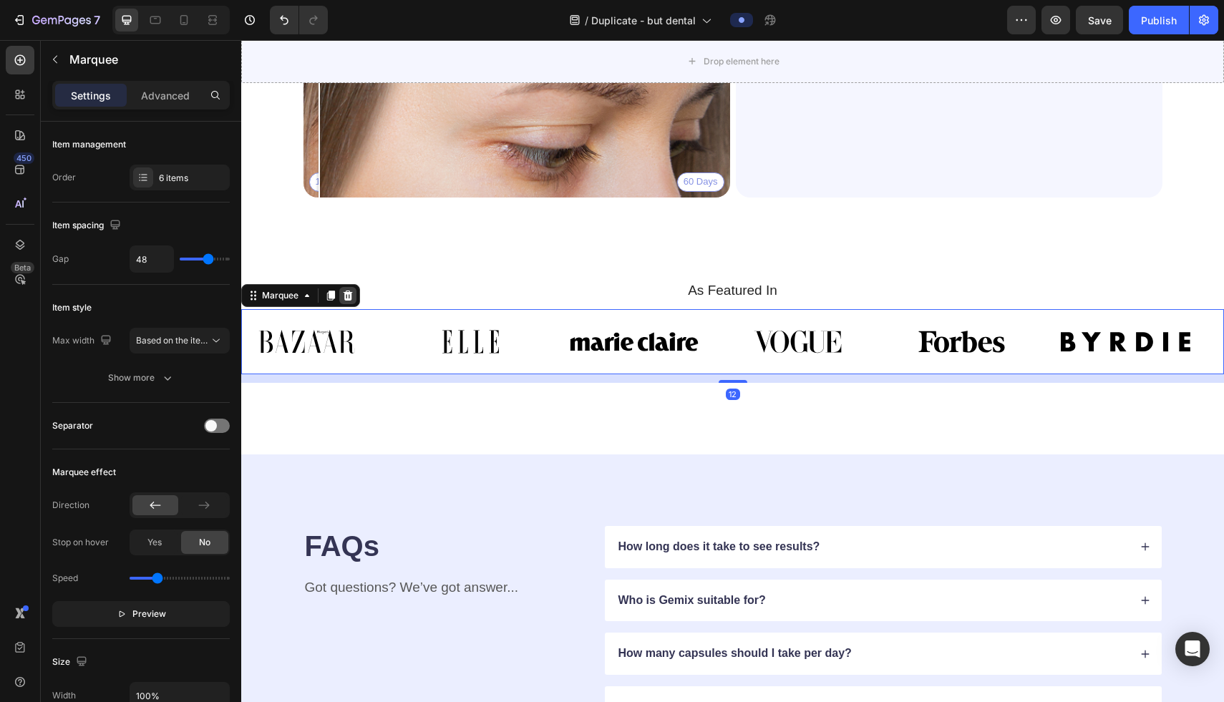
click at [346, 302] on div at bounding box center [347, 295] width 17 height 17
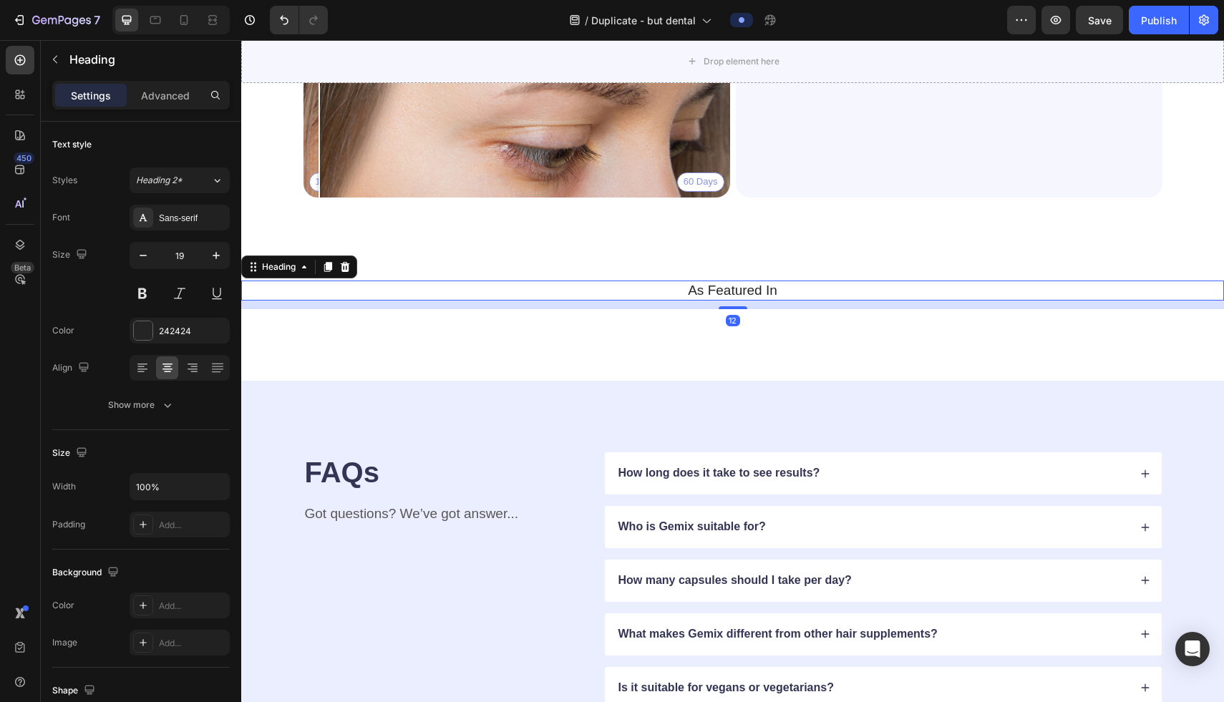
click at [362, 282] on p "As Featured In" at bounding box center [732, 291] width 958 height 18
click at [339, 262] on div at bounding box center [344, 266] width 17 height 17
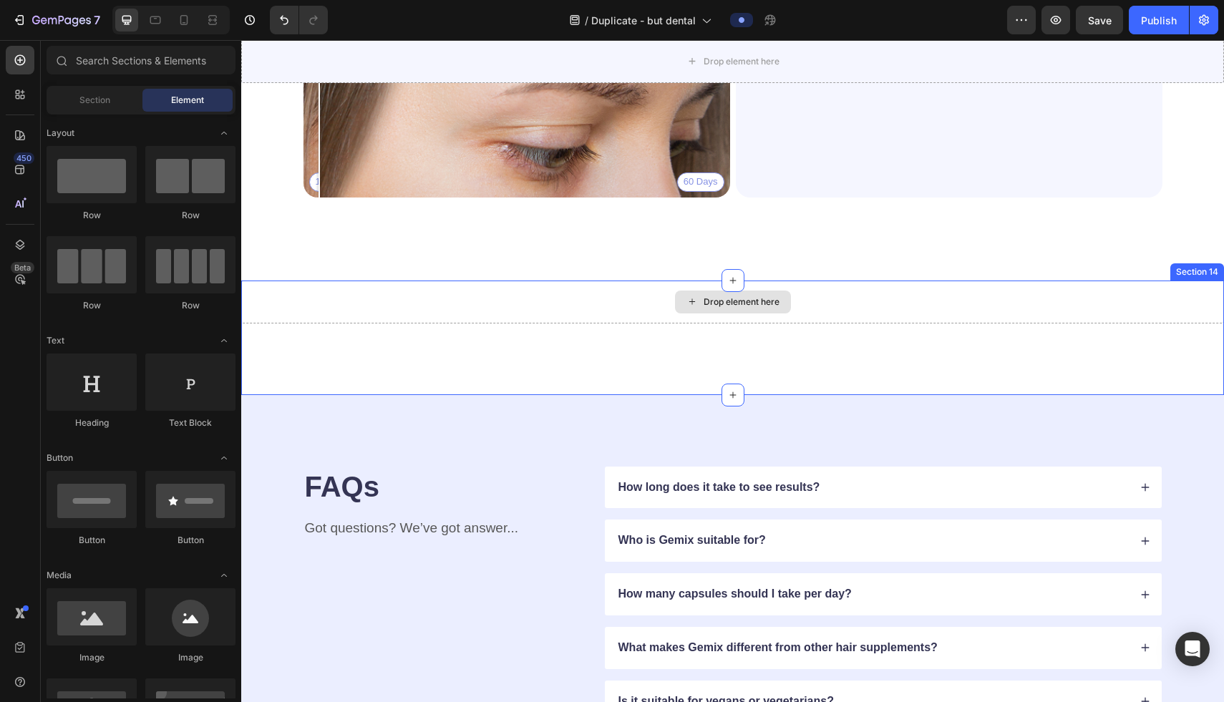
click at [449, 317] on div "Drop element here" at bounding box center [732, 302] width 982 height 43
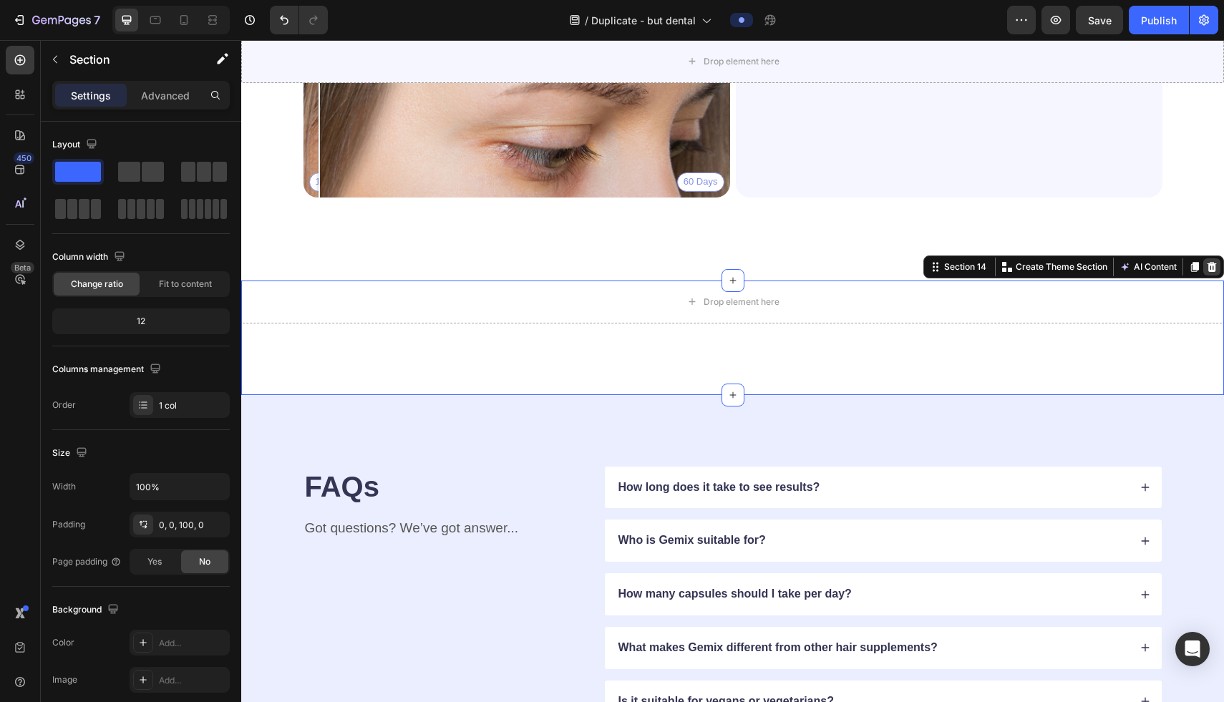
click at [1209, 267] on icon at bounding box center [1211, 267] width 9 height 10
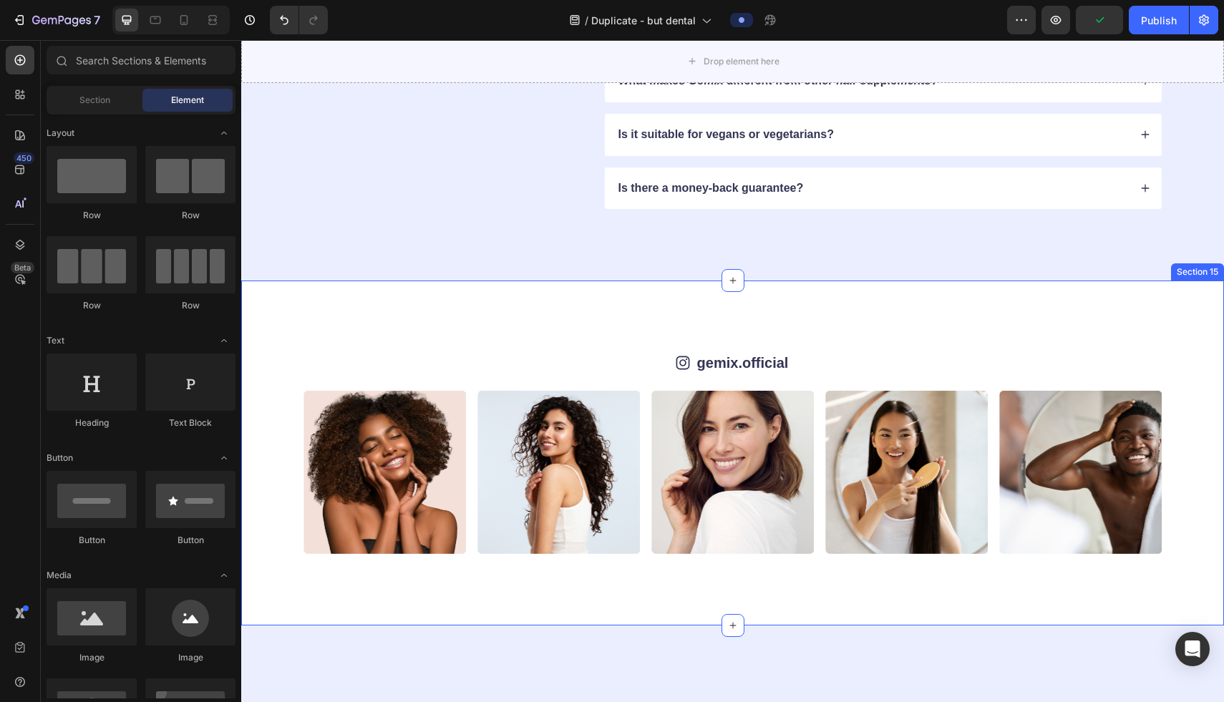
scroll to position [6175, 0]
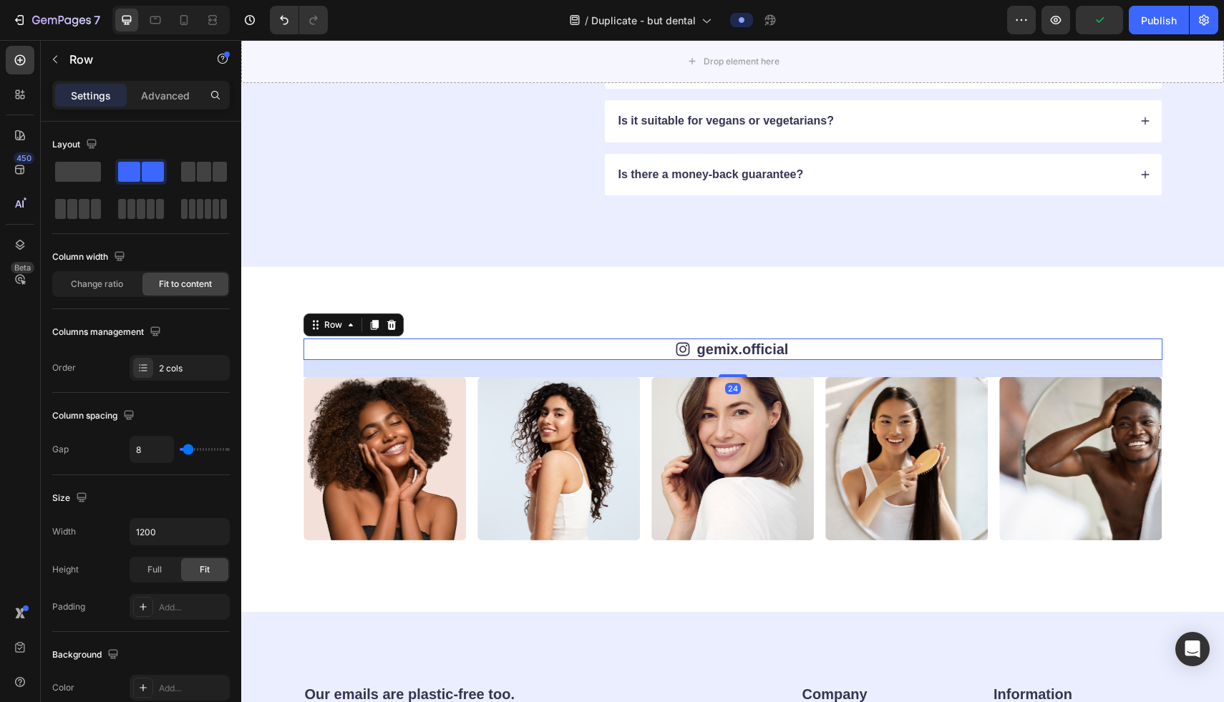
click at [573, 344] on div "Icon gemix.official Text Block Row 24" at bounding box center [732, 348] width 859 height 21
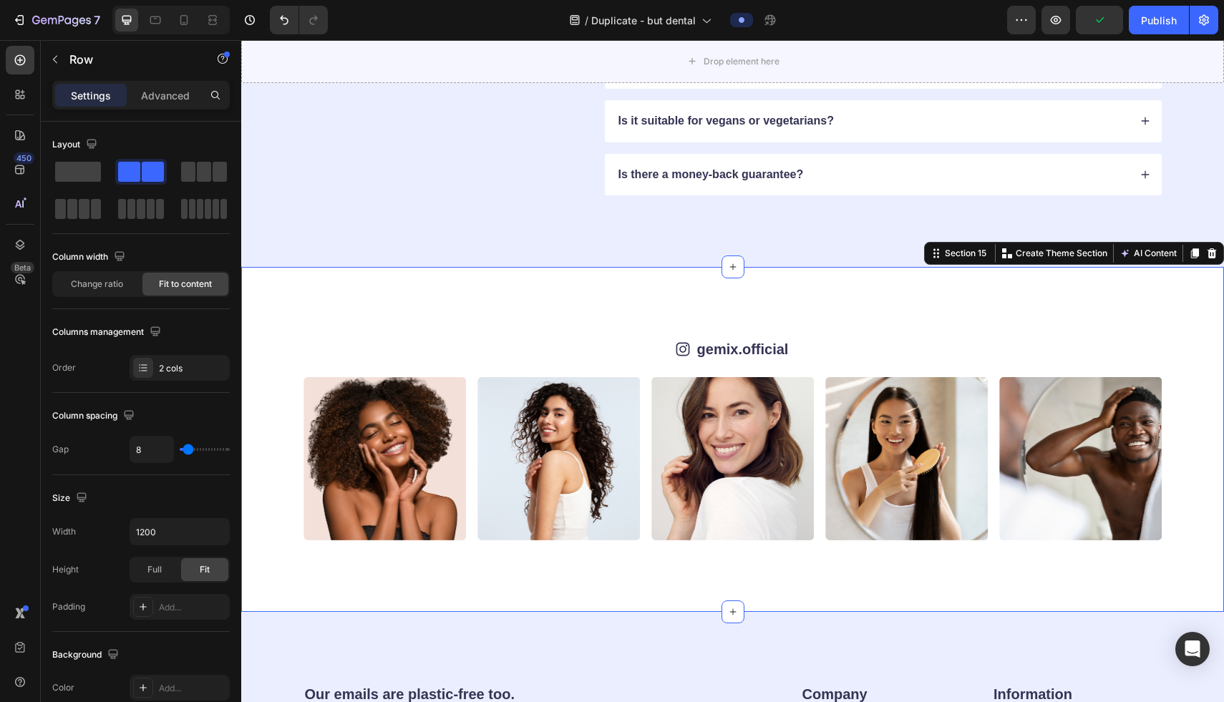
click at [577, 285] on div "Icon gemix.official Text Block Row Image Image Image Image Image Image Image Im…" at bounding box center [732, 439] width 982 height 344
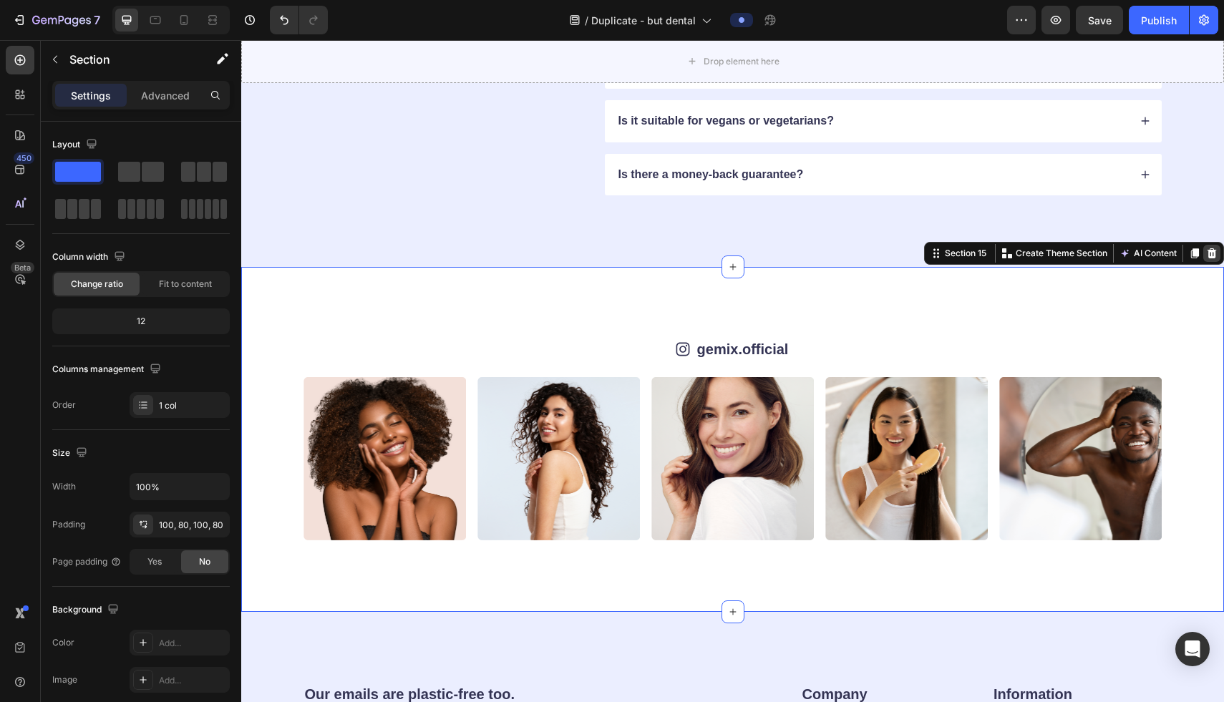
click at [1211, 256] on icon at bounding box center [1211, 253] width 9 height 10
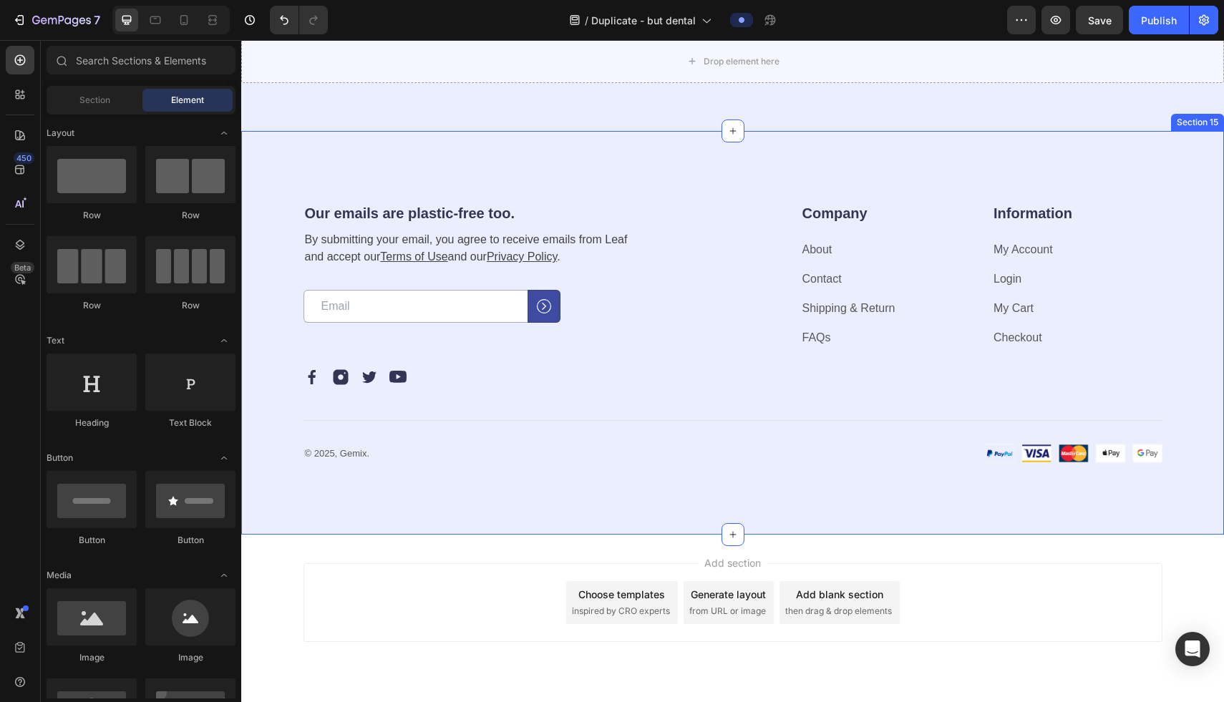
scroll to position [6350, 0]
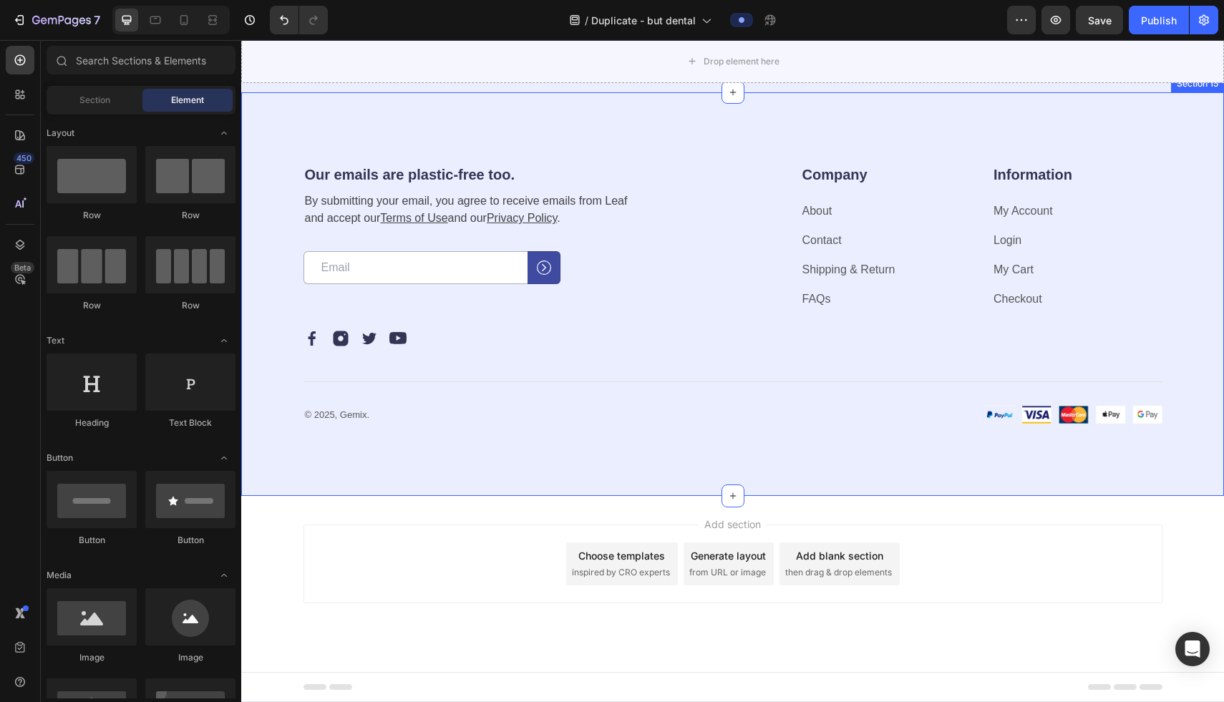
click at [703, 104] on div "Our emails are plastic-free too. Heading By submitting your email, you agree to…" at bounding box center [732, 294] width 982 height 404
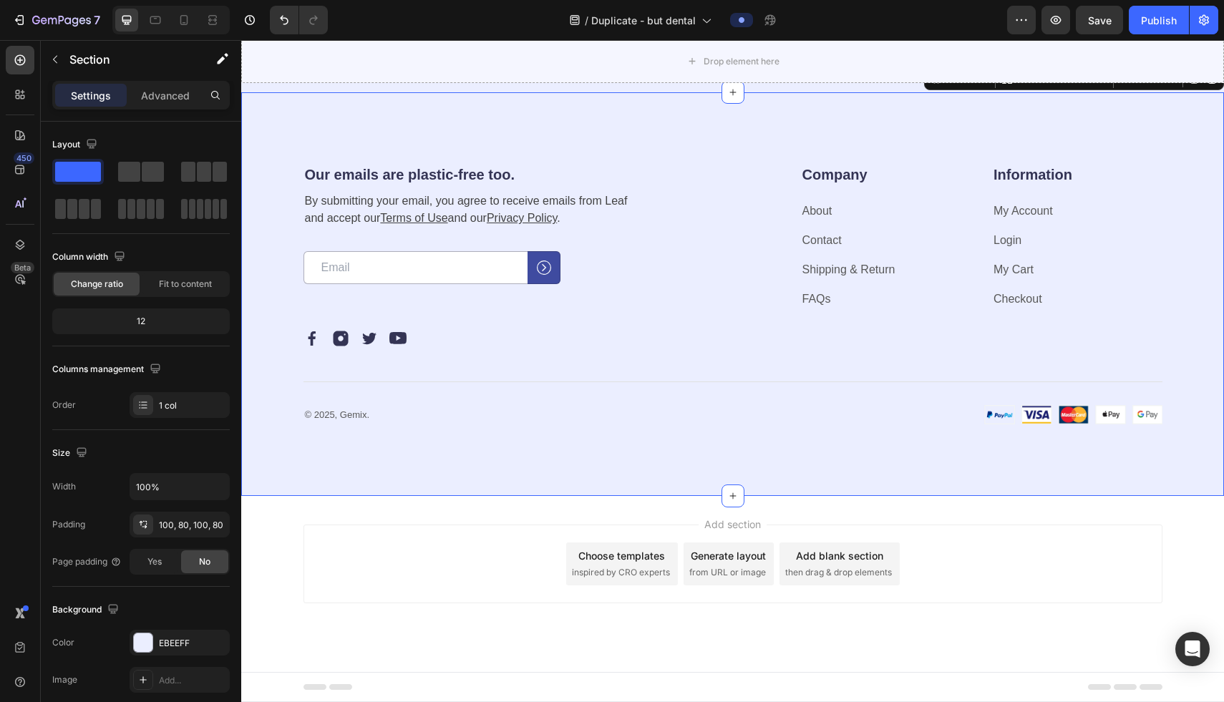
scroll to position [6285, 0]
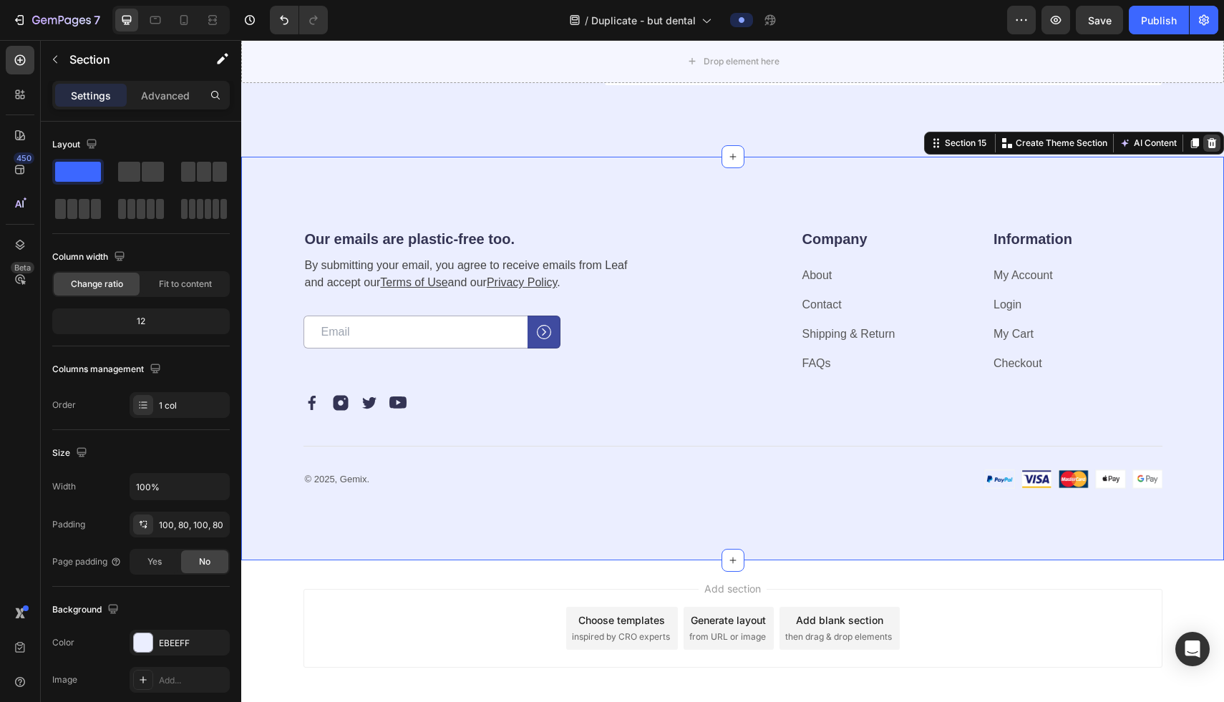
click at [1211, 141] on icon at bounding box center [1211, 143] width 9 height 10
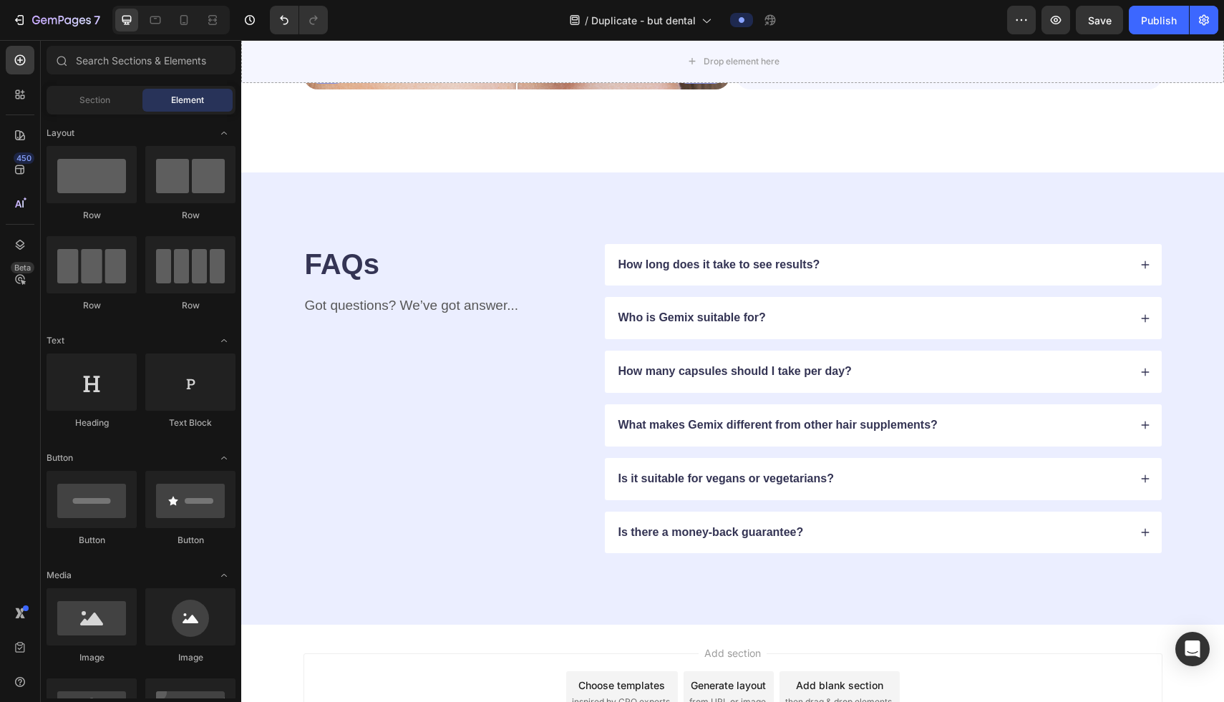
scroll to position [5946, 0]
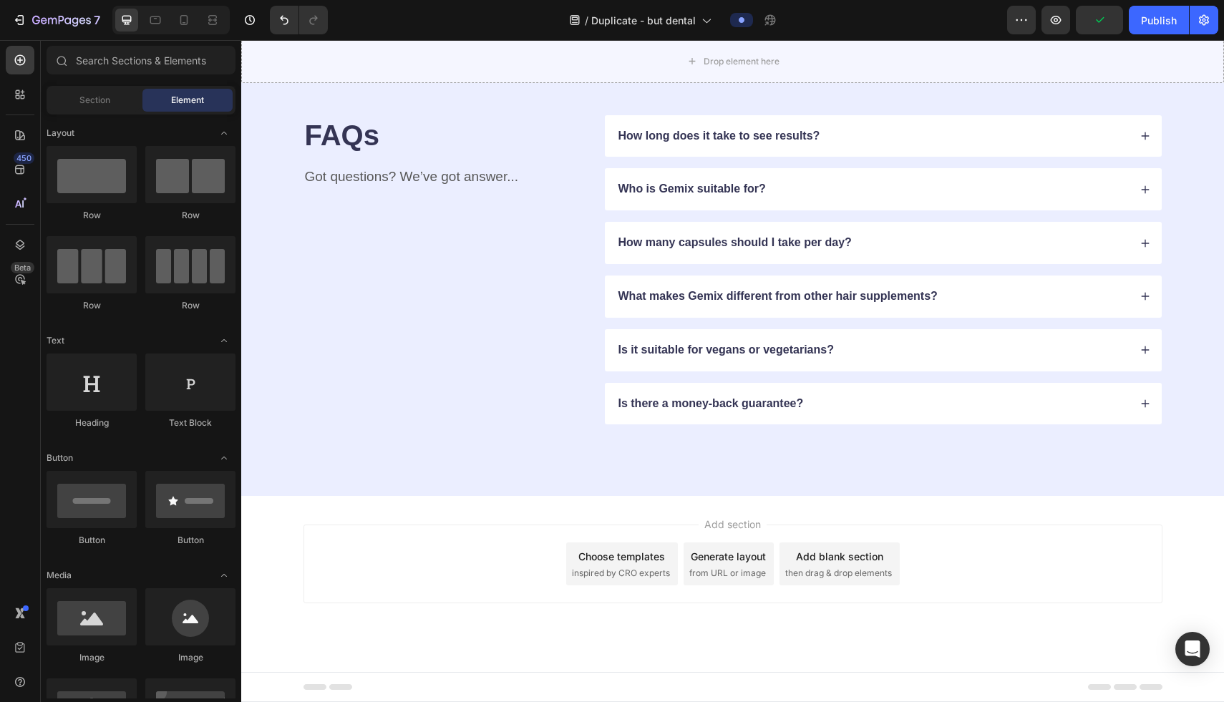
click at [622, 556] on div "Choose templates" at bounding box center [621, 556] width 87 height 15
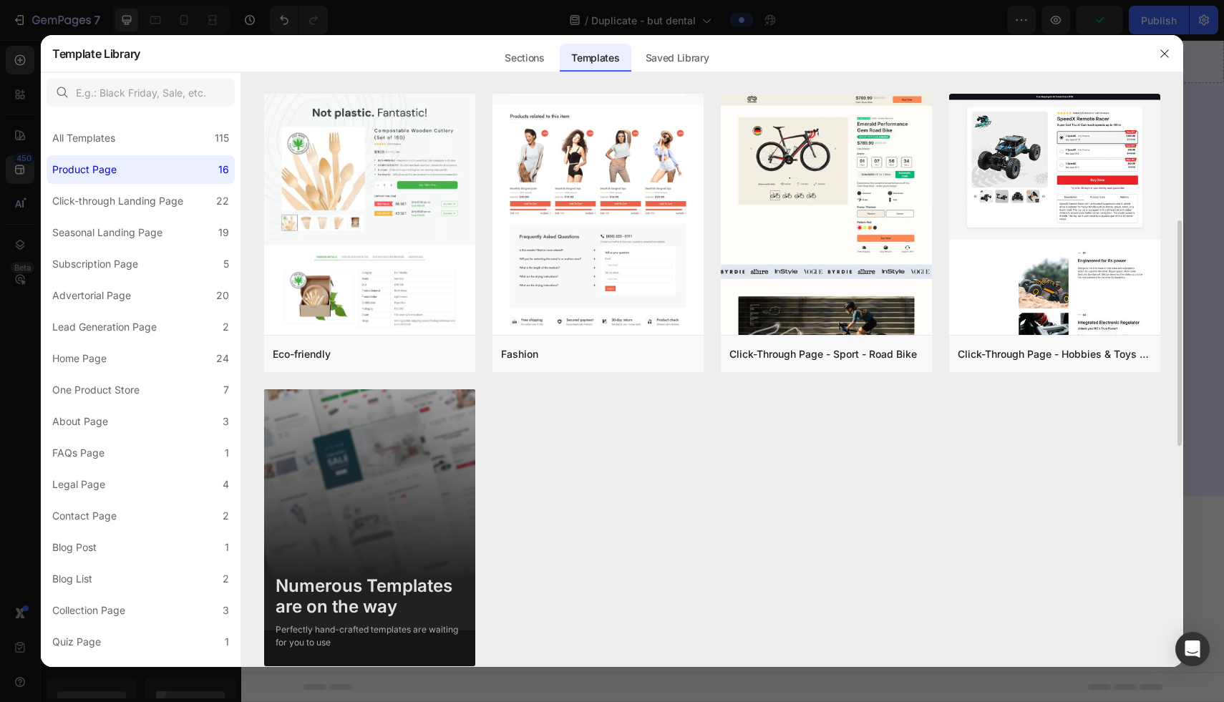
scroll to position [899, 0]
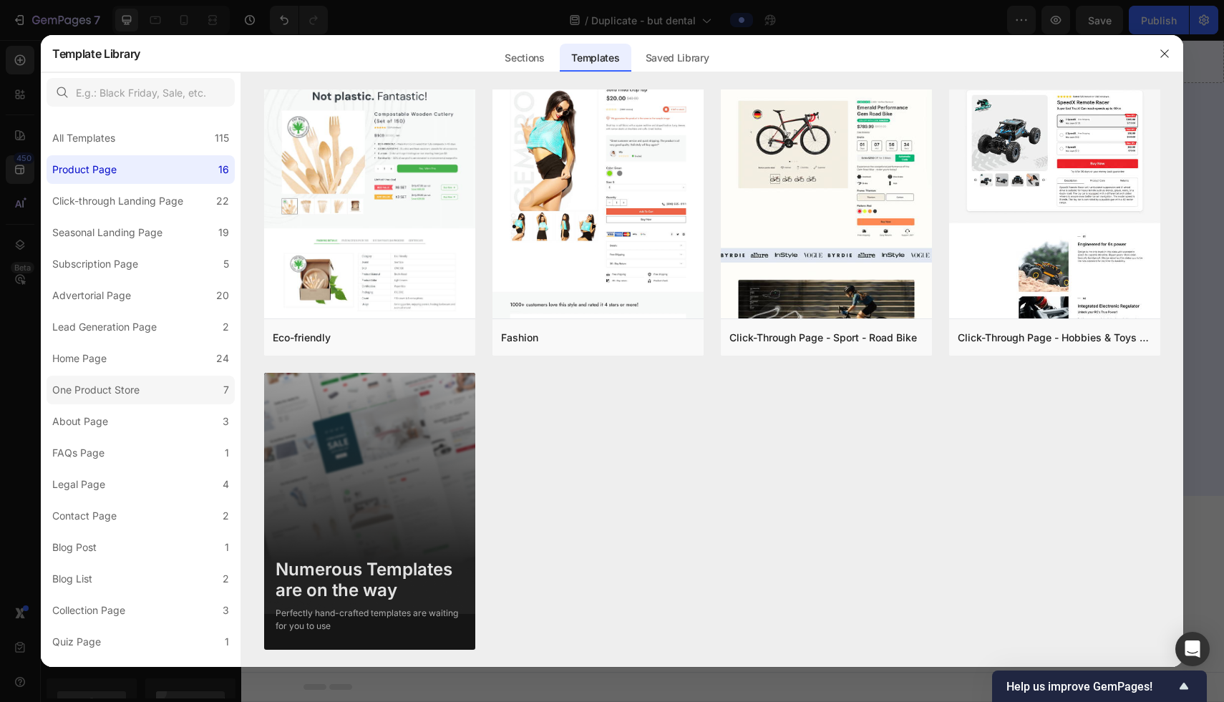
click at [172, 401] on label "One Product Store 7" at bounding box center [141, 390] width 188 height 29
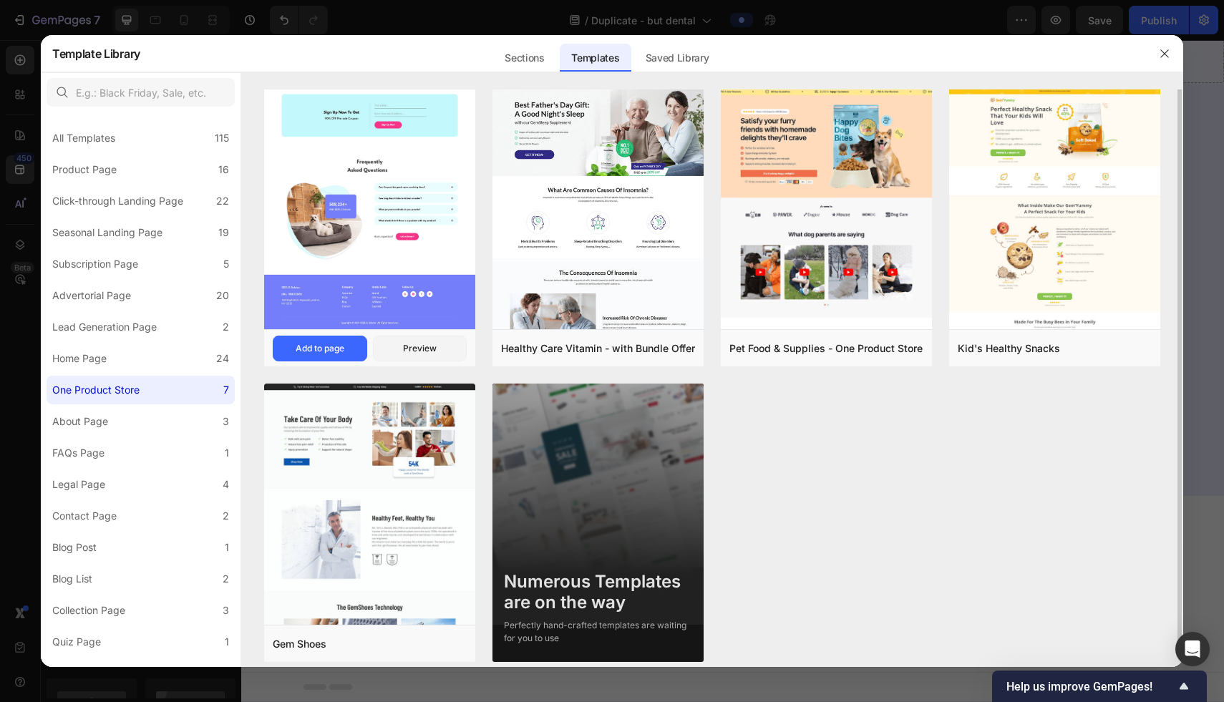
scroll to position [0, 0]
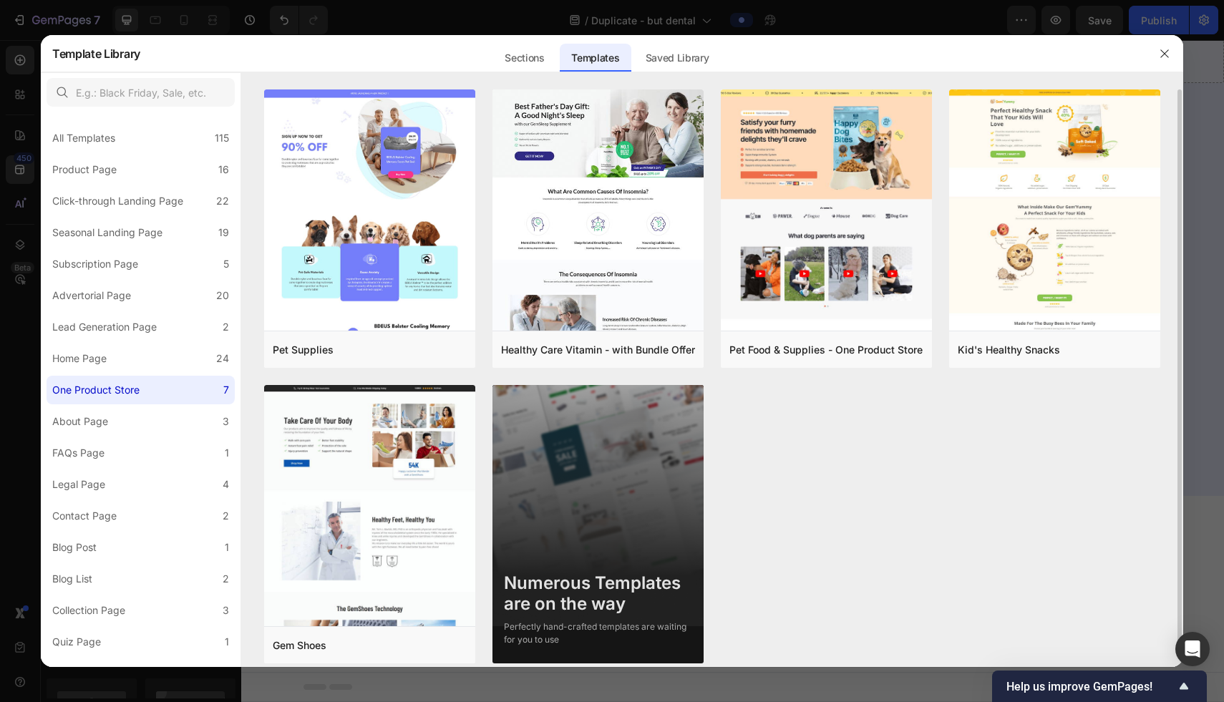
click at [643, 480] on img at bounding box center [597, 531] width 211 height 292
click at [142, 348] on label "Home Page 24" at bounding box center [141, 358] width 188 height 29
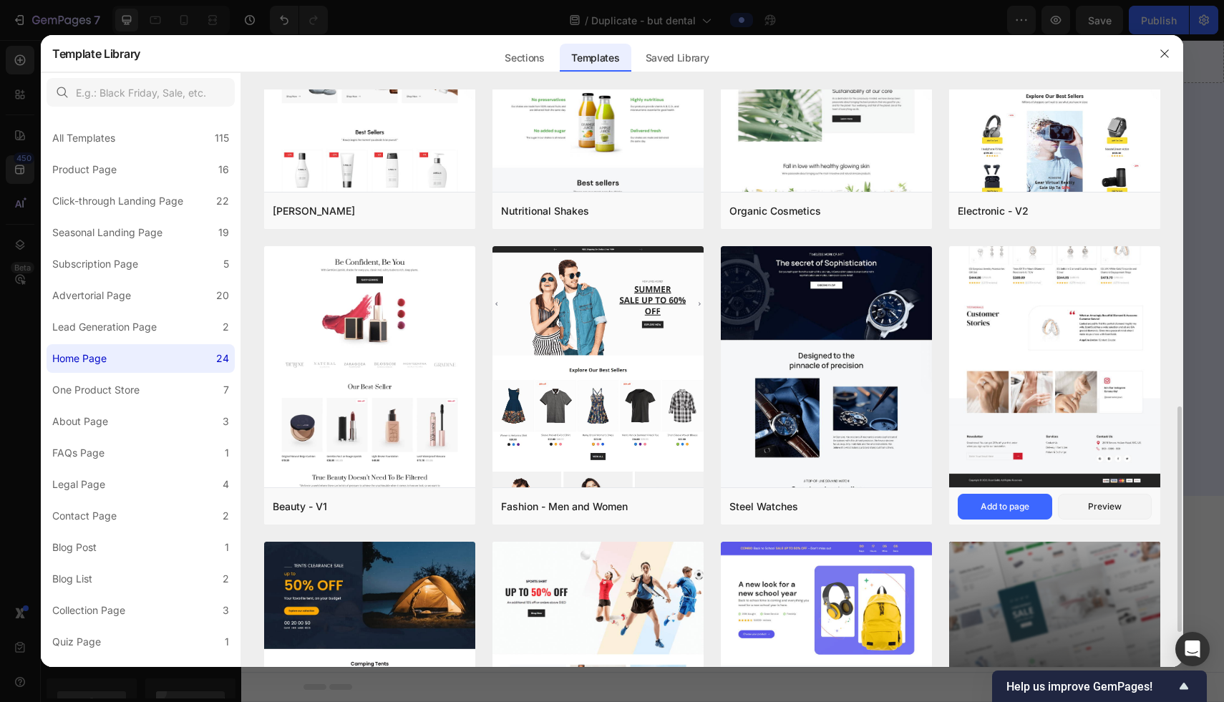
scroll to position [900, 0]
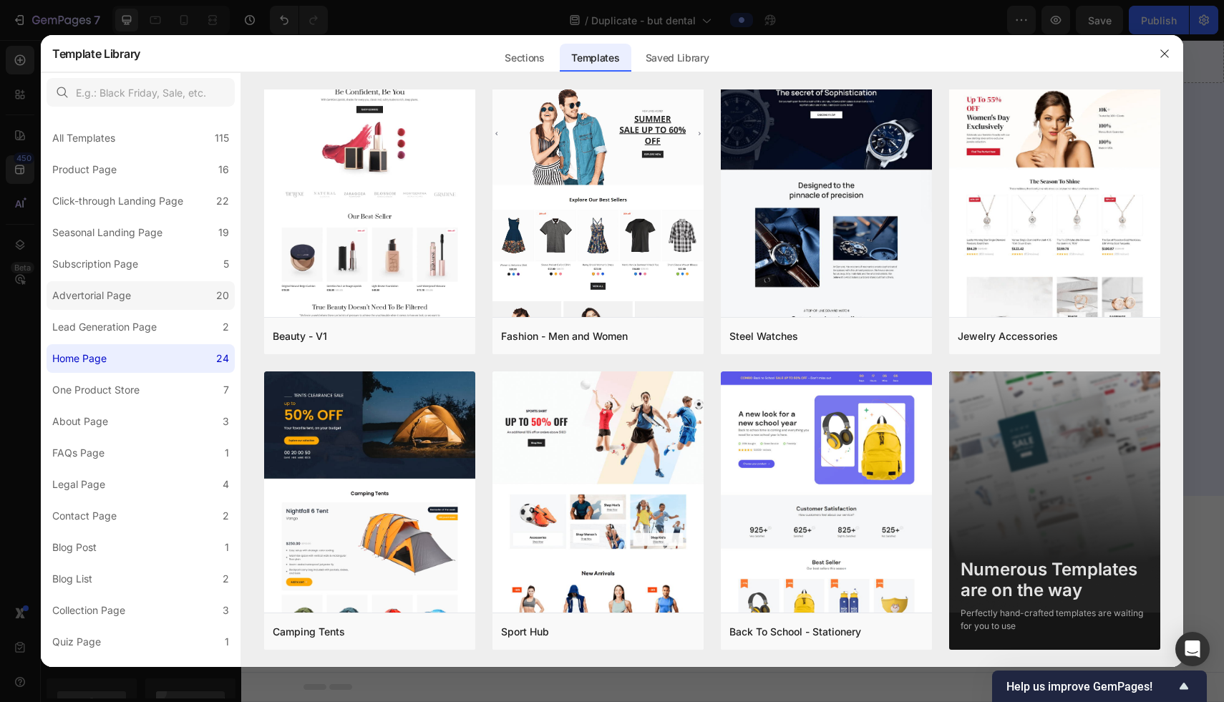
click at [144, 301] on label "Advertorial Page 20" at bounding box center [141, 295] width 188 height 29
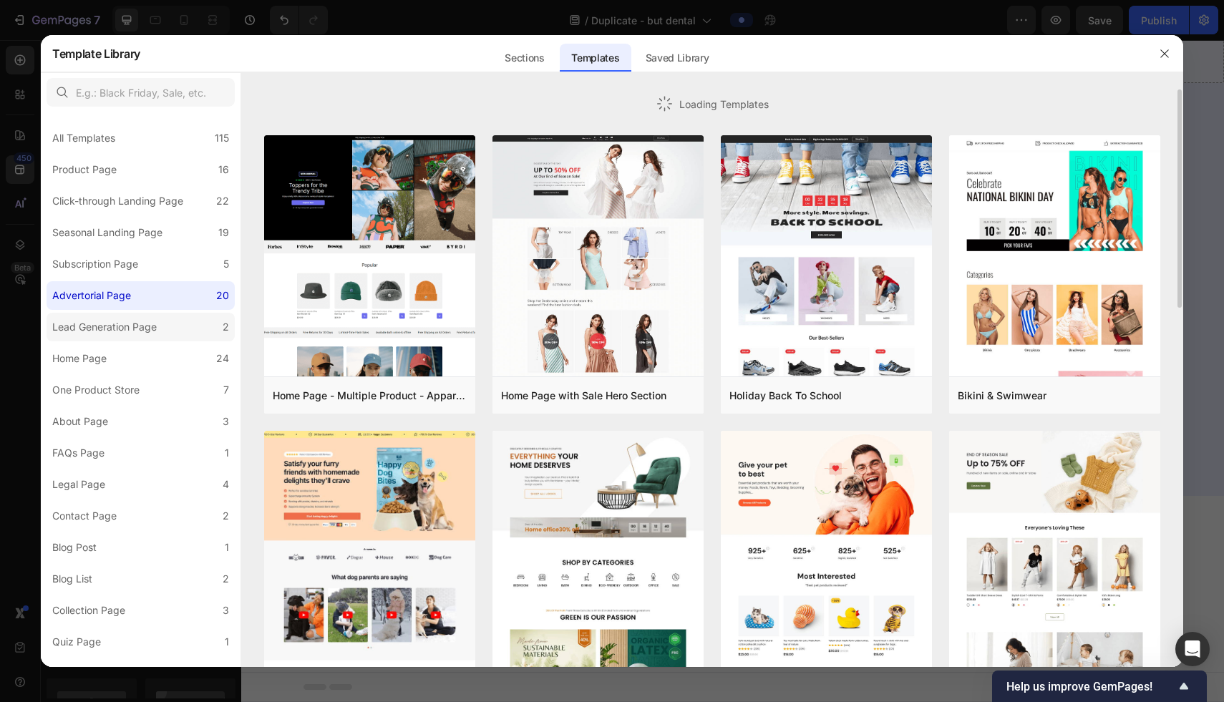
click at [148, 320] on div "Lead Generation Page" at bounding box center [104, 326] width 104 height 17
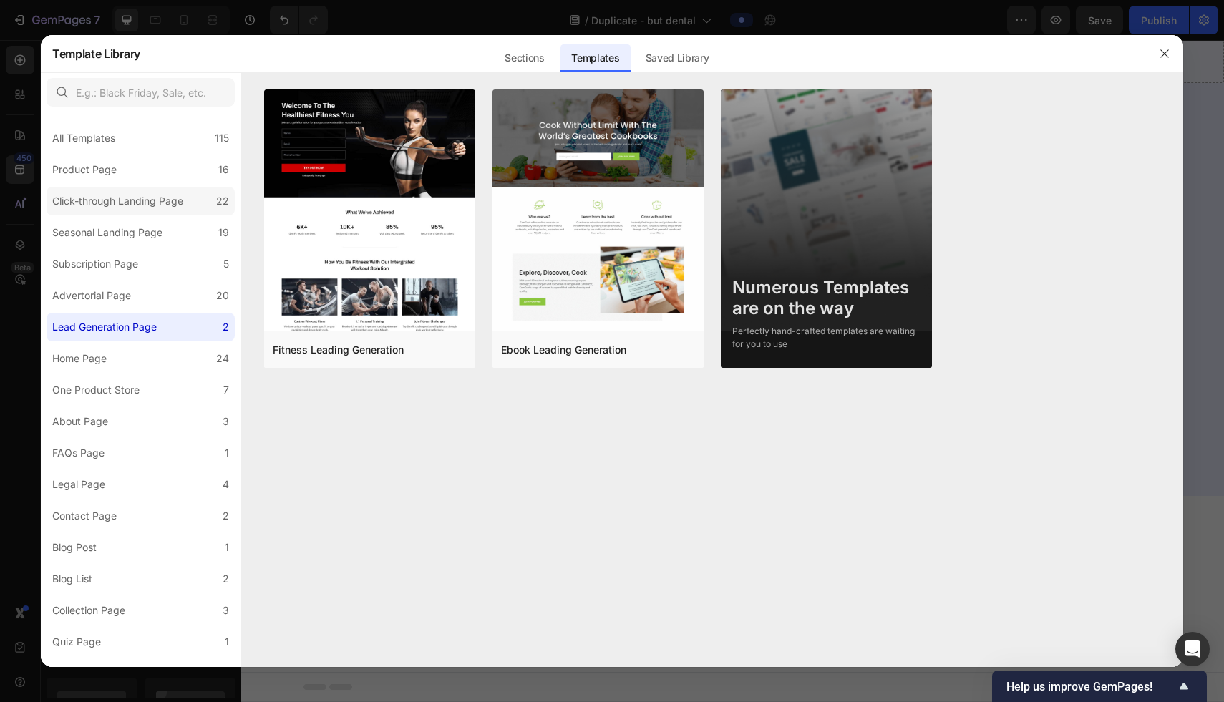
click at [124, 206] on div "Click-through Landing Page" at bounding box center [117, 200] width 131 height 17
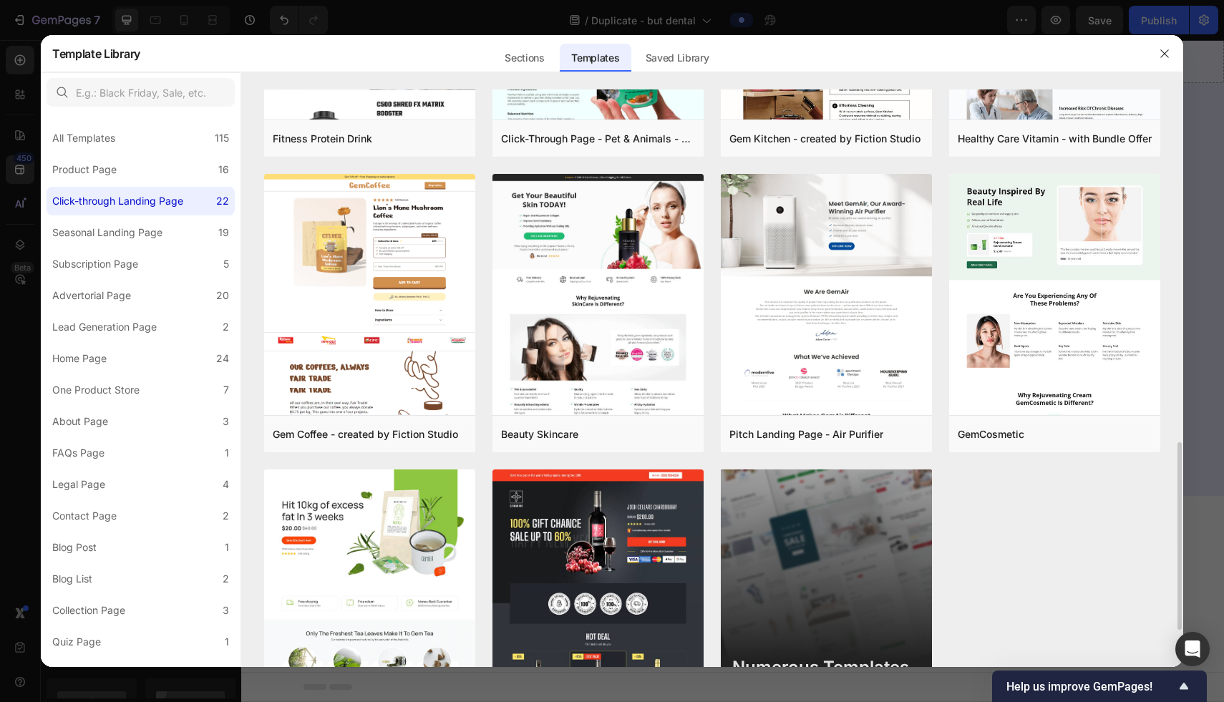
scroll to position [1093, 0]
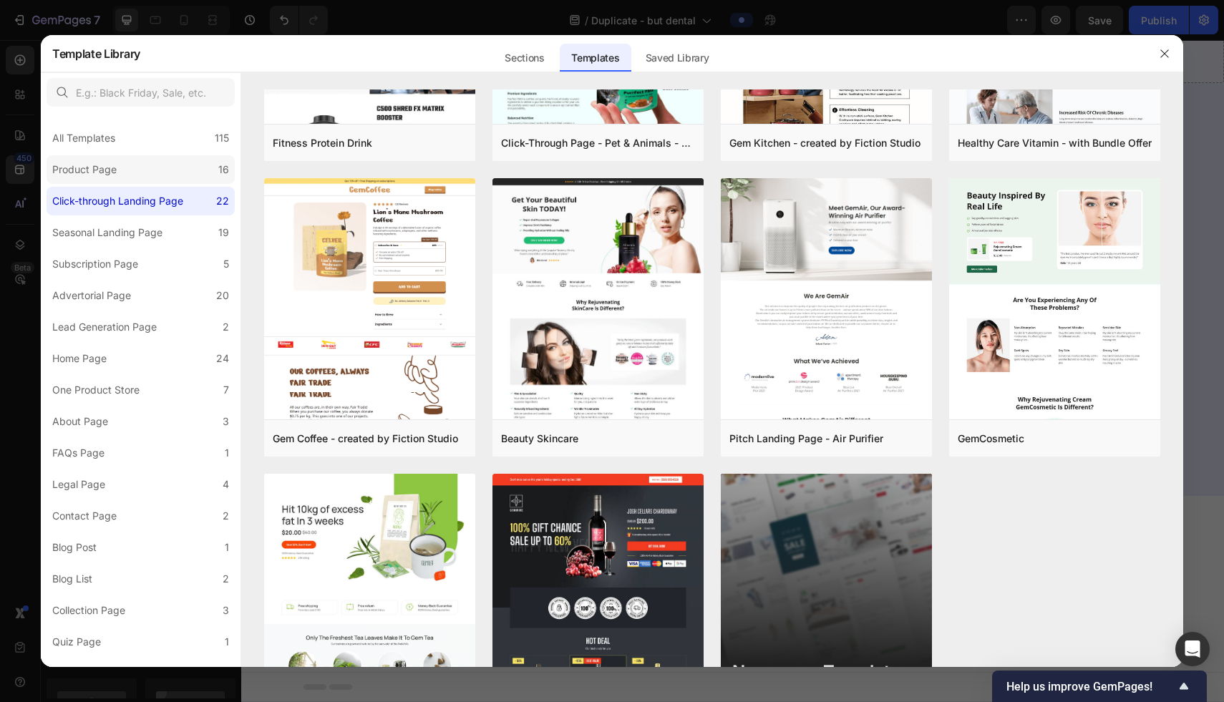
click at [135, 177] on label "Product Page 16" at bounding box center [141, 169] width 188 height 29
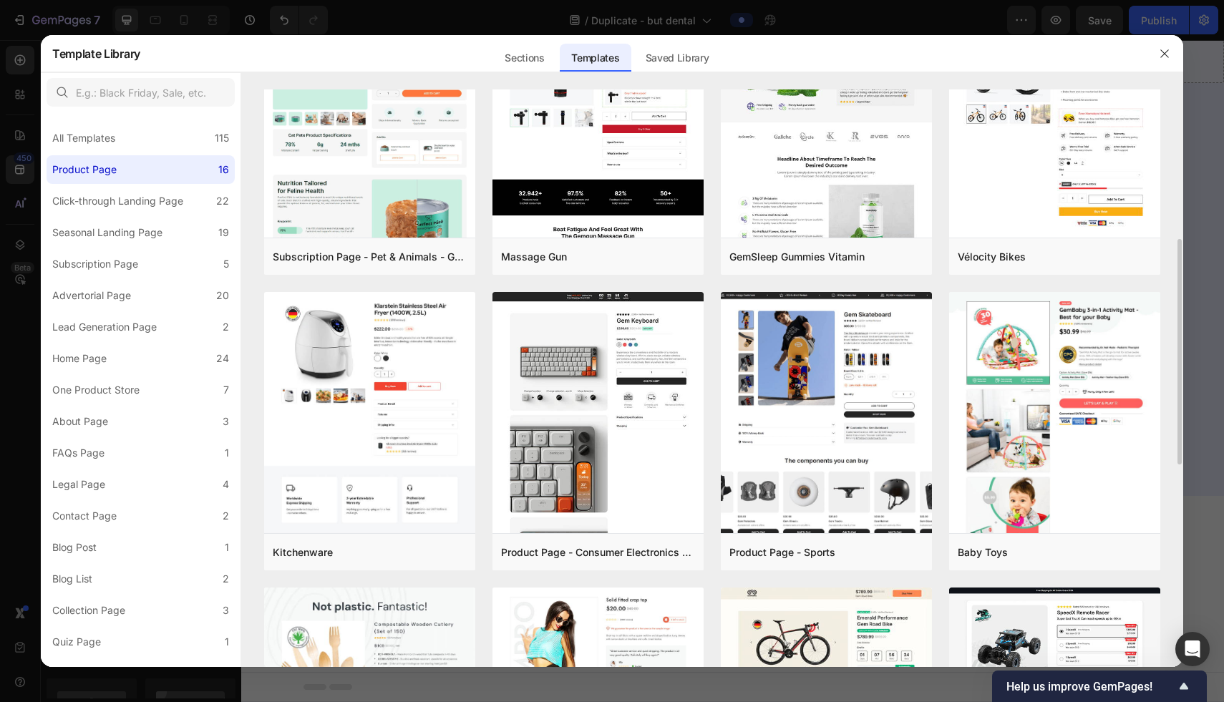
scroll to position [386, 0]
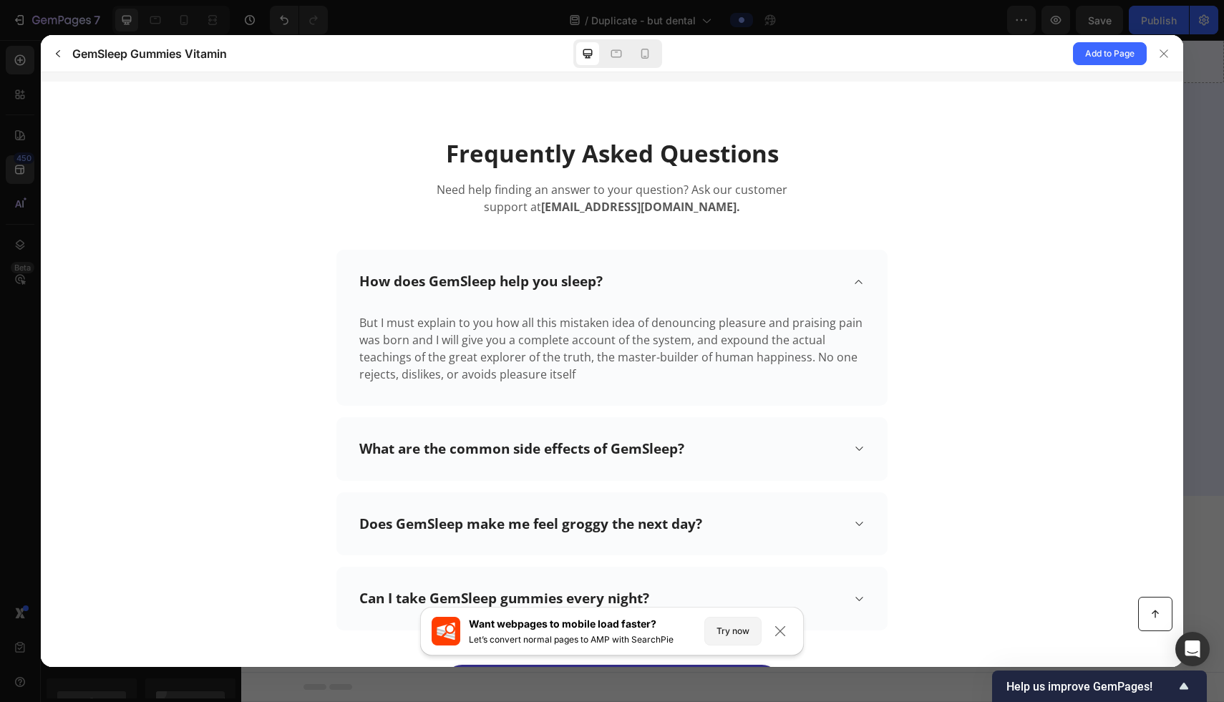
scroll to position [5208, 0]
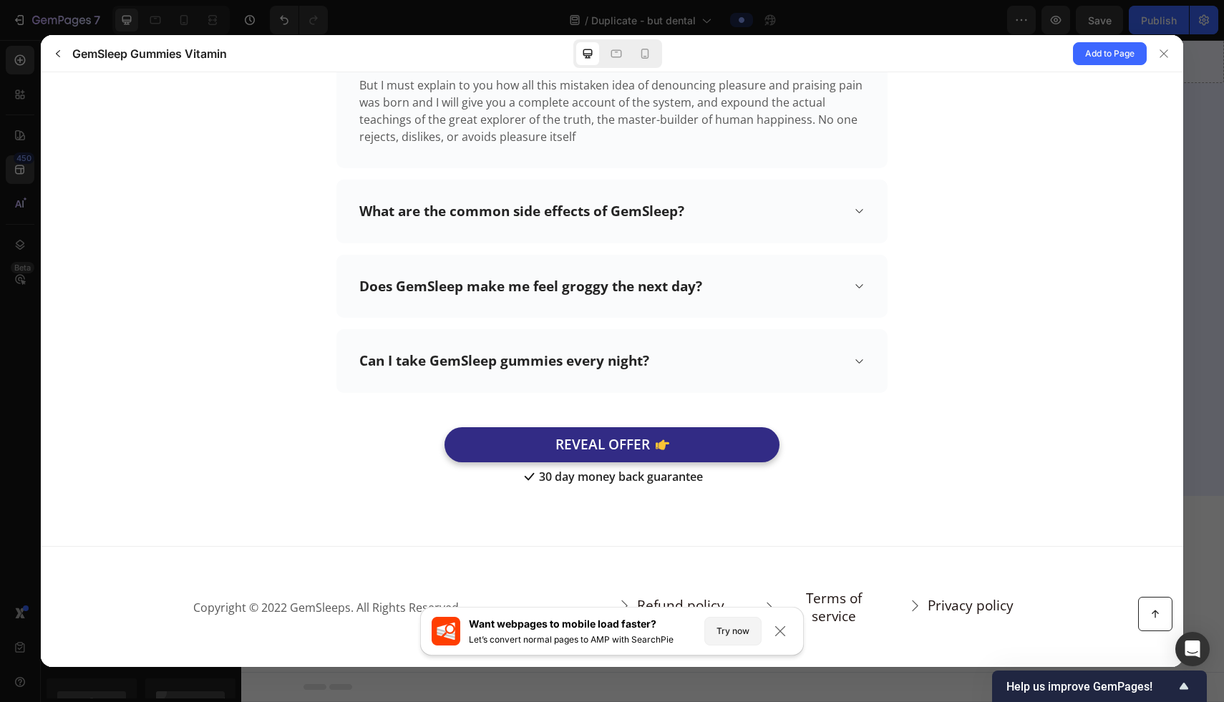
drag, startPoint x: 1156, startPoint y: 54, endPoint x: 0, endPoint y: 81, distance: 1156.0
click at [0, 81] on div "Refresh Create once, use everywhere with Theme Section The new feature on GemPa…" at bounding box center [612, 351] width 1224 height 702
click at [59, 57] on icon "button" at bounding box center [57, 53] width 11 height 11
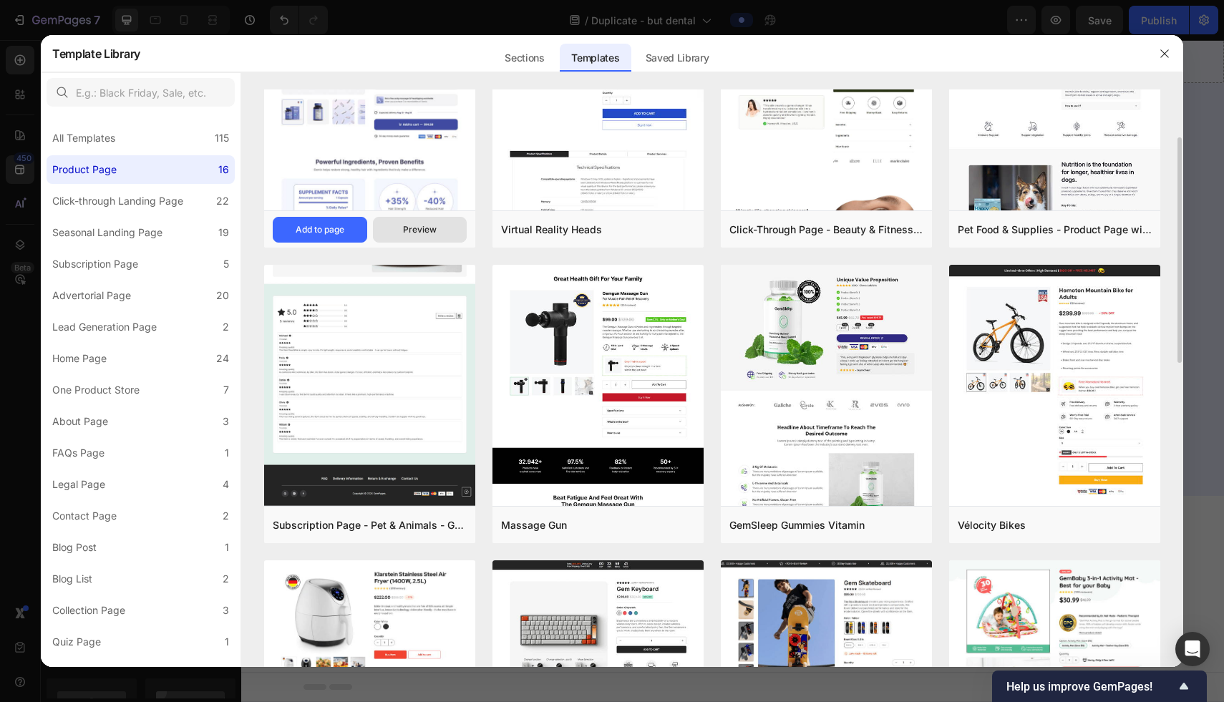
scroll to position [121, 0]
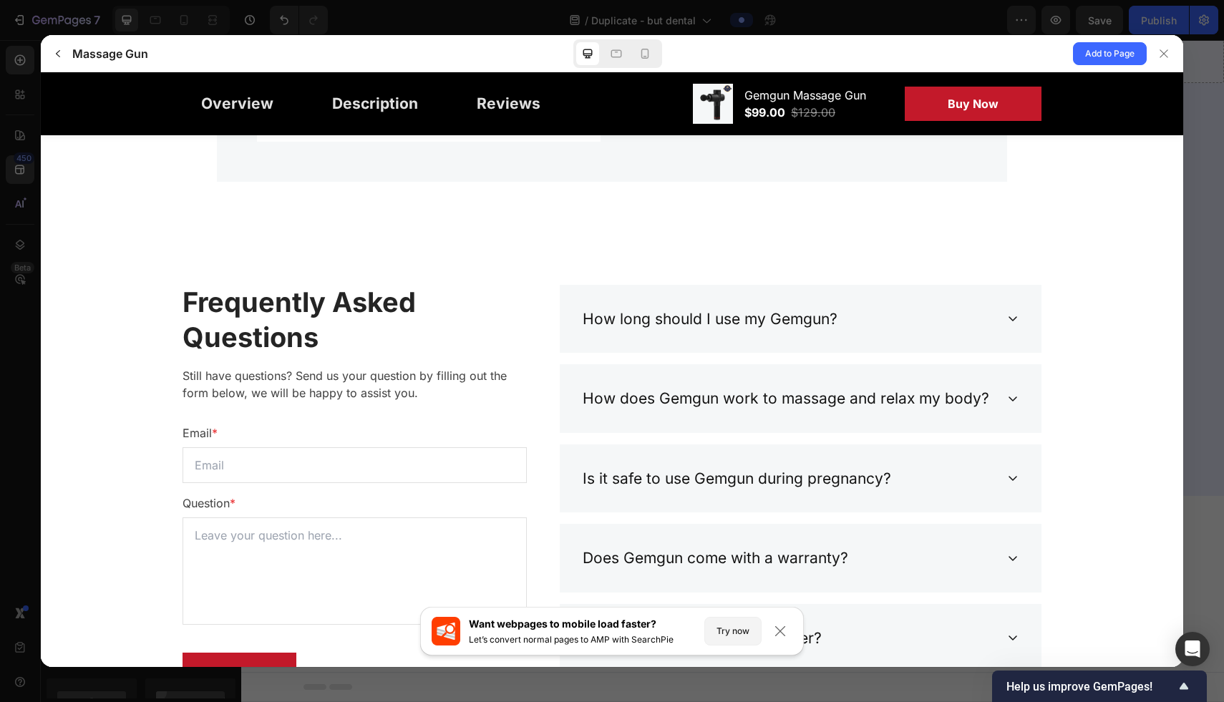
scroll to position [4746, 0]
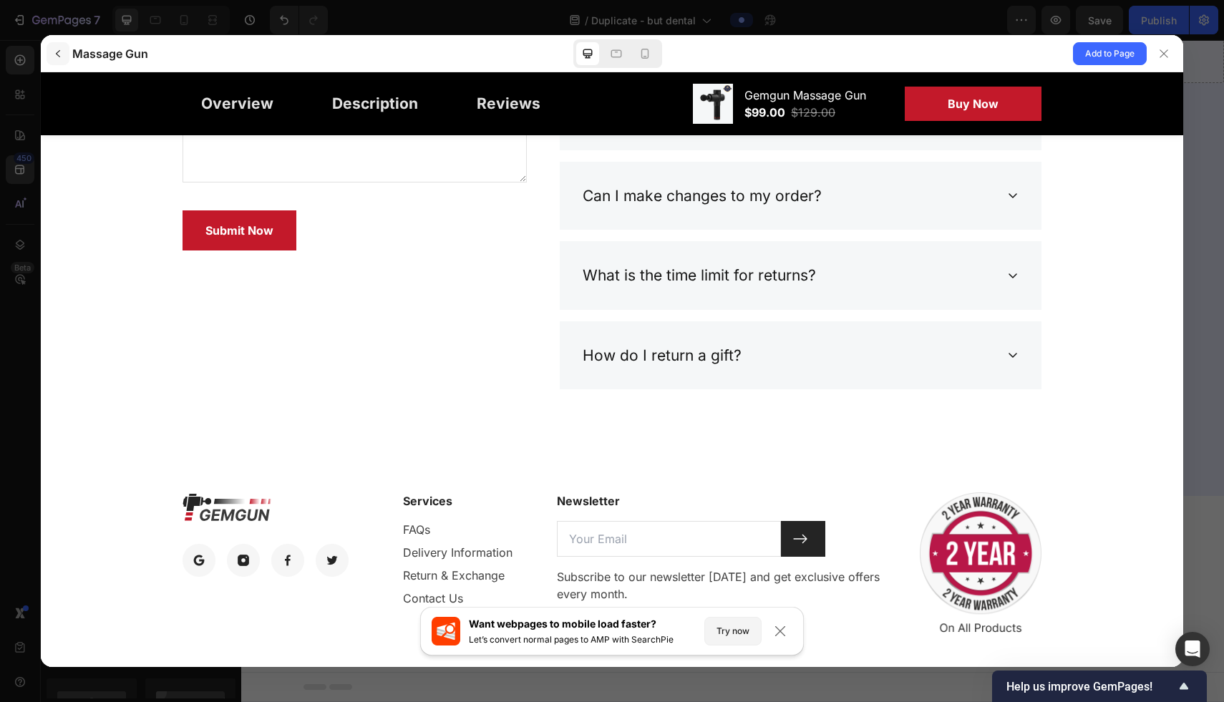
click at [57, 60] on button "button" at bounding box center [58, 53] width 23 height 23
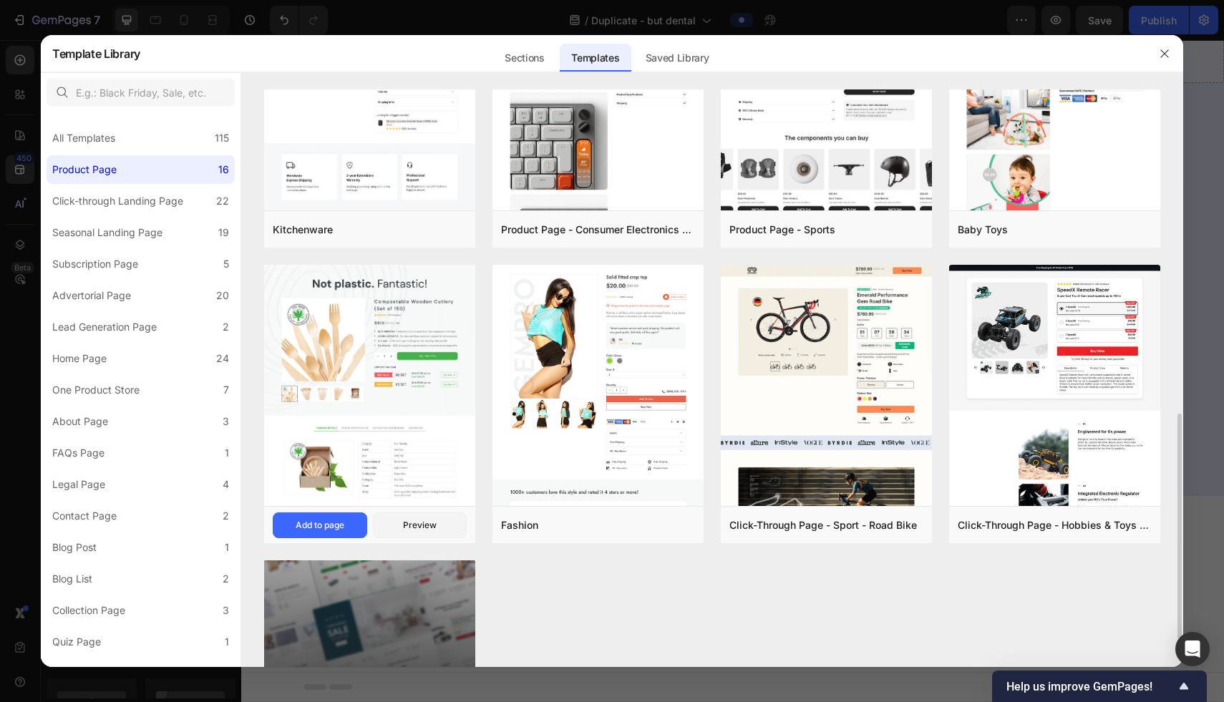
scroll to position [899, 0]
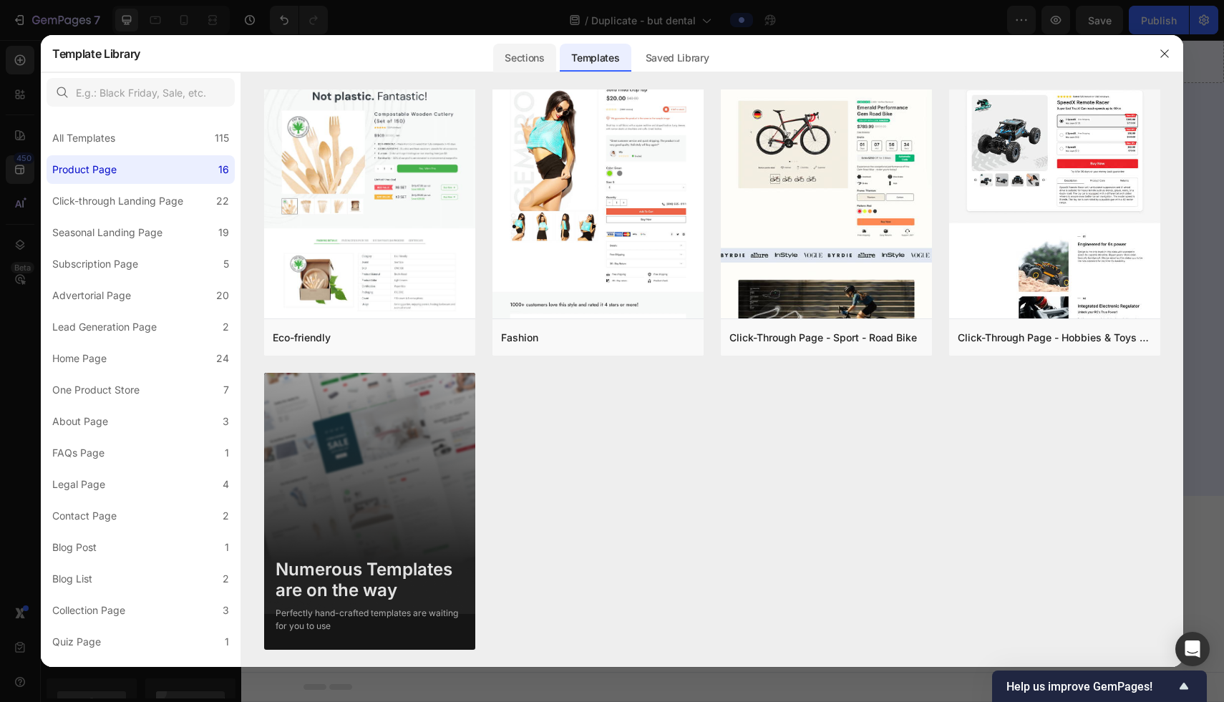
click at [517, 59] on div "Sections" at bounding box center [524, 58] width 62 height 29
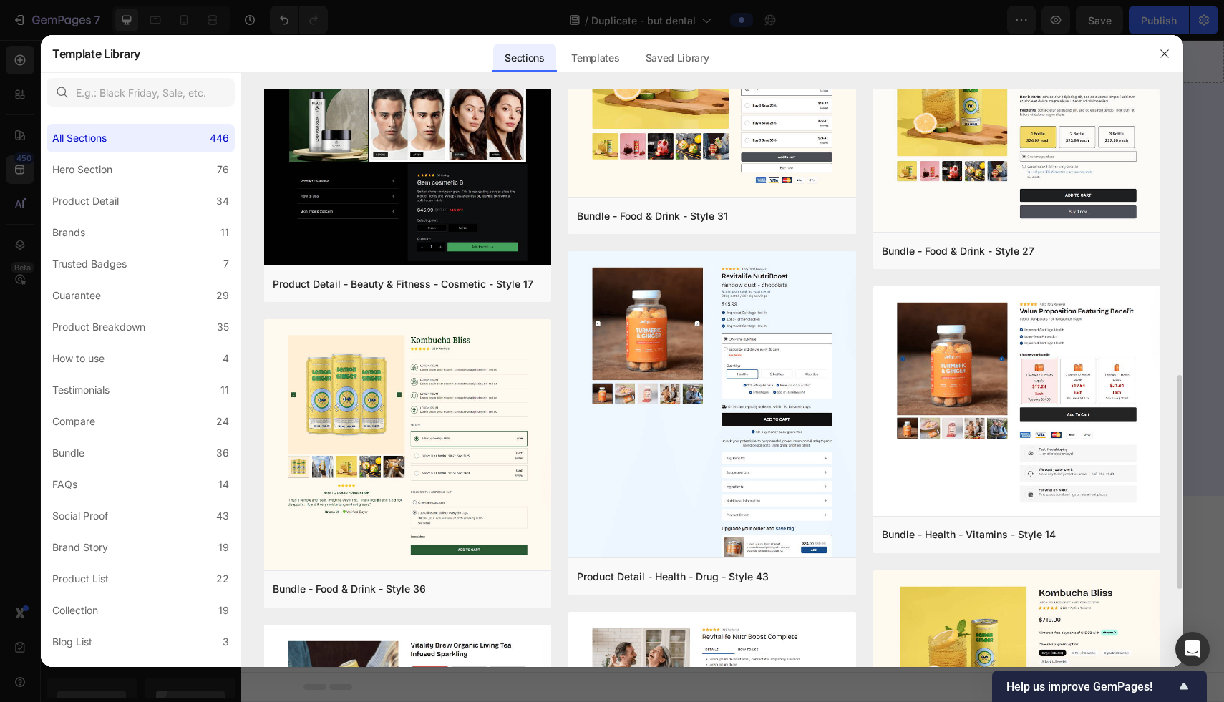
scroll to position [768, 0]
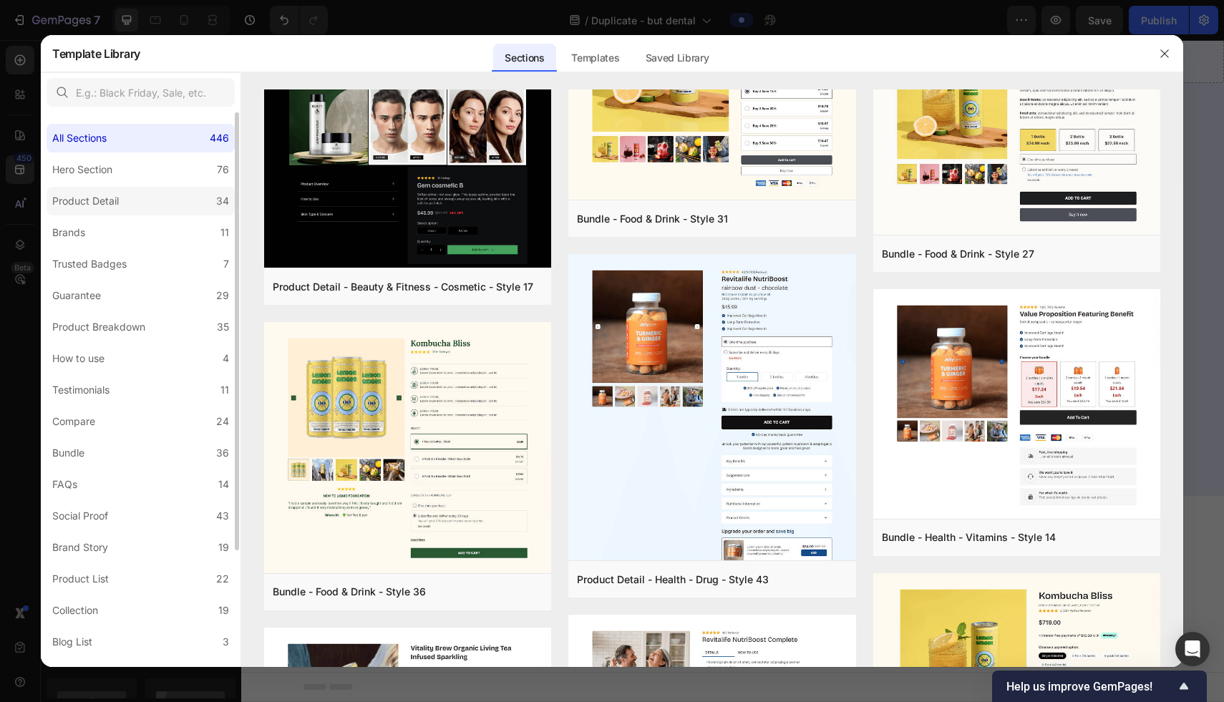
click at [181, 207] on label "Product Detail 34" at bounding box center [141, 201] width 188 height 29
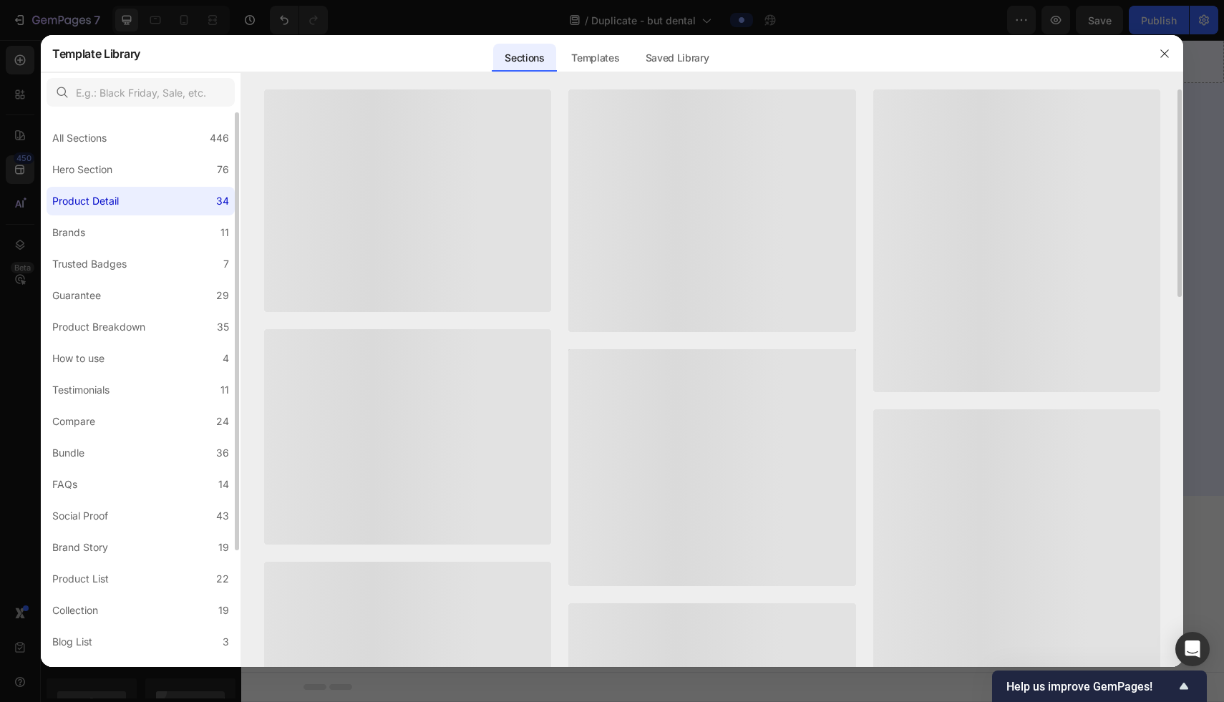
click at [171, 184] on div "All Sections 446 Hero Section 76 Product Detail 34 Brands 11 Trusted Badges 7 G…" at bounding box center [141, 462] width 200 height 701
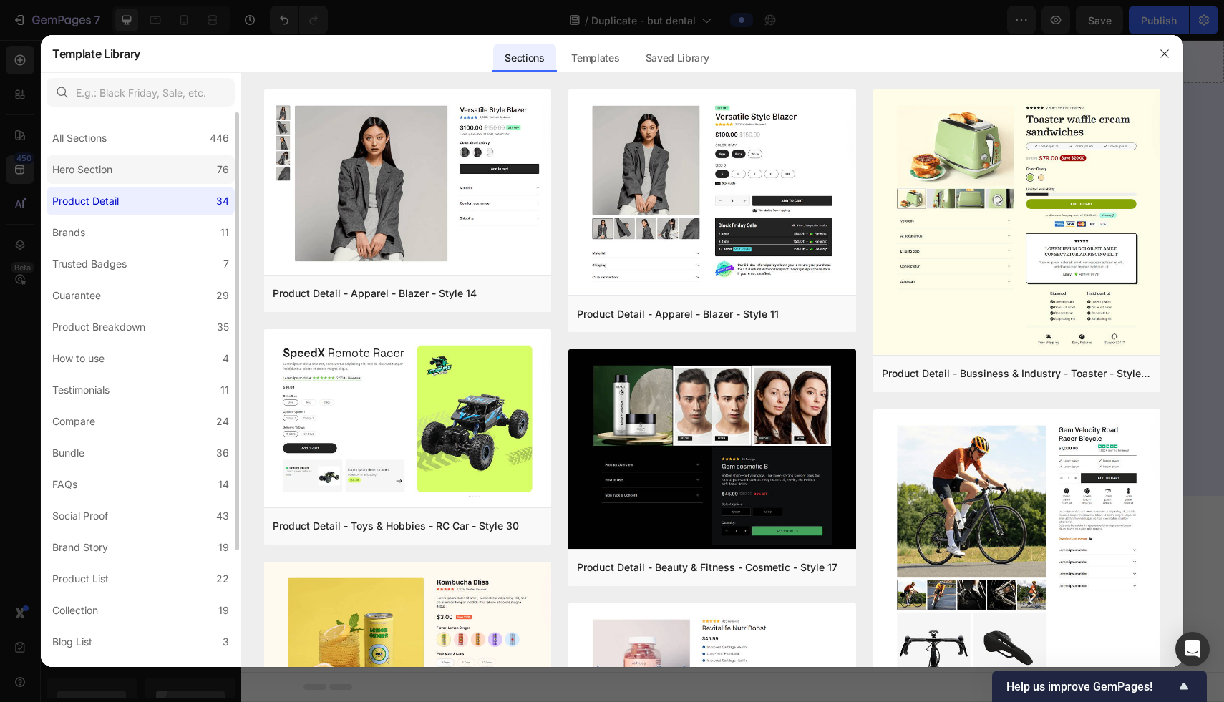
click at [167, 179] on label "Hero Section 76" at bounding box center [141, 169] width 188 height 29
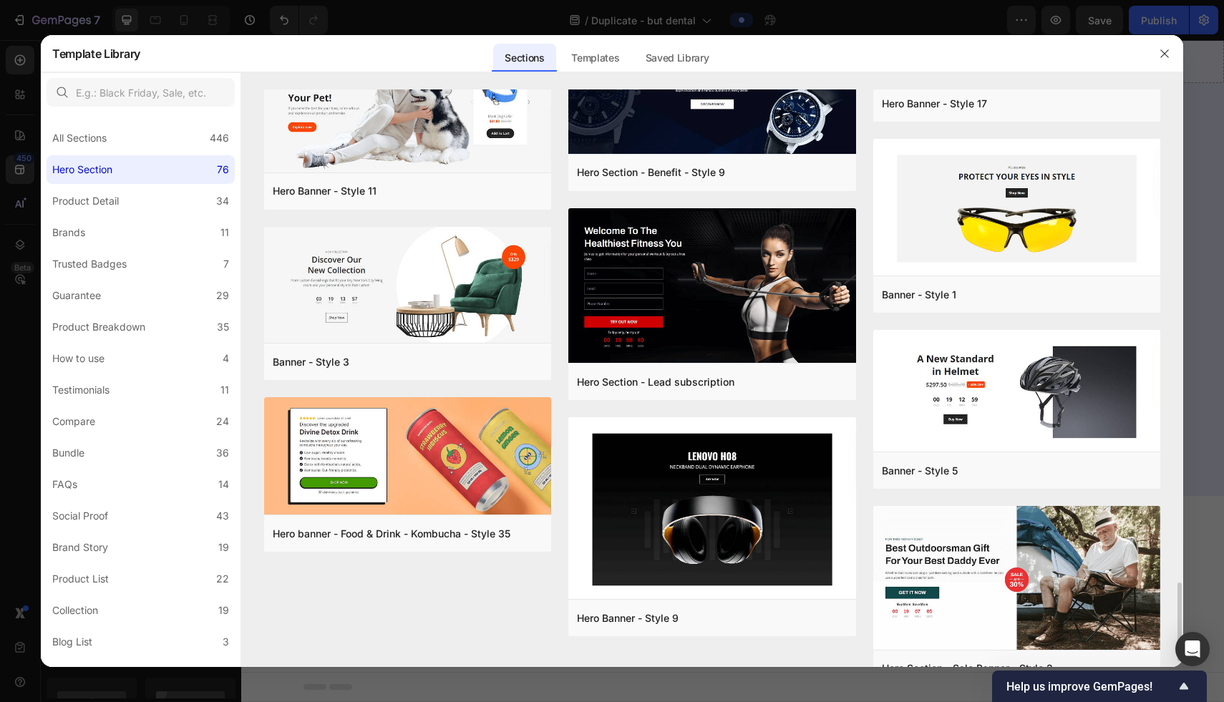
scroll to position [3658, 0]
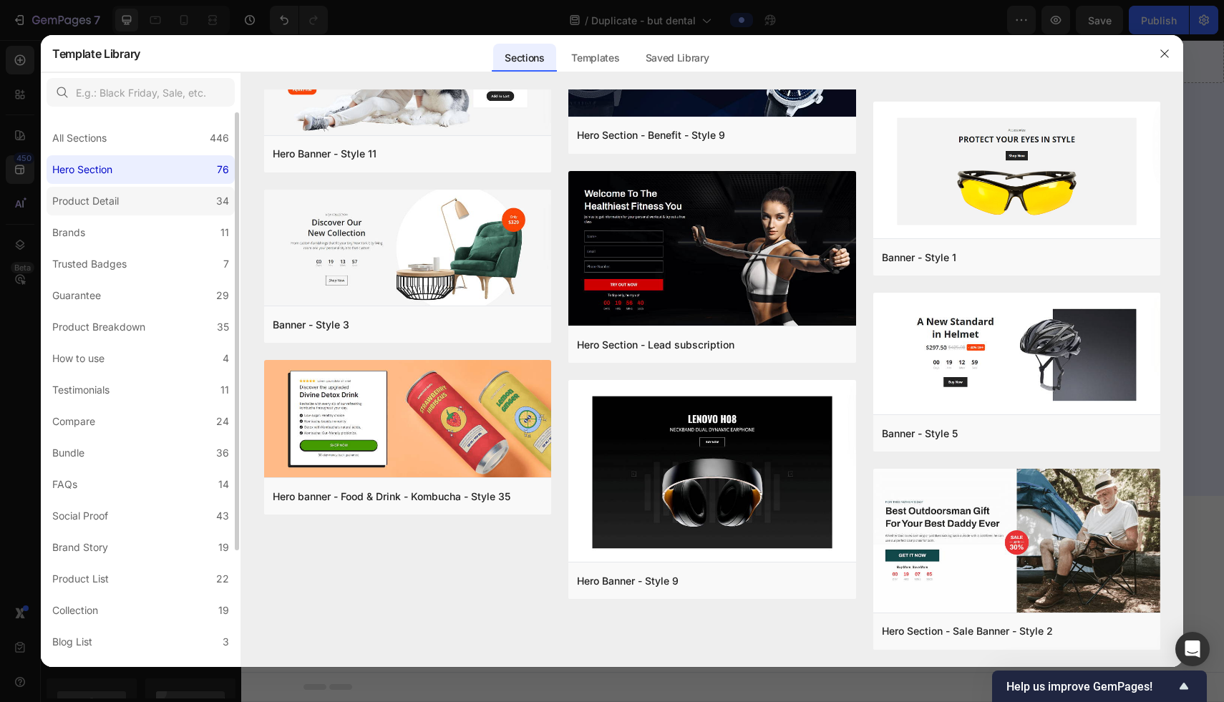
click at [124, 210] on label "Product Detail 34" at bounding box center [141, 201] width 188 height 29
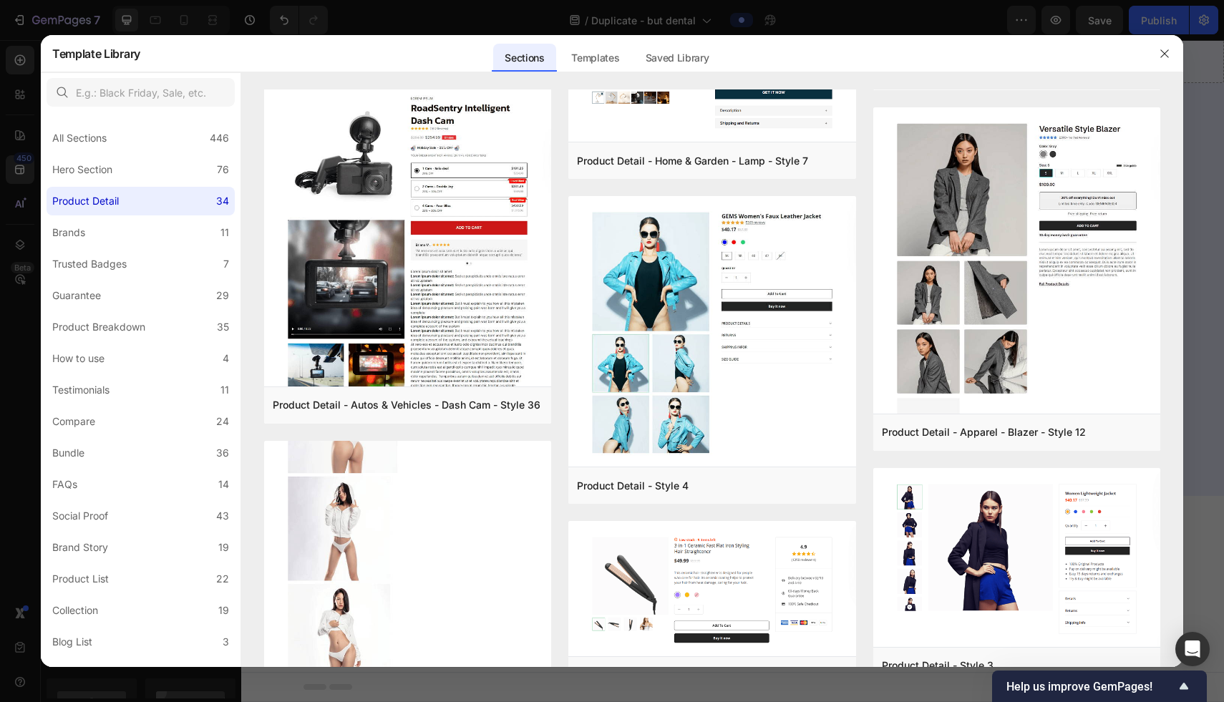
scroll to position [2648, 0]
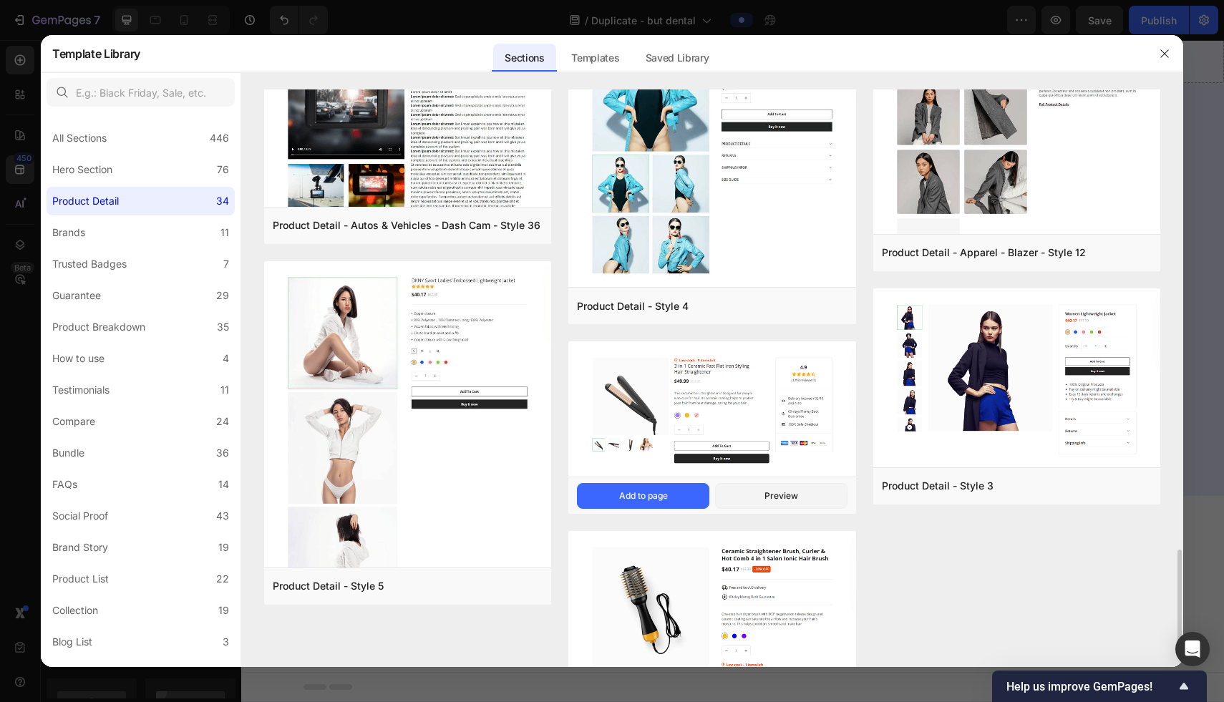
click at [699, 400] on img at bounding box center [711, 410] width 287 height 138
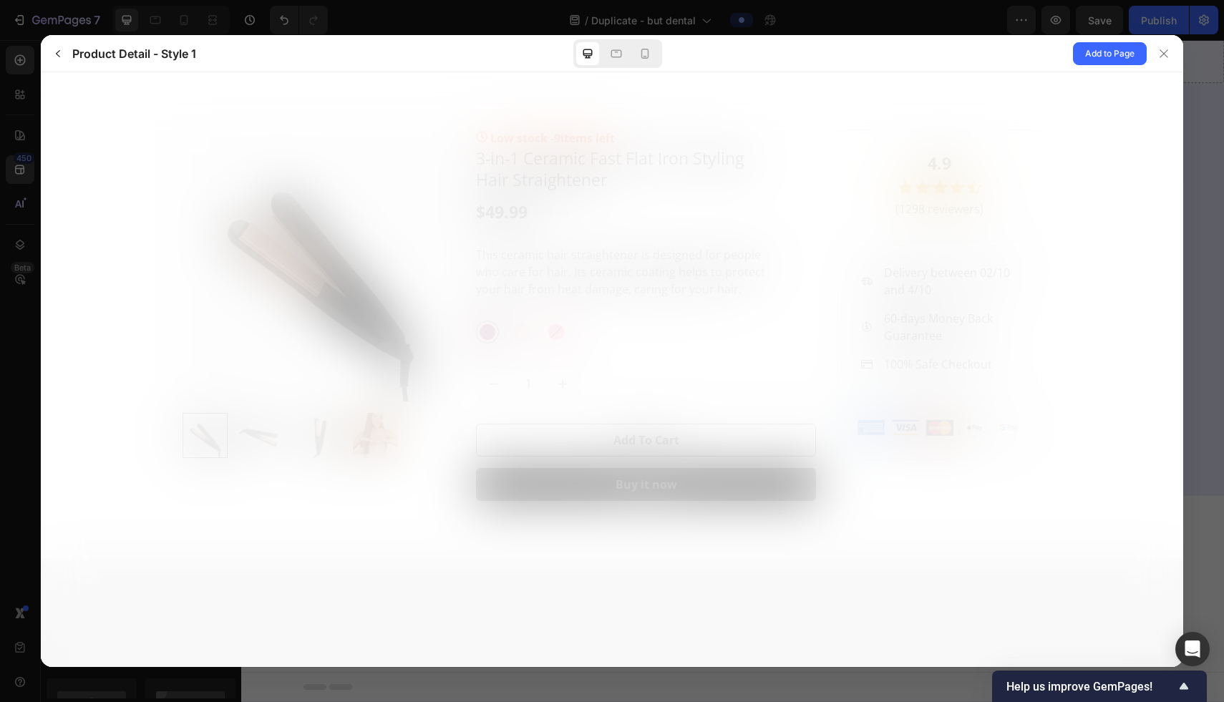
scroll to position [0, 0]
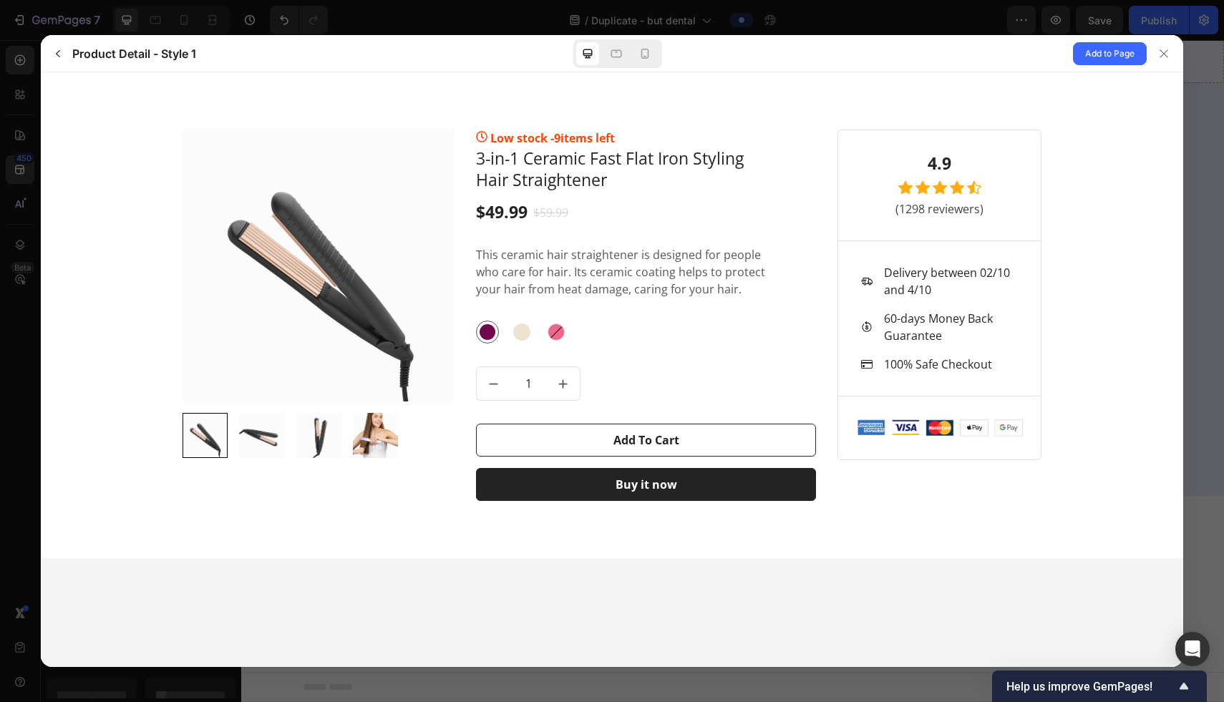
click at [271, 436] on div at bounding box center [261, 435] width 45 height 45
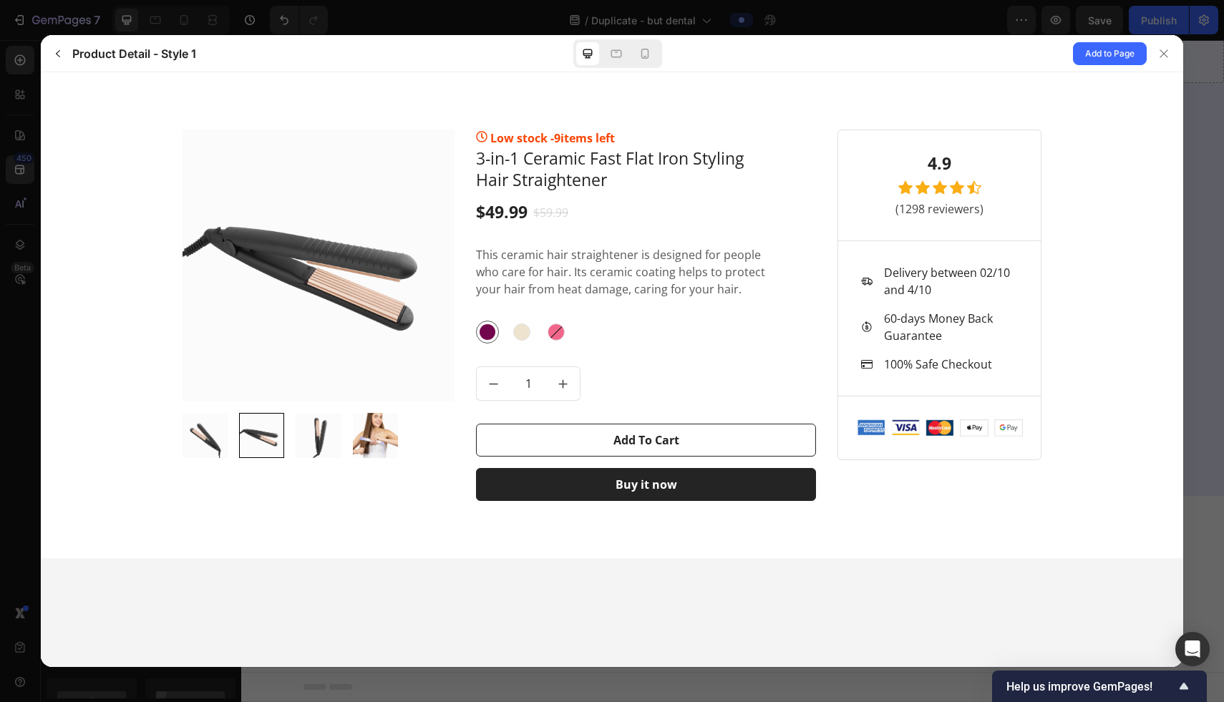
click at [323, 438] on div at bounding box center [318, 435] width 45 height 45
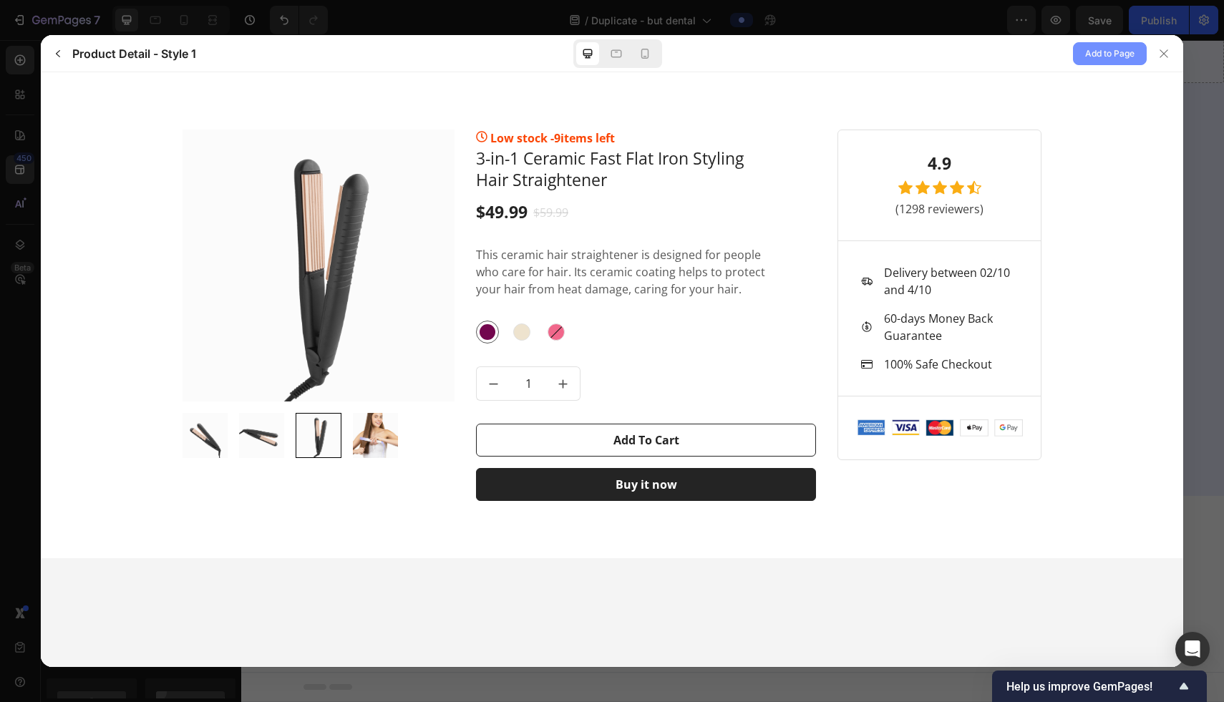
click at [1112, 54] on span "Add to Page" at bounding box center [1109, 53] width 49 height 17
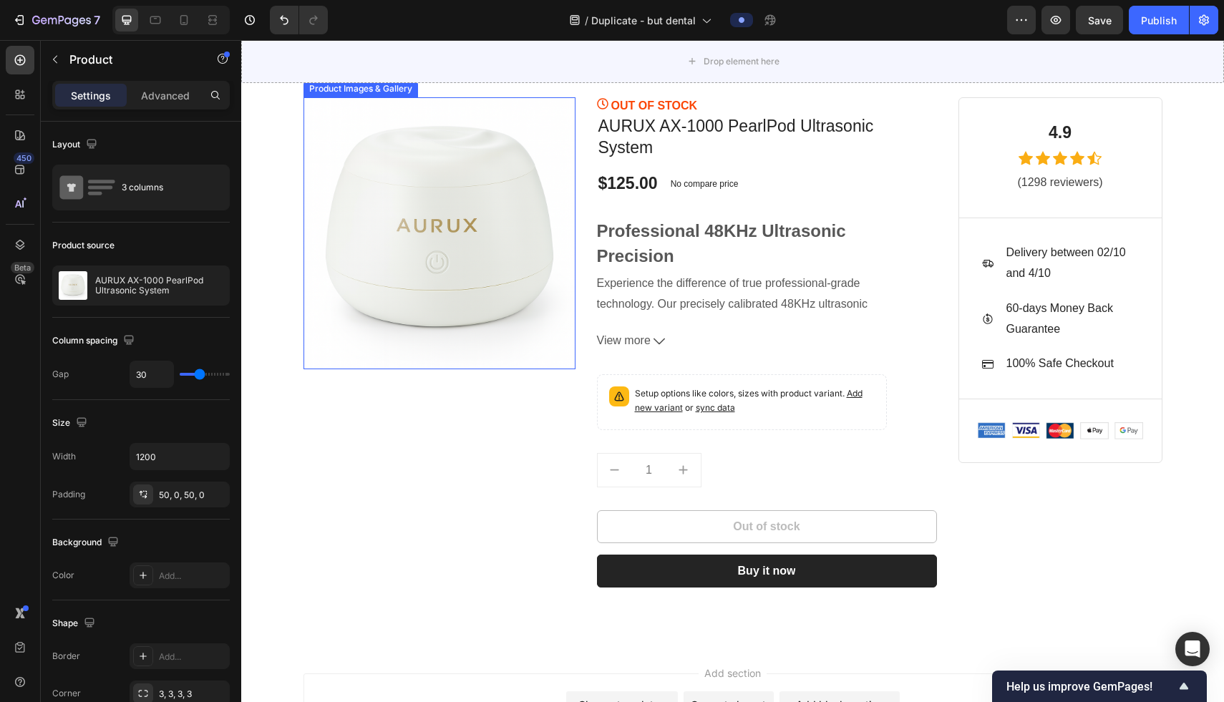
scroll to position [6260, 0]
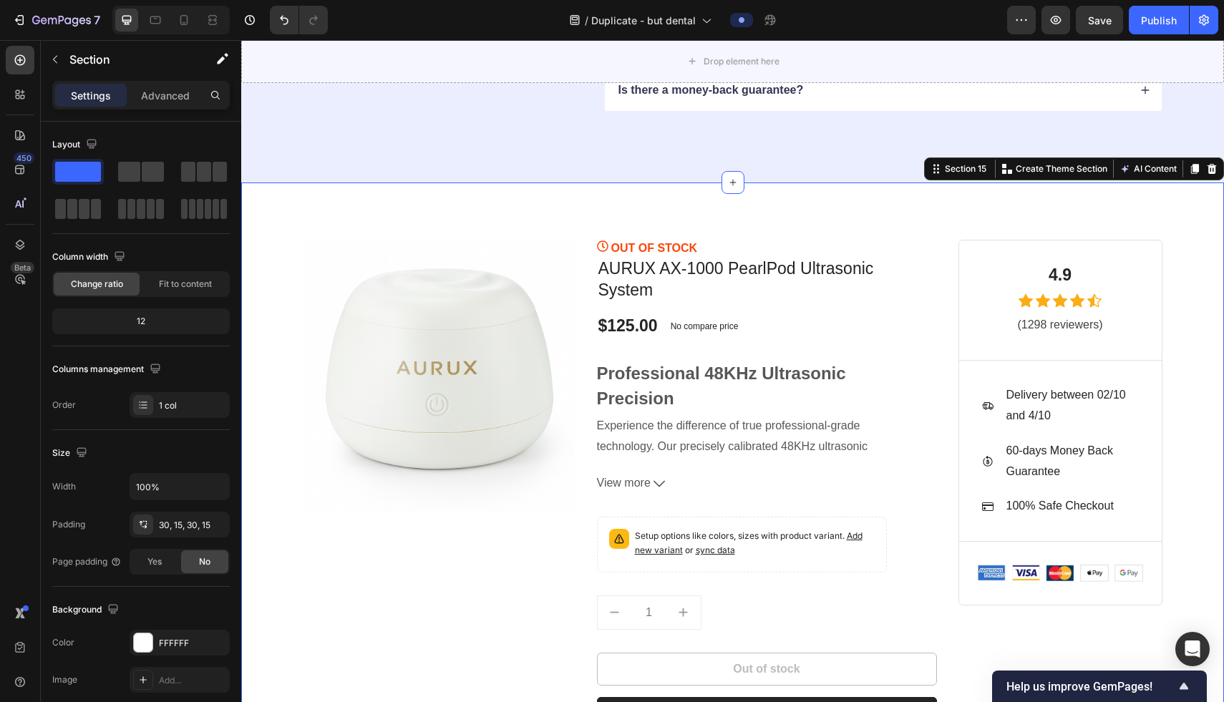
click at [959, 201] on div "Product Images & Gallery Row OUT OF STOCK (P) Stock Counter AURUX AX-1000 Pearl…" at bounding box center [732, 484] width 982 height 605
click at [1215, 167] on icon at bounding box center [1211, 168] width 11 height 11
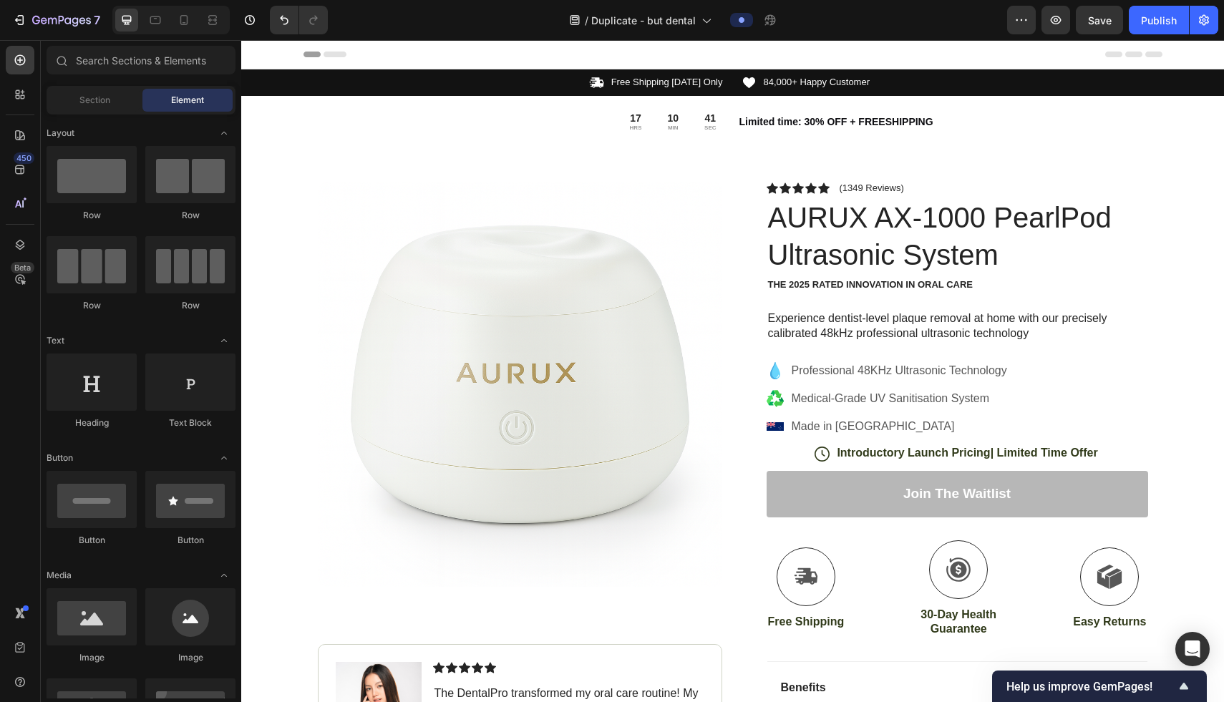
scroll to position [522, 0]
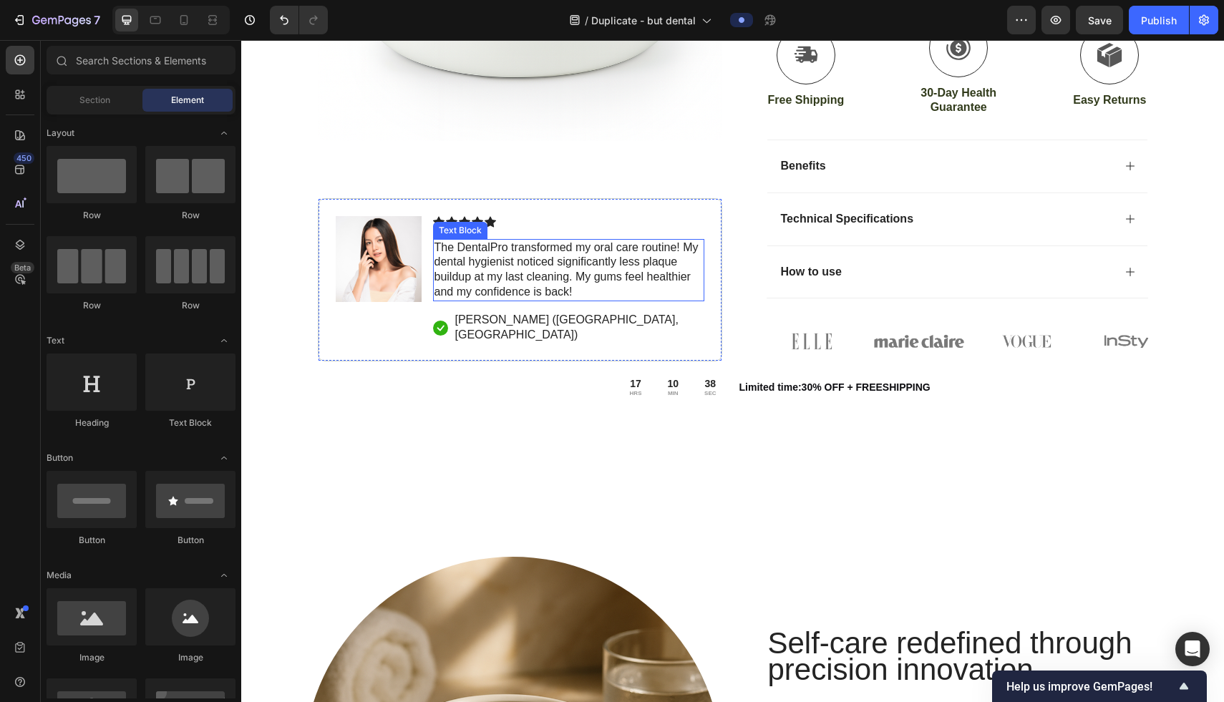
click at [490, 268] on p "The DentalPro transformed my oral care routine! My dental hygienist noticed sig…" at bounding box center [568, 269] width 268 height 59
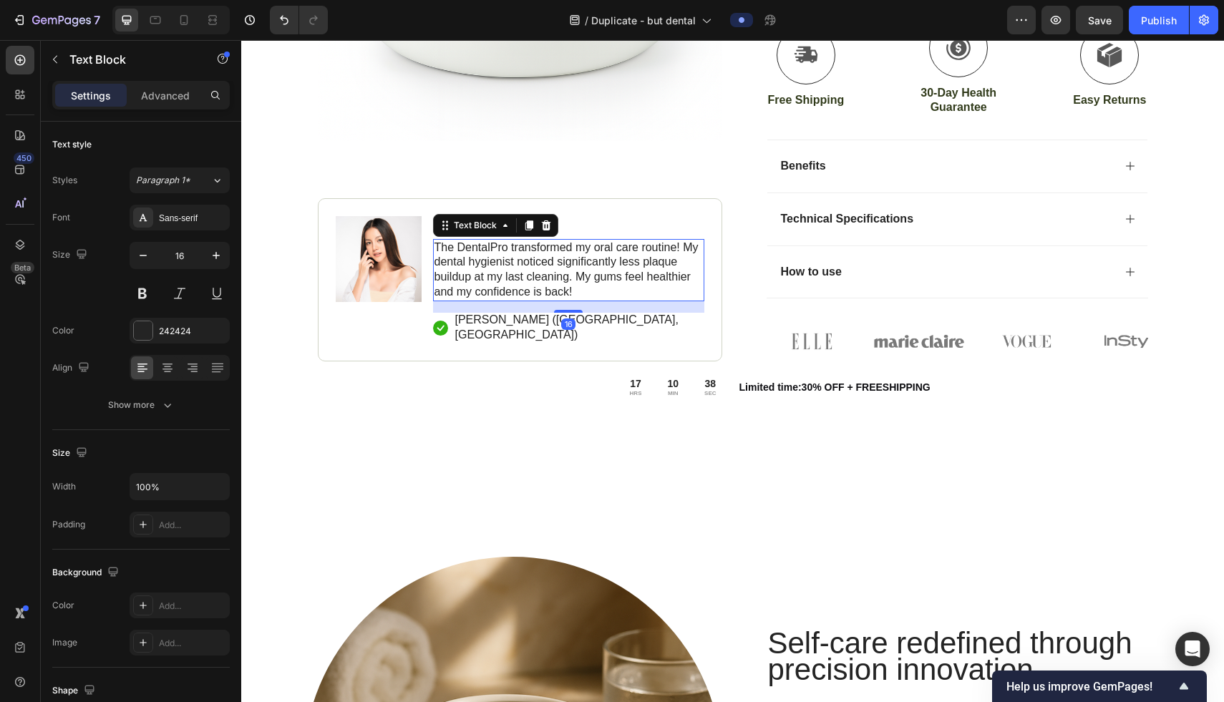
click at [490, 268] on p "The DentalPro transformed my oral care routine! My dental hygienist noticed sig…" at bounding box center [568, 269] width 268 height 59
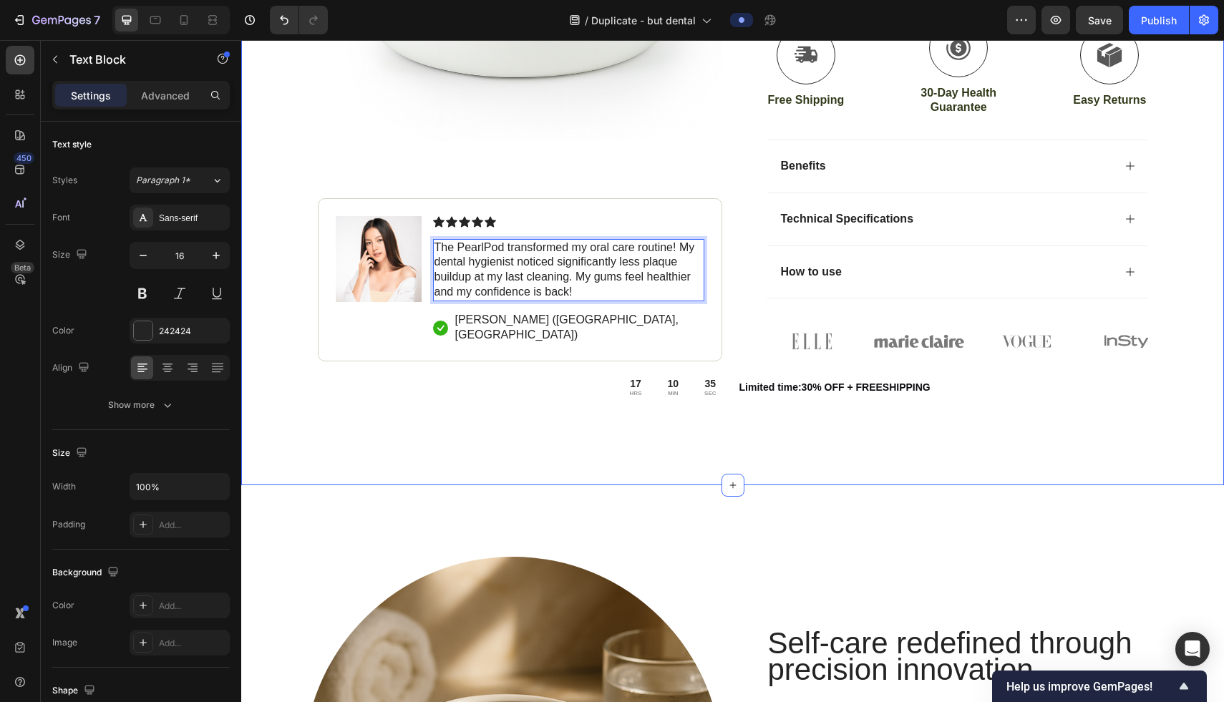
click at [494, 438] on div "Icon Free Shipping Today Only Text Block Row Icon 84,000+ Happy Customer Text B…" at bounding box center [732, 16] width 982 height 937
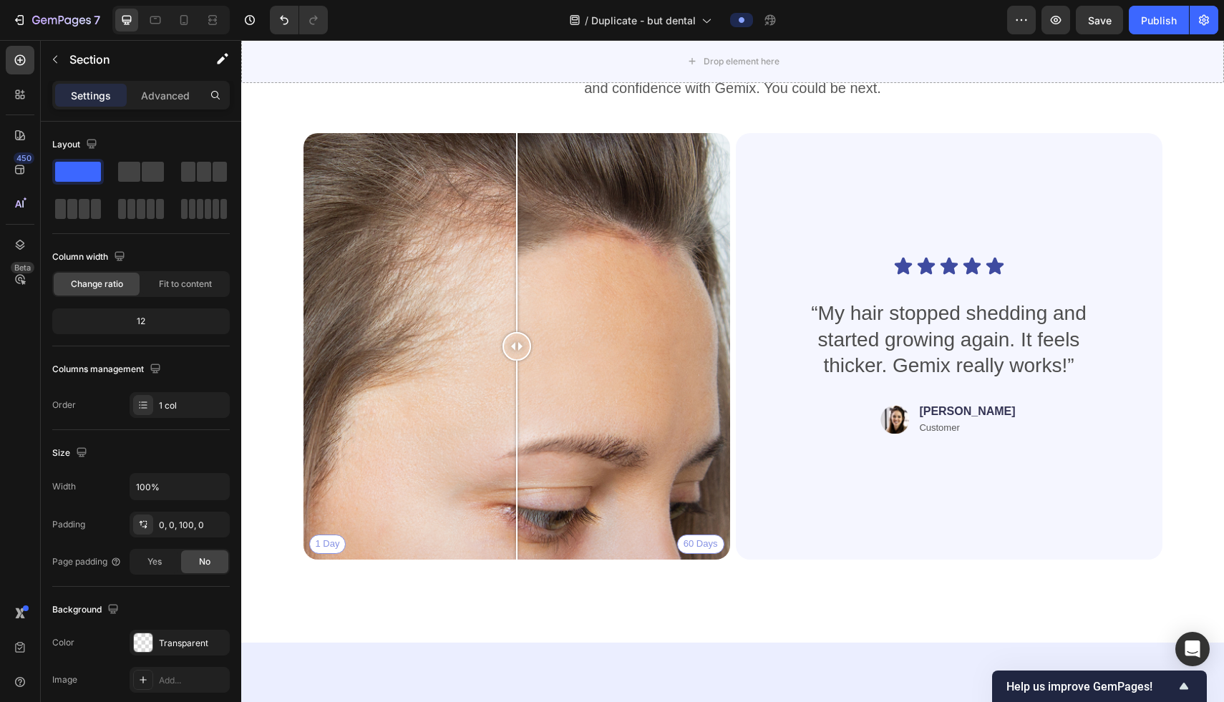
scroll to position [5381, 0]
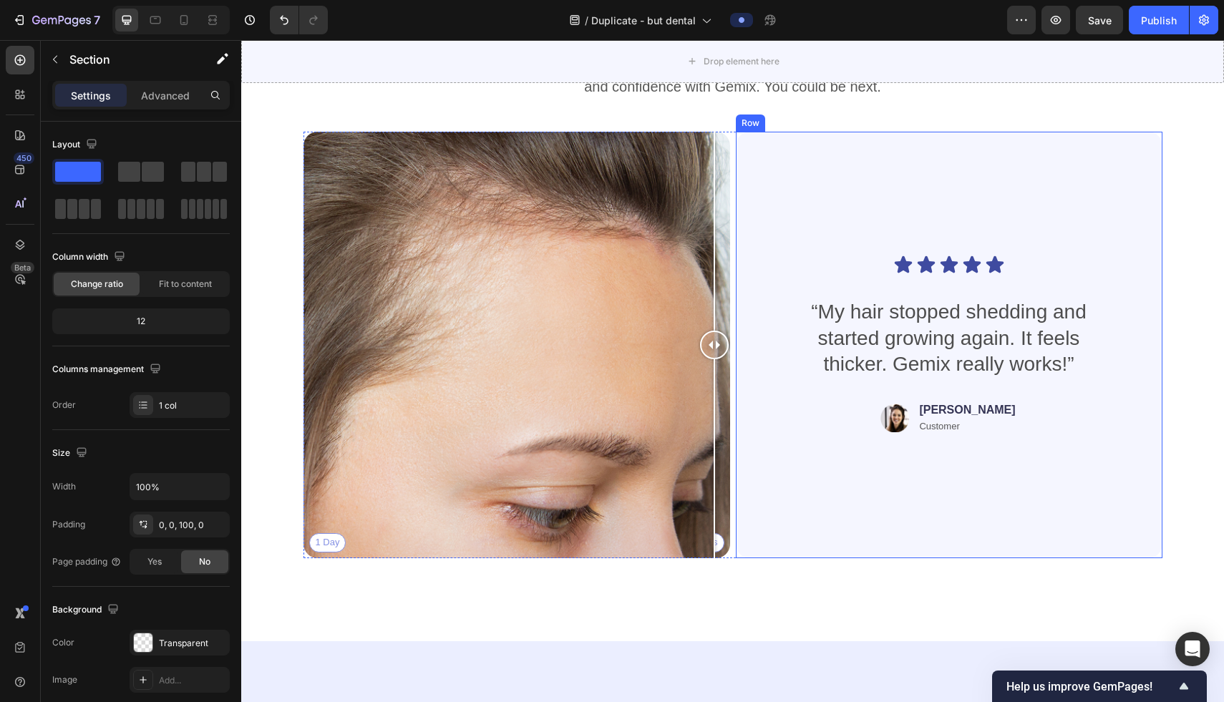
drag, startPoint x: 518, startPoint y: 338, endPoint x: 753, endPoint y: 318, distance: 236.3
click at [753, 318] on div "1 Day 60 Days Image Comparison Icon Icon Icon Icon Icon Icon List “My hair stop…" at bounding box center [732, 345] width 859 height 426
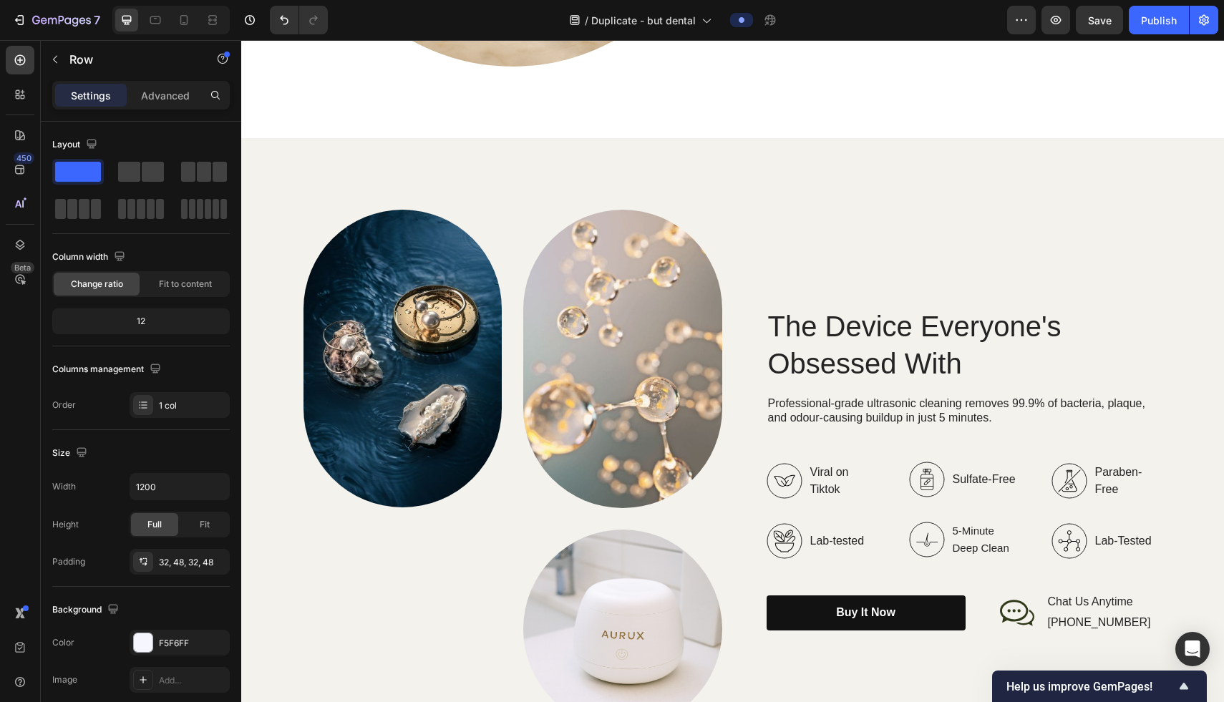
scroll to position [1428, 0]
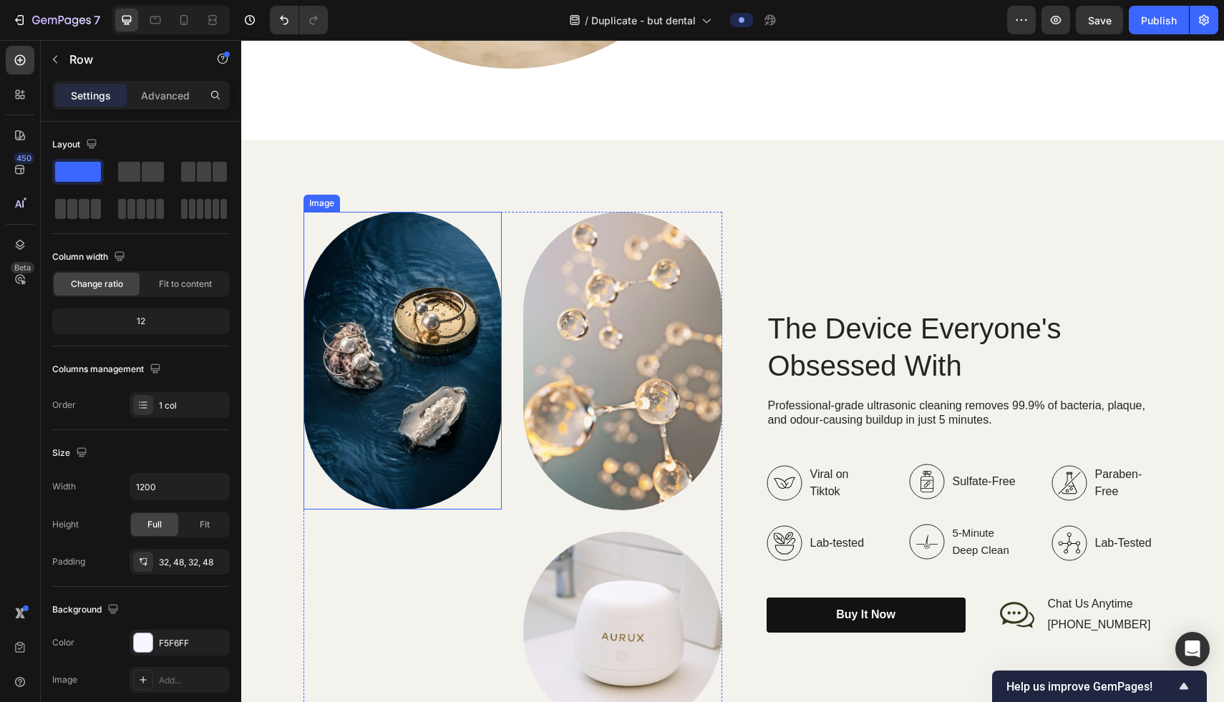
click at [417, 287] on img at bounding box center [402, 361] width 199 height 298
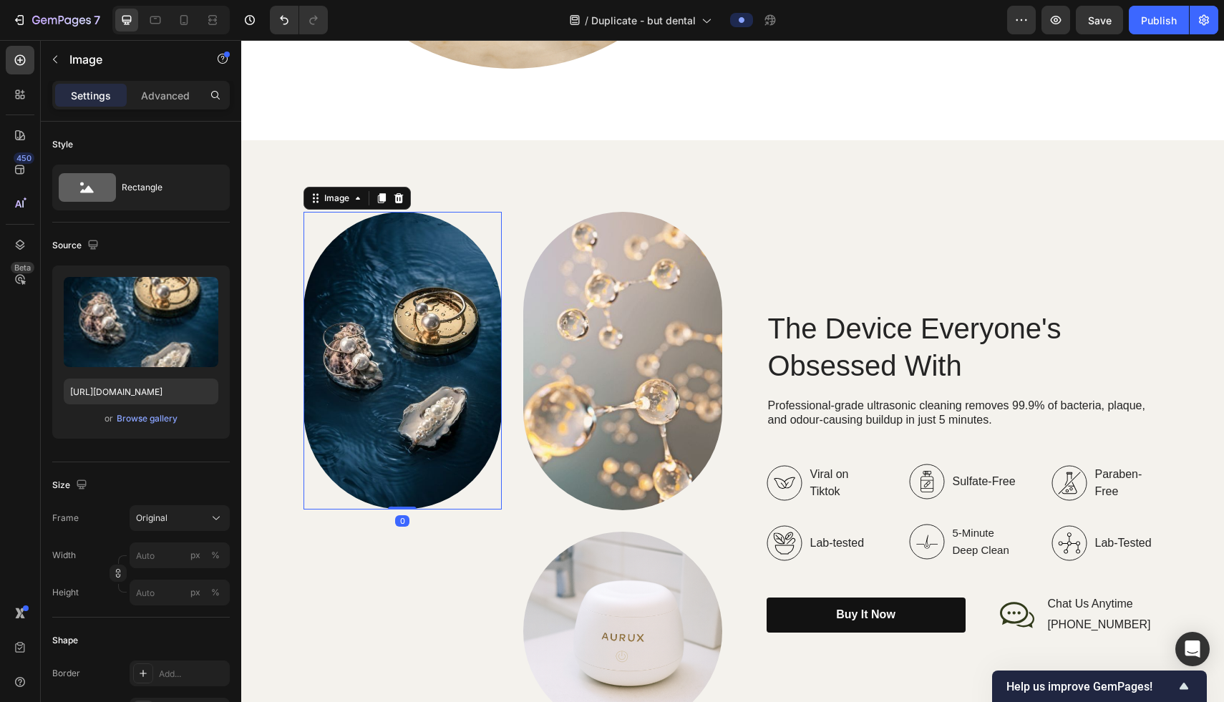
click at [417, 287] on img at bounding box center [402, 361] width 199 height 298
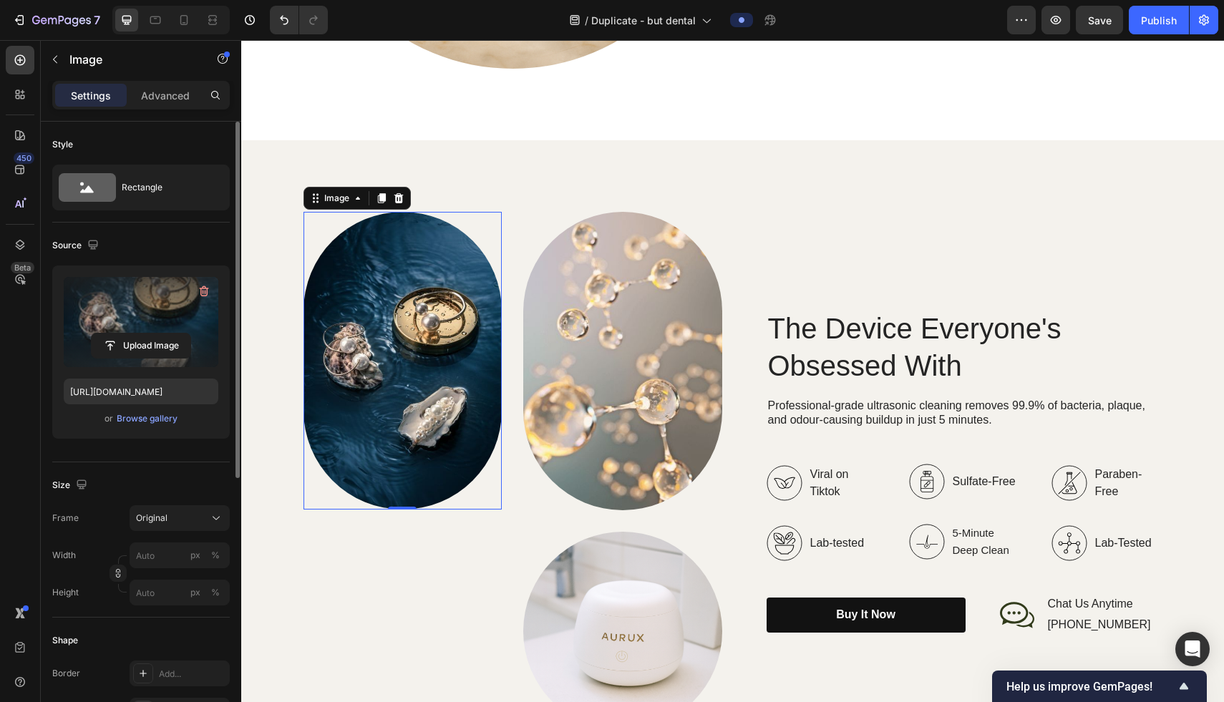
click at [141, 323] on label at bounding box center [141, 322] width 155 height 90
click at [141, 333] on input "file" at bounding box center [141, 345] width 99 height 24
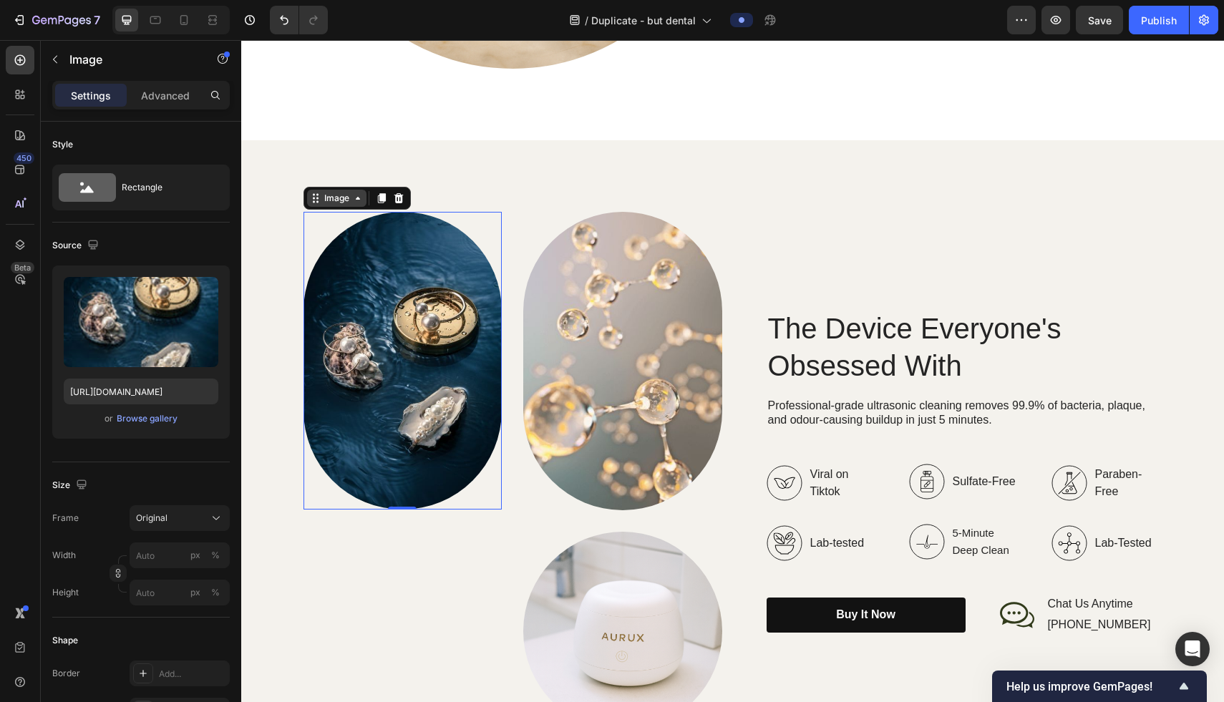
click at [361, 201] on icon at bounding box center [357, 197] width 11 height 11
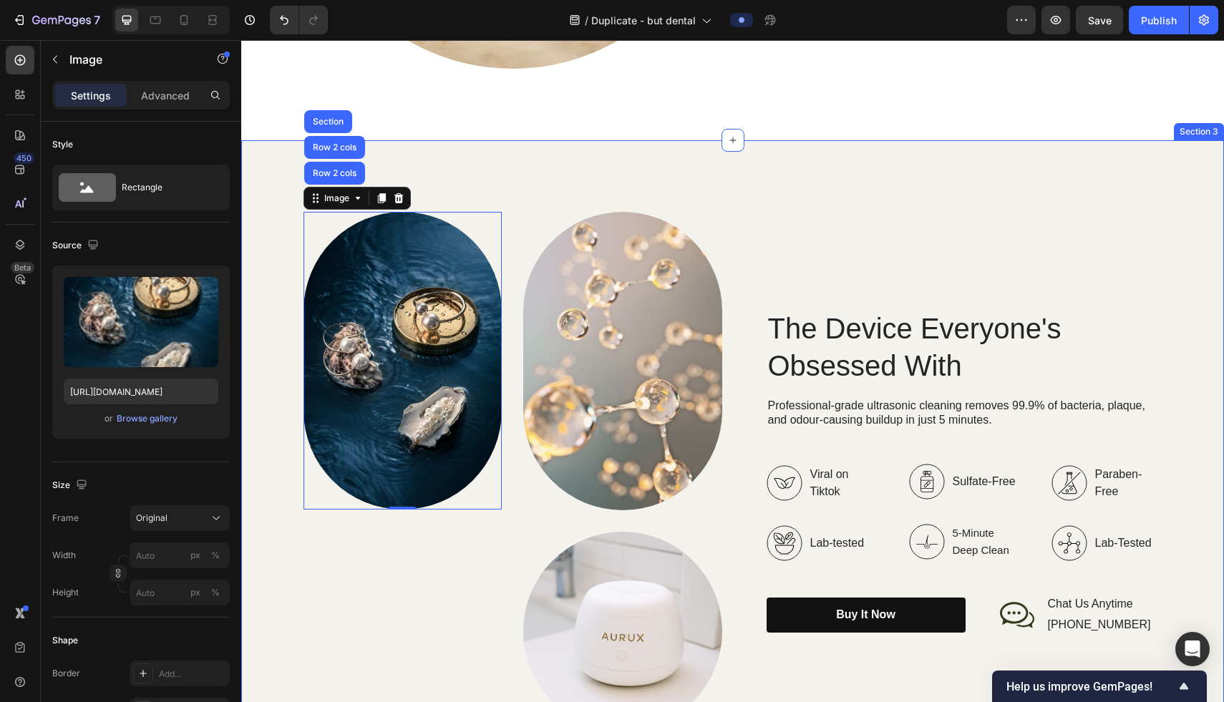
click at [615, 171] on div "Image Row 2 cols Row 2 cols Section 0 Image Image Row The Device Everyone's Obs…" at bounding box center [732, 471] width 982 height 662
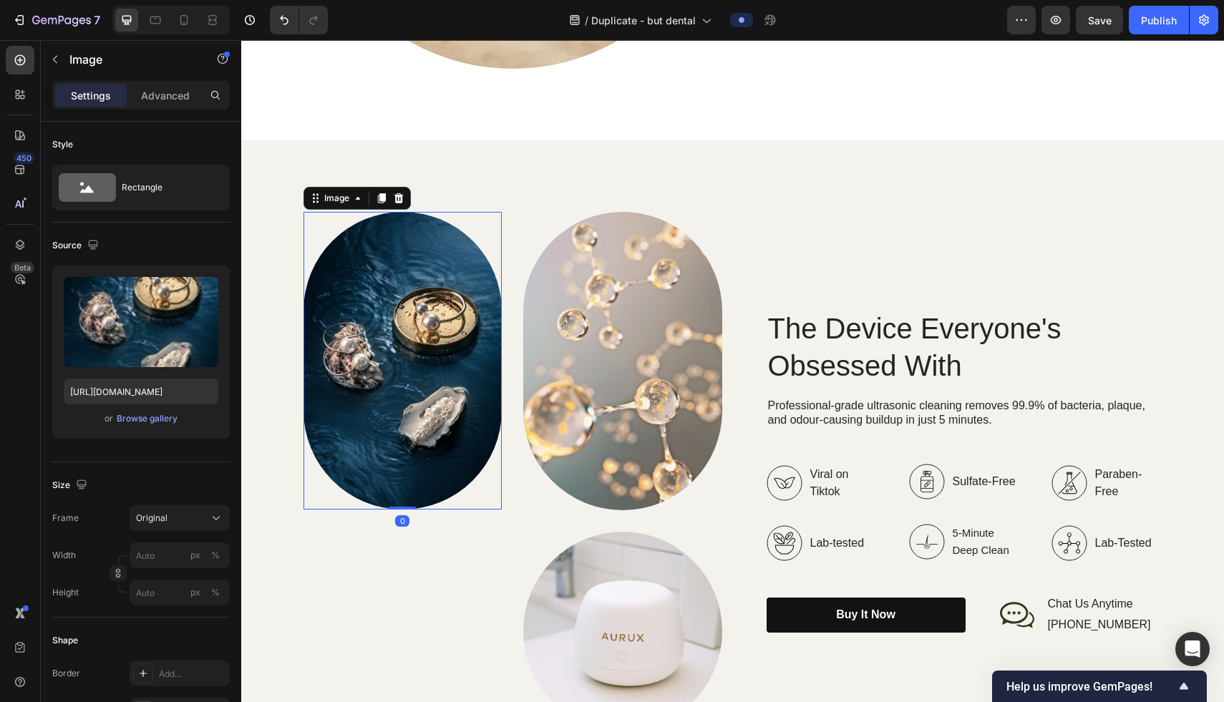
click at [439, 391] on img at bounding box center [402, 361] width 199 height 298
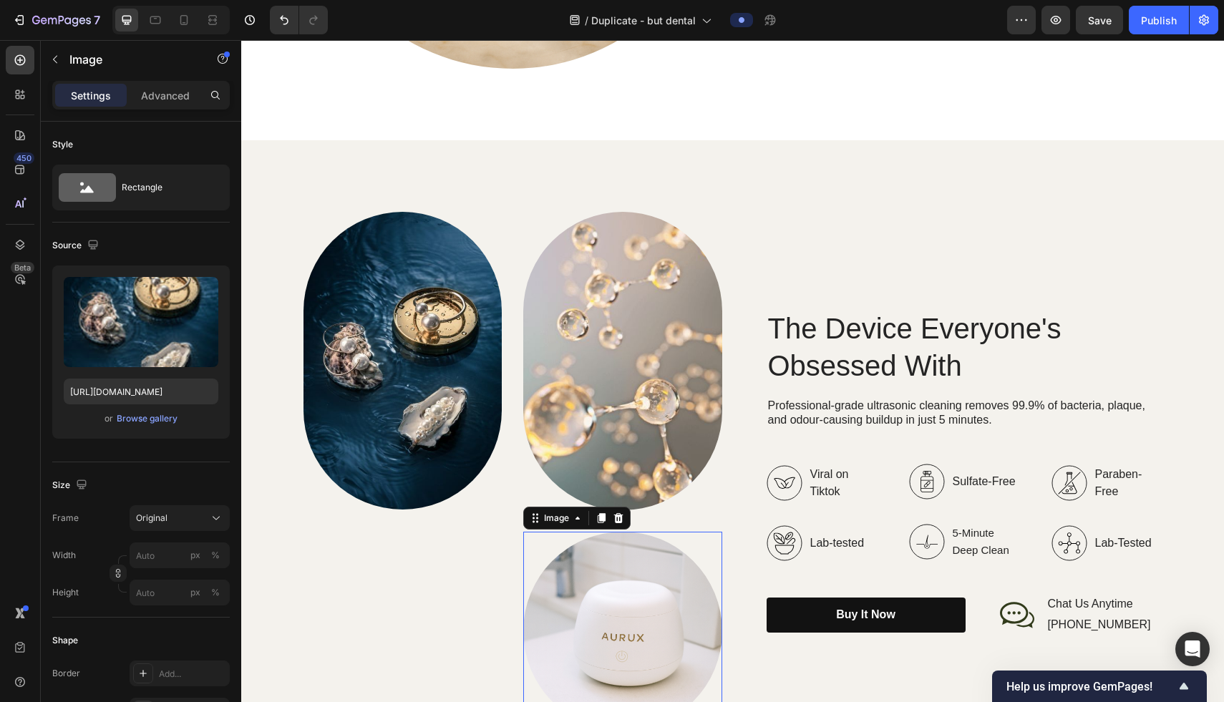
click at [608, 568] on img at bounding box center [622, 631] width 199 height 199
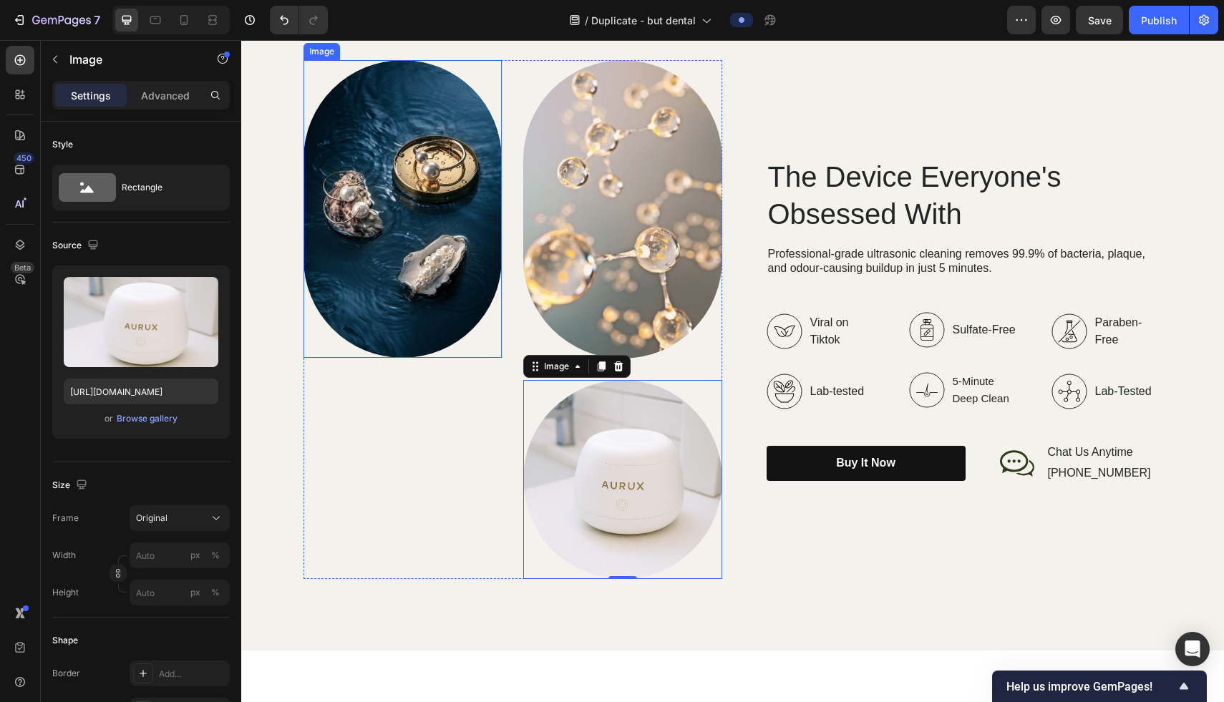
scroll to position [1584, 0]
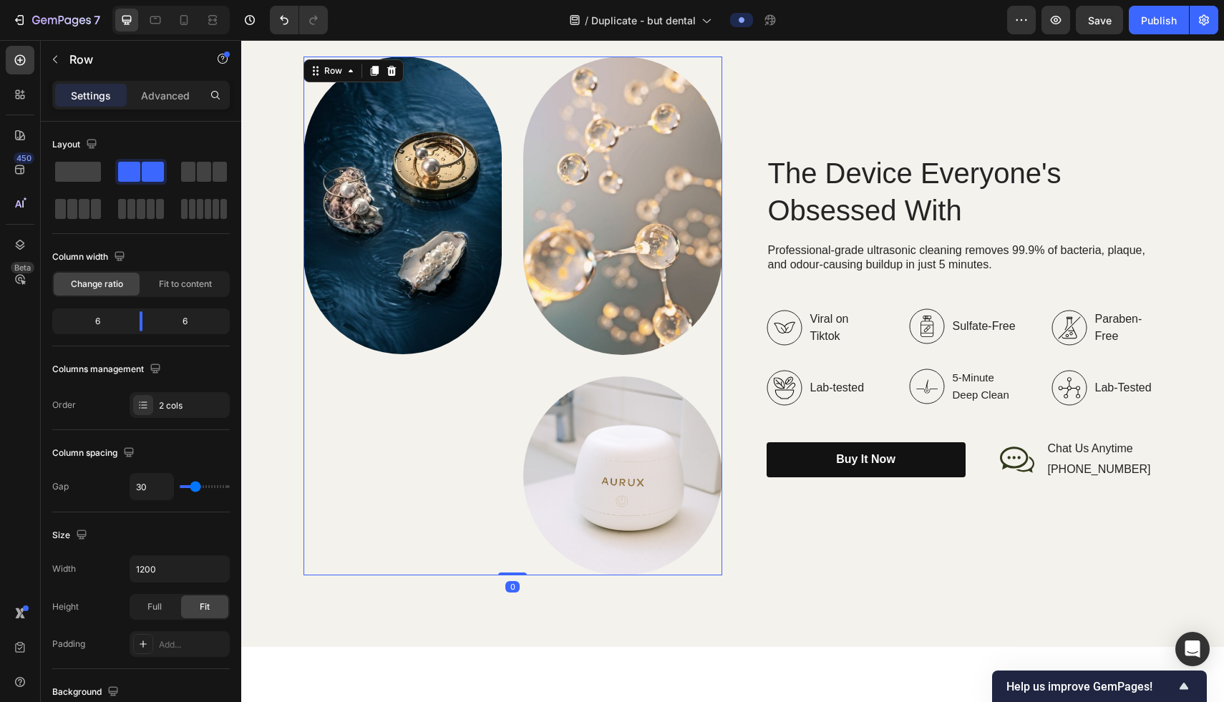
click at [406, 474] on div "Image" at bounding box center [402, 316] width 199 height 519
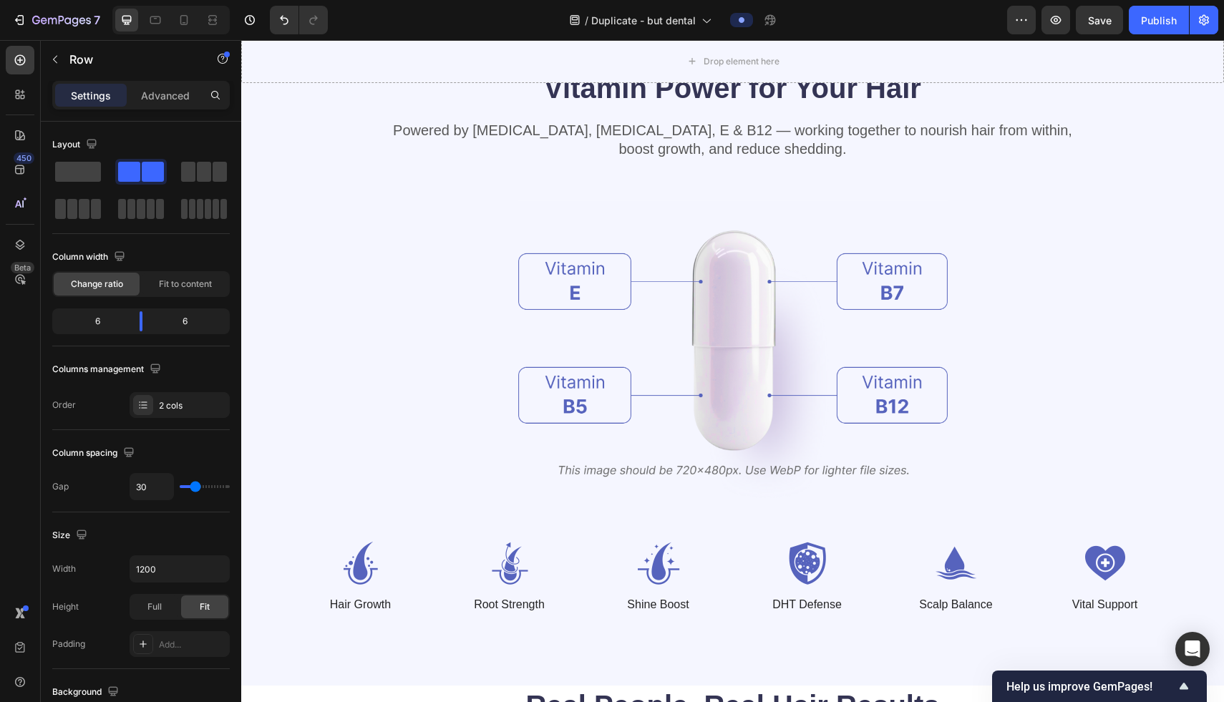
scroll to position [5389, 0]
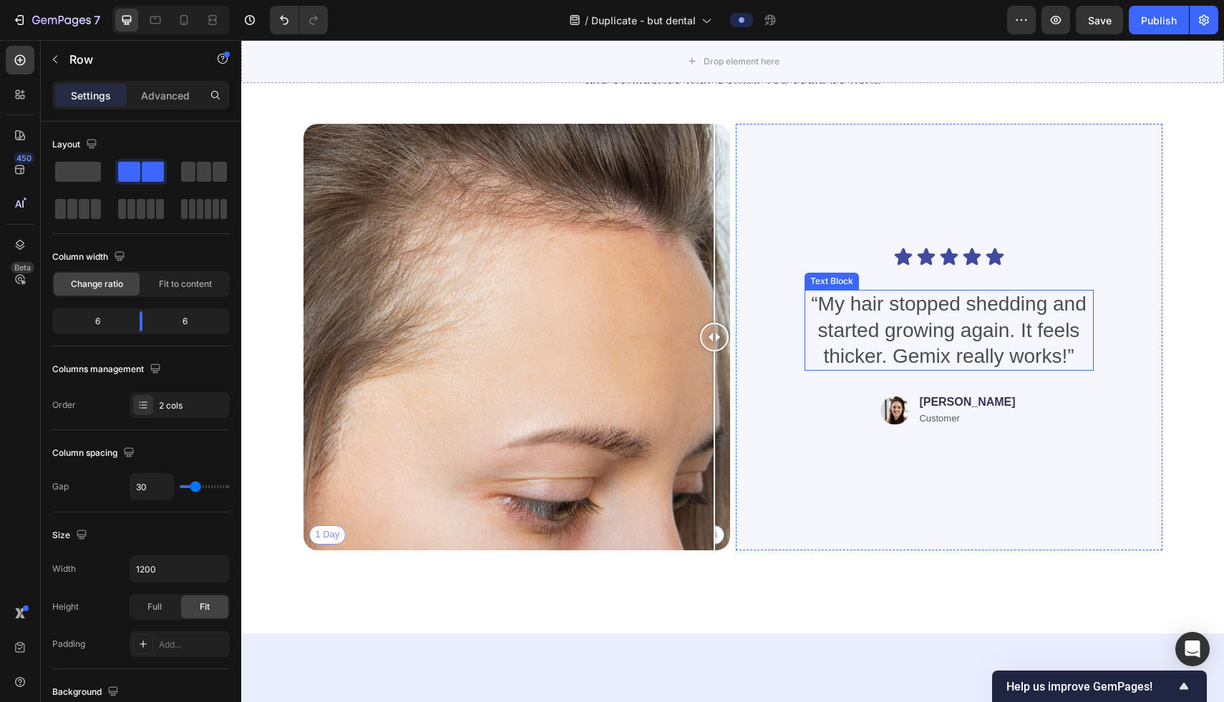
drag, startPoint x: 519, startPoint y: 339, endPoint x: 880, endPoint y: 343, distance: 360.7
click at [880, 343] on div "1 Day 60 Days Image Comparison Icon Icon Icon Icon Icon Icon List “My hair stop…" at bounding box center [732, 337] width 859 height 426
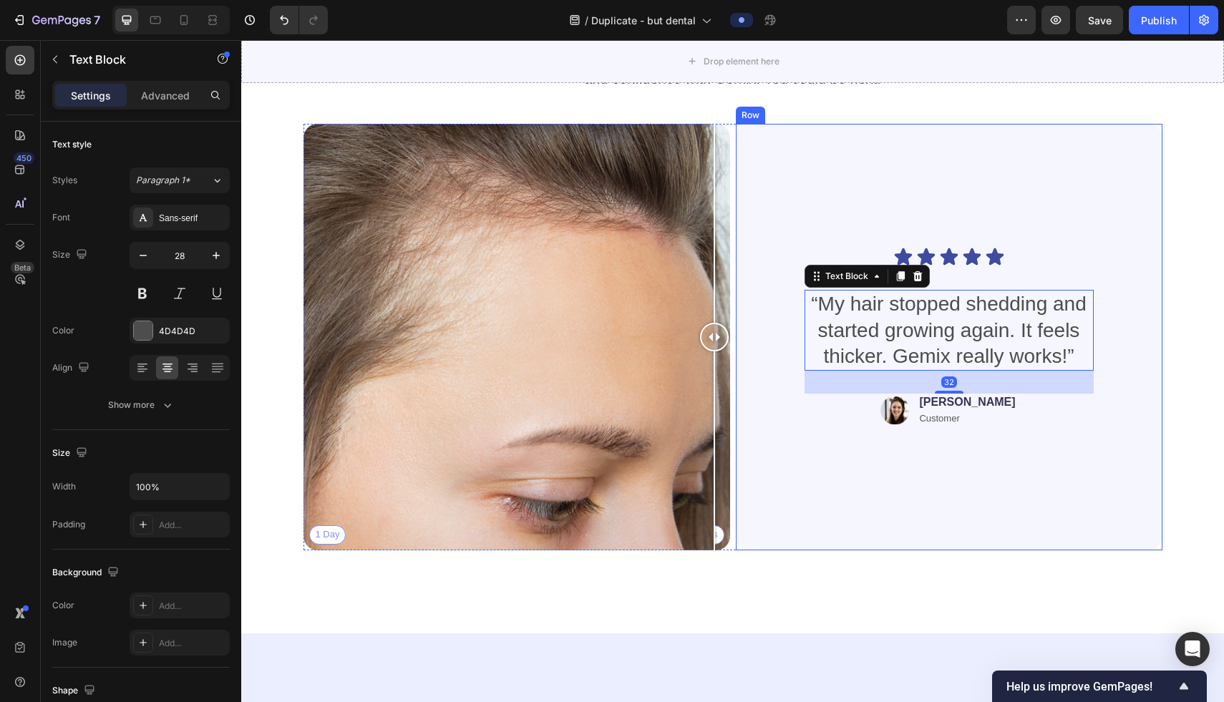
click at [880, 500] on div "Icon Icon Icon Icon Icon Icon List “My hair stopped shedding and started growin…" at bounding box center [949, 337] width 358 height 381
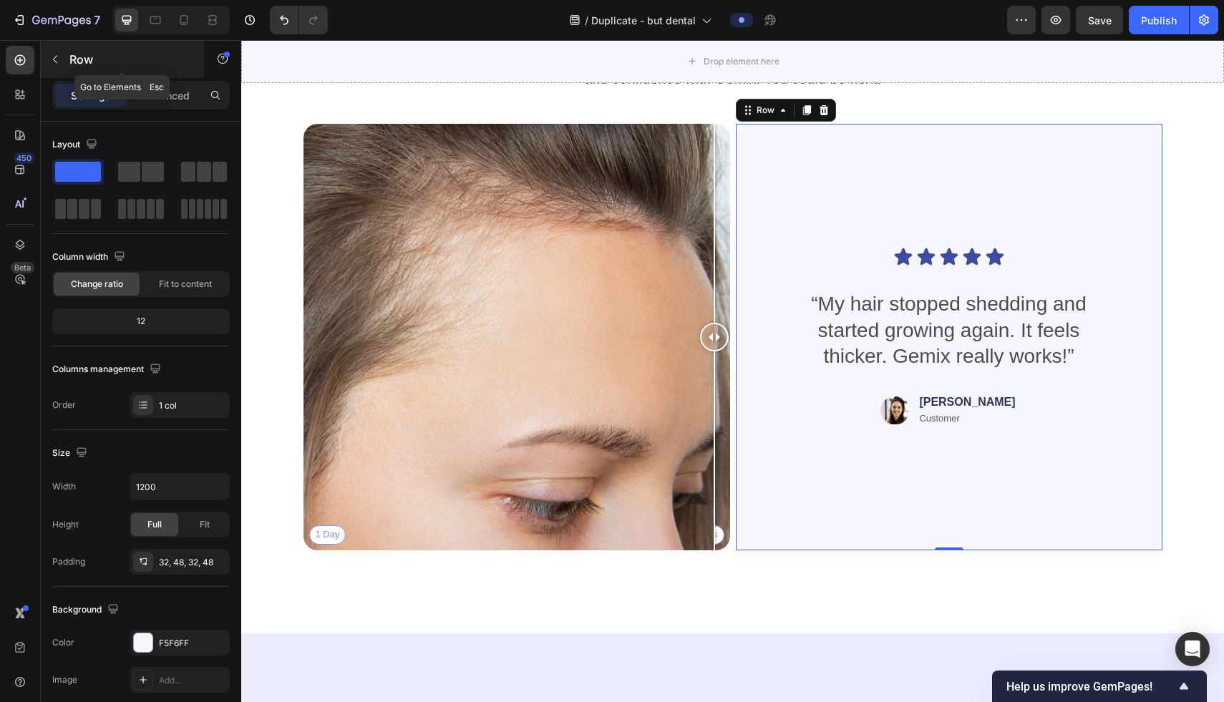
click at [57, 64] on icon "button" at bounding box center [54, 59] width 11 height 11
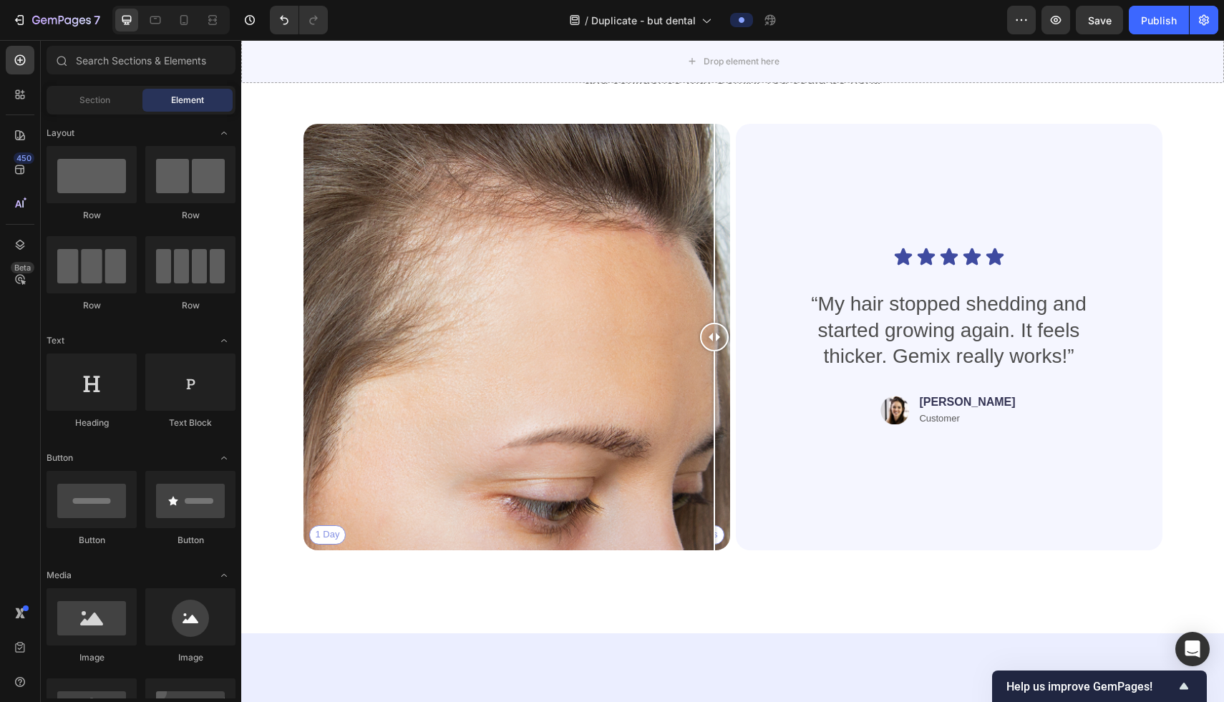
click at [57, 64] on icon at bounding box center [60, 59] width 11 height 11
click at [78, 99] on div "Section" at bounding box center [94, 100] width 90 height 23
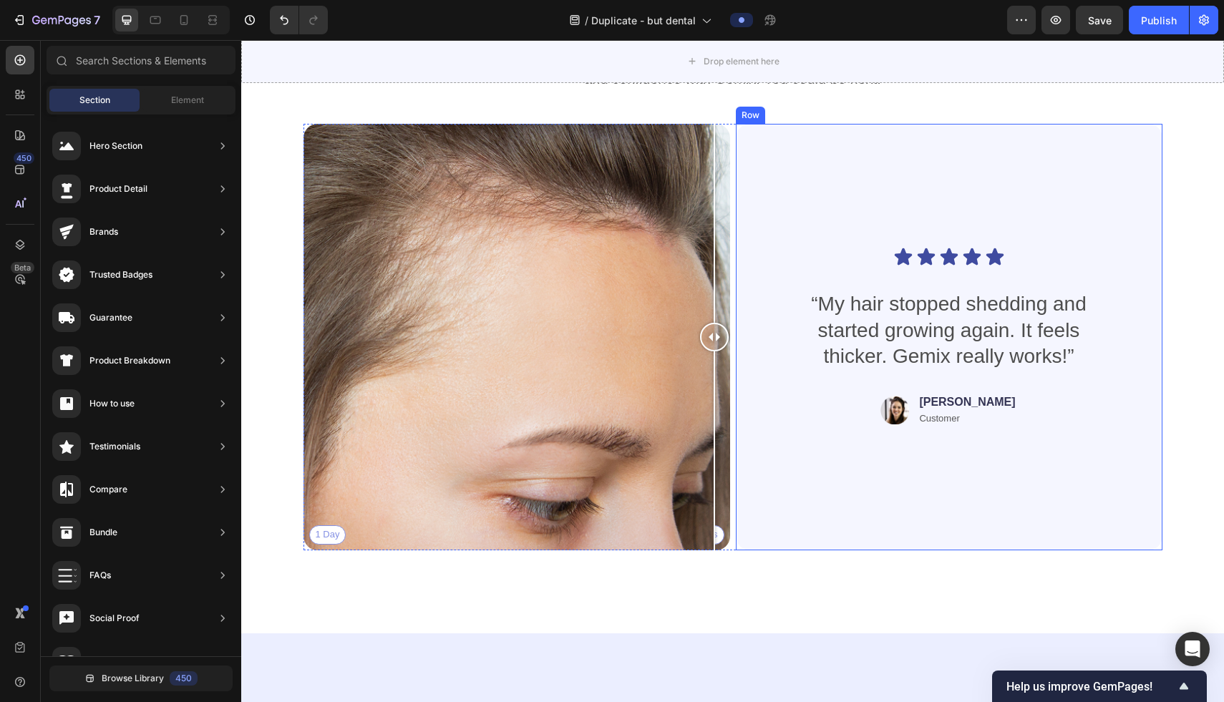
click at [911, 191] on div "Icon Icon Icon Icon Icon Icon List “My hair stopped shedding and started growin…" at bounding box center [949, 337] width 358 height 381
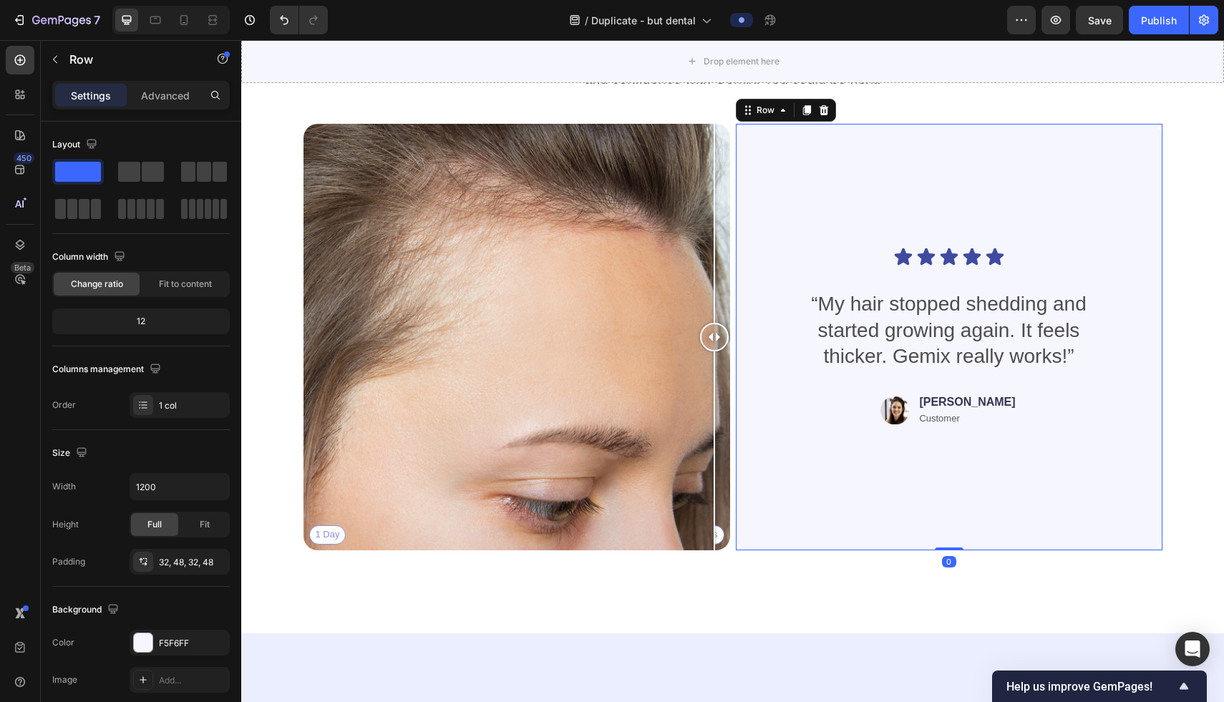
click at [911, 191] on div "Icon Icon Icon Icon Icon Icon List “My hair stopped shedding and started growin…" at bounding box center [949, 337] width 358 height 381
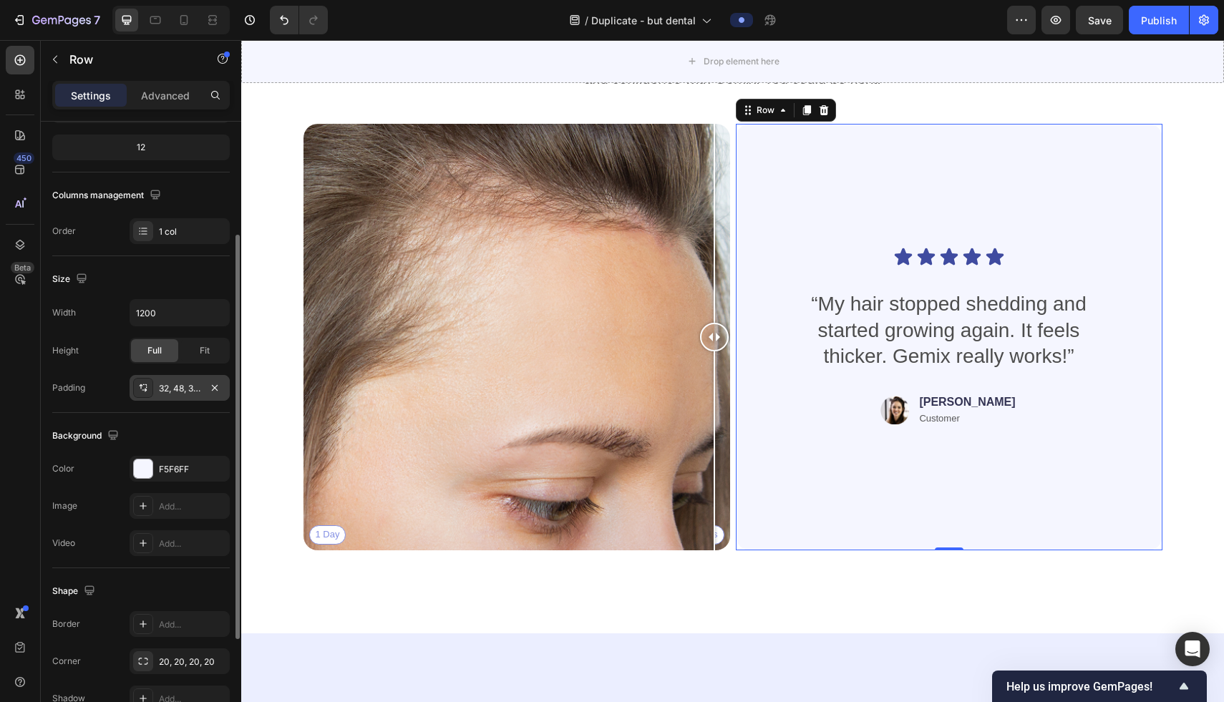
scroll to position [333, 0]
